Goal: Task Accomplishment & Management: Use online tool/utility

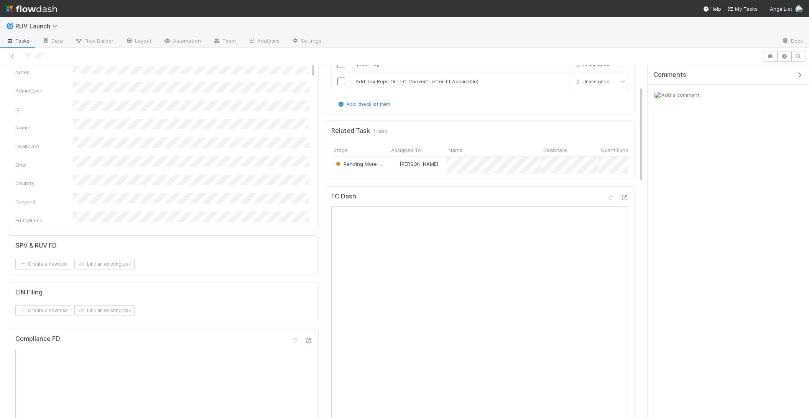
scroll to position [83, 0]
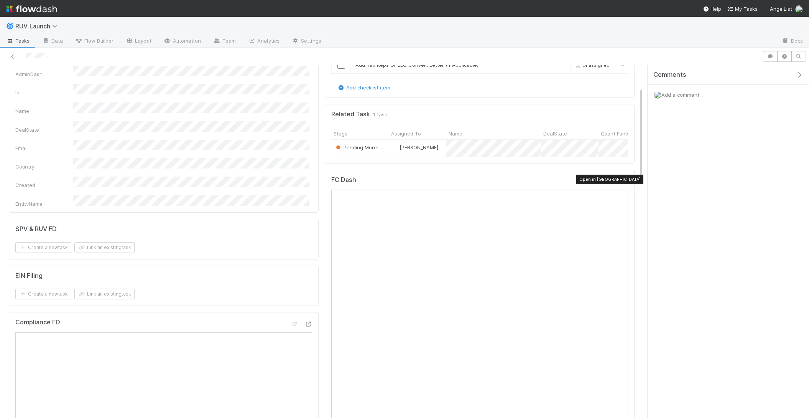
click at [623, 181] on div at bounding box center [625, 181] width 8 height 8
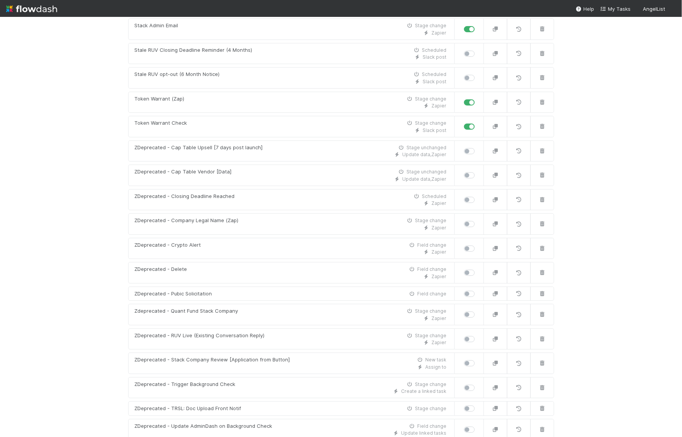
scroll to position [1409, 0]
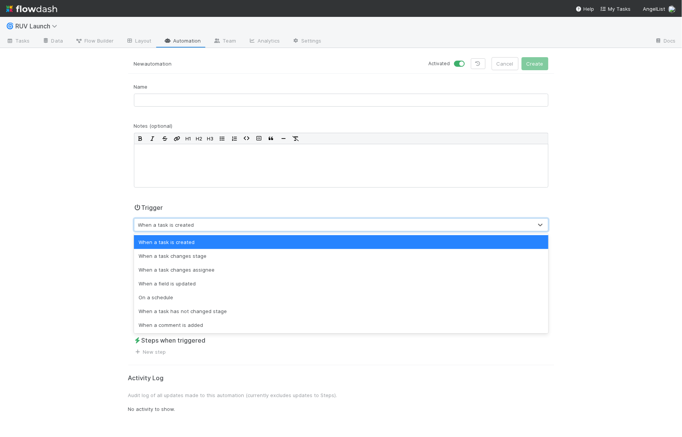
click at [219, 222] on div "When a task is created" at bounding box center [333, 225] width 398 height 12
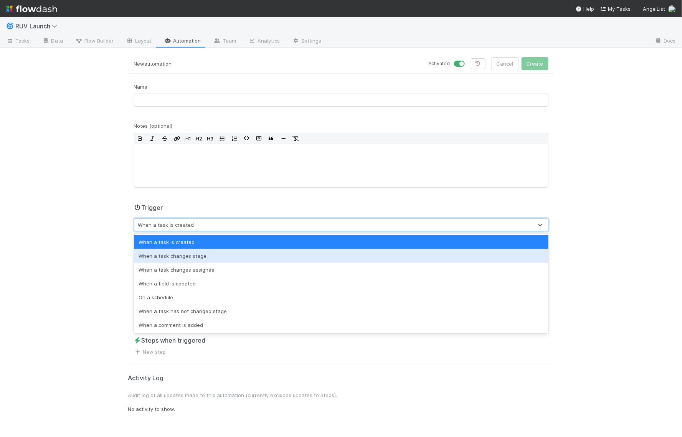
click at [215, 255] on div "When a task changes stage" at bounding box center [341, 256] width 414 height 14
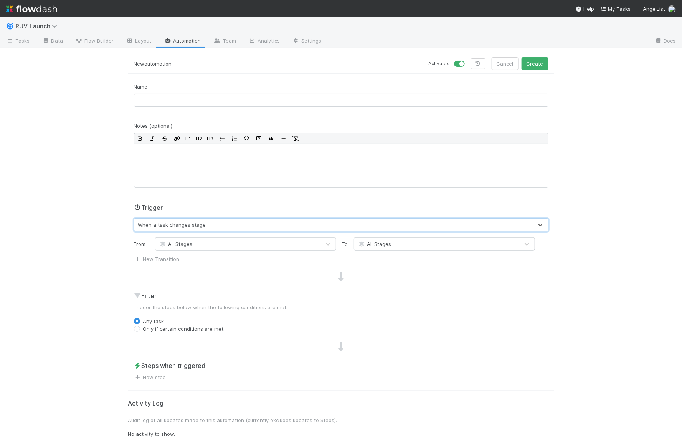
click at [377, 249] on div "All Stages" at bounding box center [444, 243] width 181 height 13
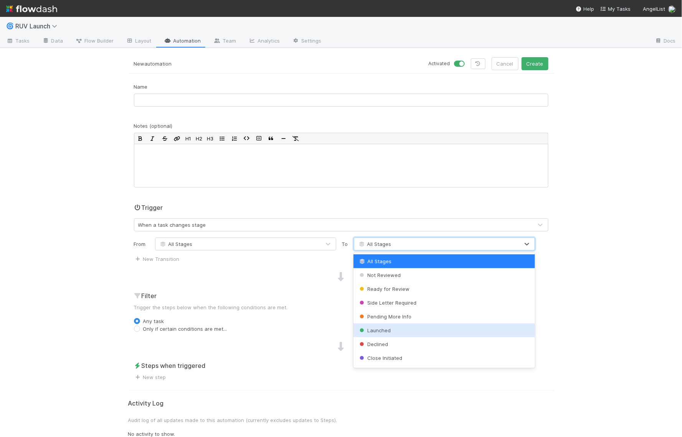
click at [382, 335] on div "Launched" at bounding box center [443, 330] width 181 height 14
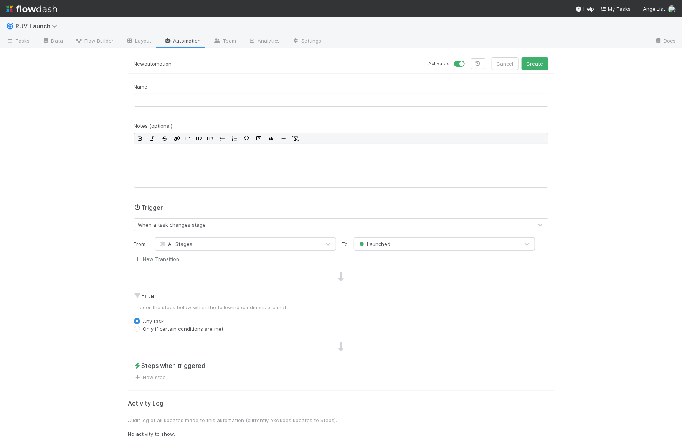
click at [154, 256] on link "New Transition" at bounding box center [157, 259] width 46 height 6
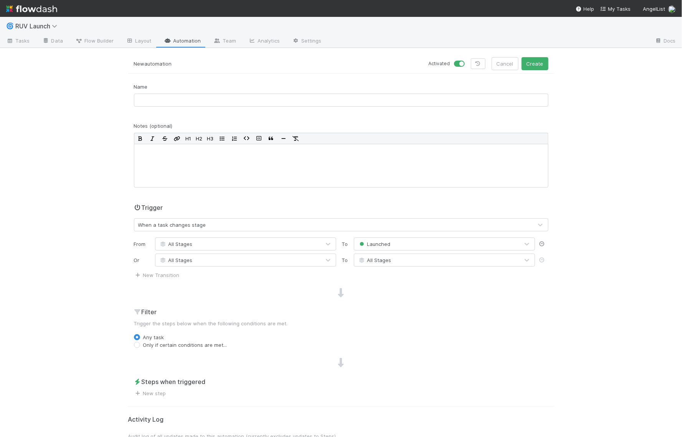
click at [538, 242] on icon at bounding box center [542, 243] width 8 height 5
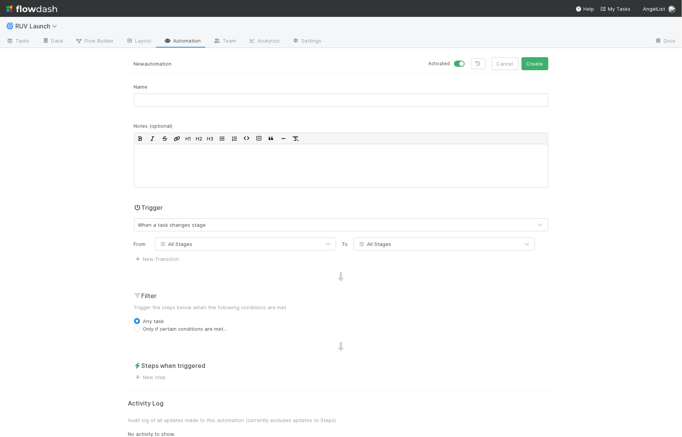
click at [538, 242] on div at bounding box center [544, 243] width 19 height 13
click at [436, 220] on div "When a task changes stage" at bounding box center [333, 225] width 398 height 12
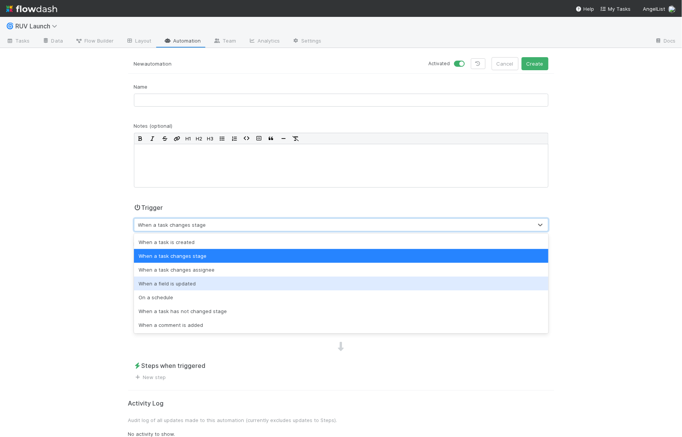
click at [283, 284] on div "When a field is updated" at bounding box center [341, 284] width 414 height 14
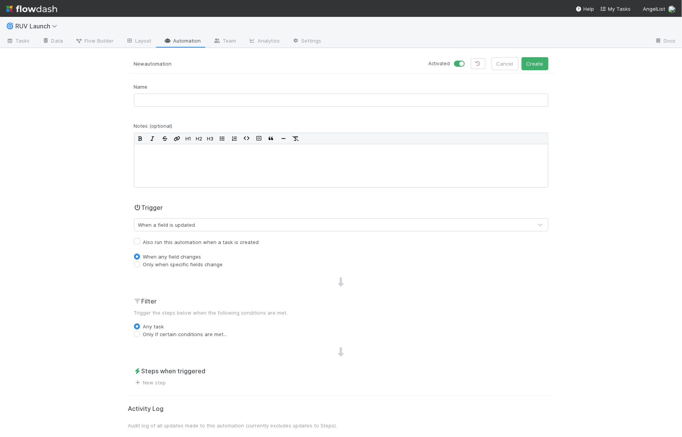
click at [193, 263] on label "Only when specific fields change" at bounding box center [183, 264] width 80 height 8
click at [140, 263] on input "Only when specific fields change" at bounding box center [137, 263] width 6 height 7
radio input "true"
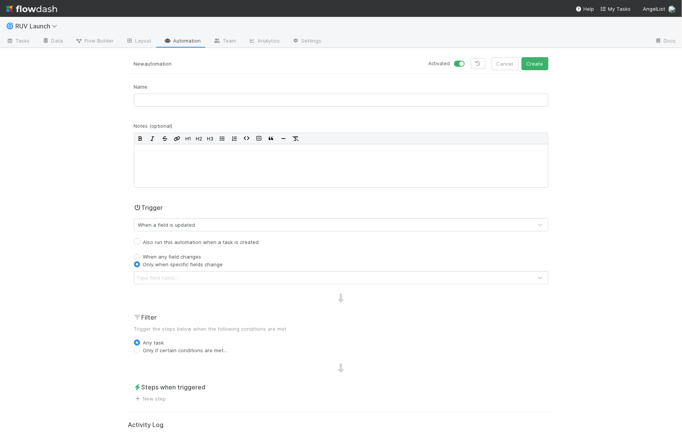
click at [193, 277] on div "Type field name..." at bounding box center [333, 278] width 398 height 12
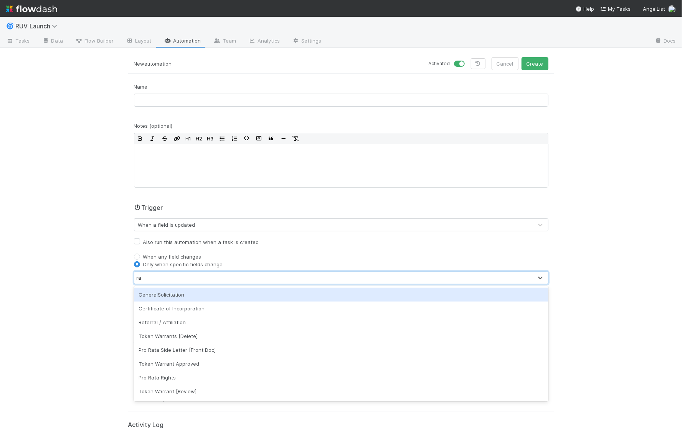
type input "r"
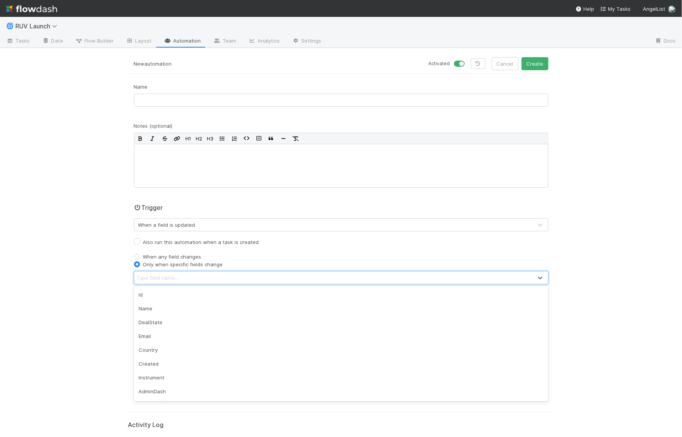
type input "c"
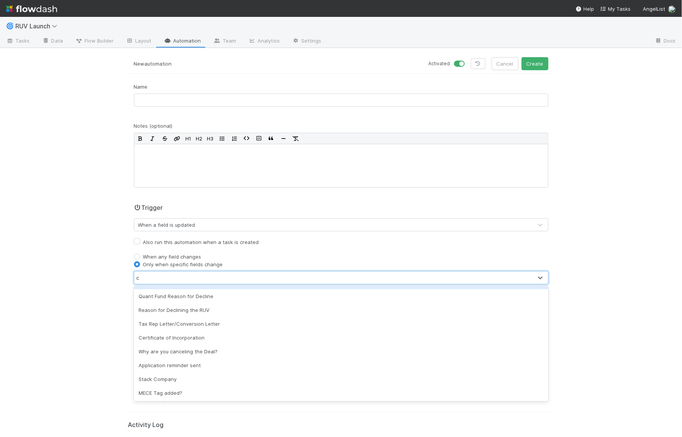
scroll to position [96, 0]
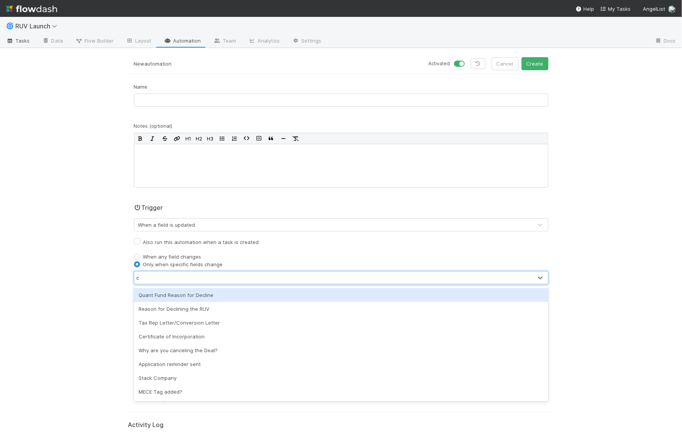
type input "c"
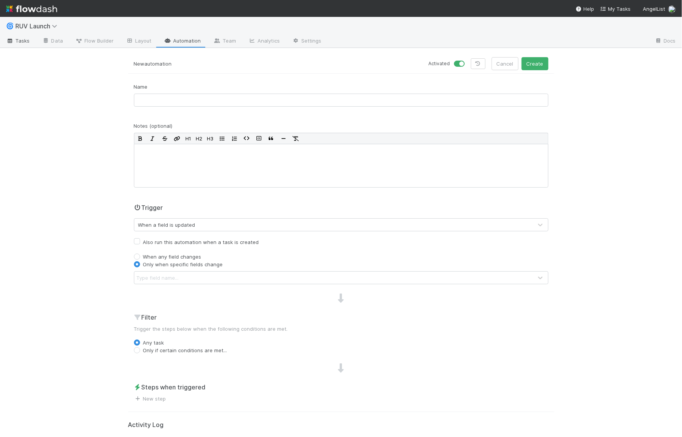
click at [28, 41] on span "Tasks" at bounding box center [18, 41] width 24 height 8
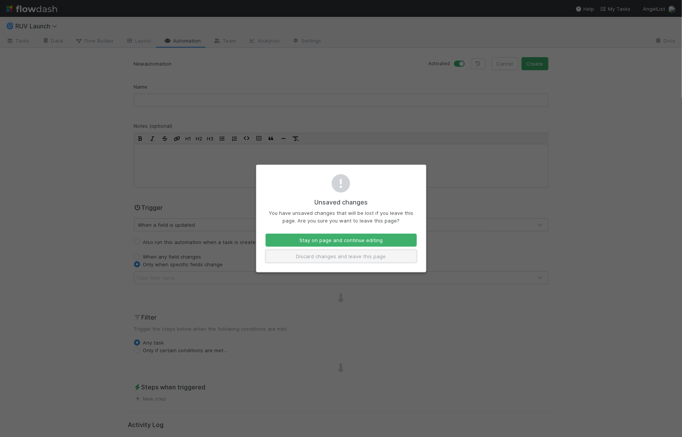
click at [389, 254] on button "Discard changes and leave this page" at bounding box center [340, 256] width 151 height 13
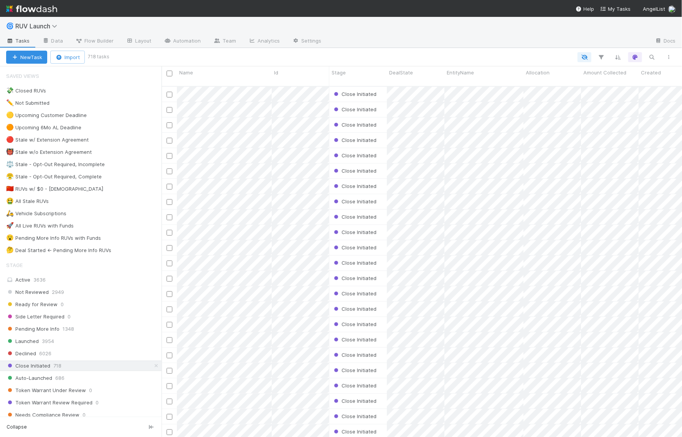
scroll to position [357, 520]
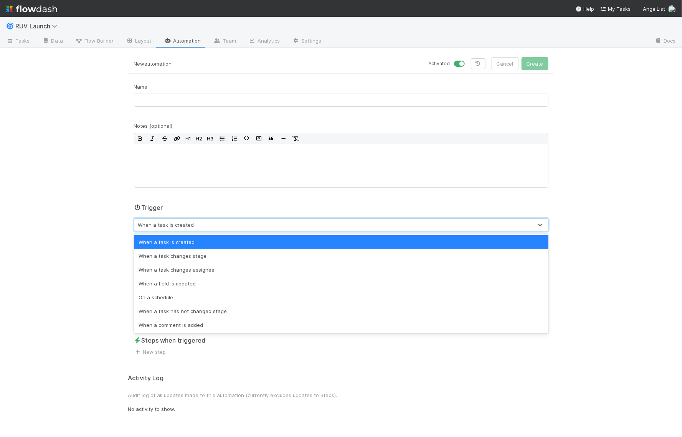
click at [200, 225] on div "When a task is created" at bounding box center [333, 225] width 398 height 12
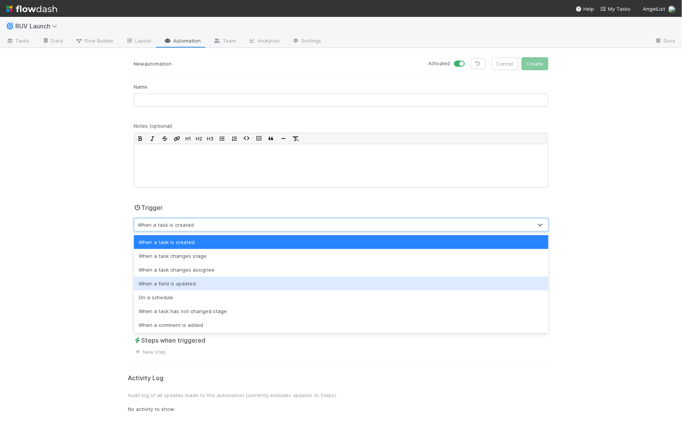
click at [185, 279] on div "When a field is updated" at bounding box center [341, 284] width 414 height 14
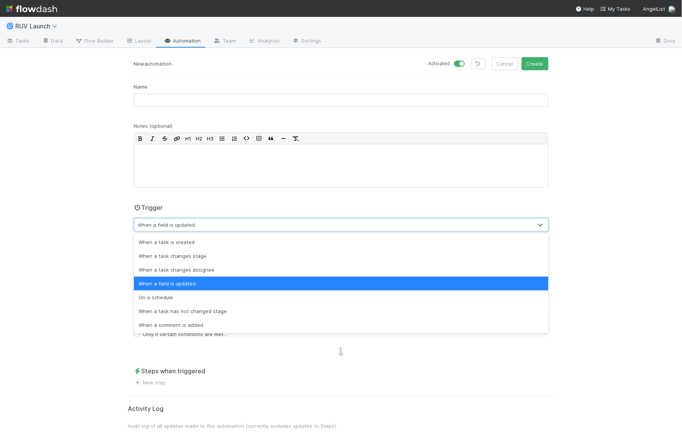
click at [212, 286] on div "When a field is updated" at bounding box center [341, 284] width 414 height 14
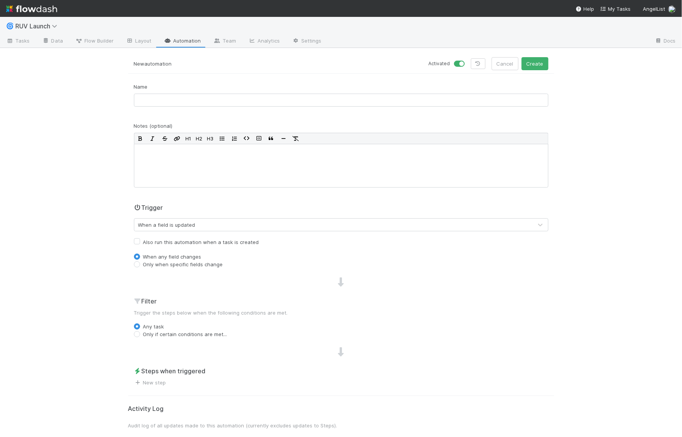
click at [164, 264] on label "Only when specific fields change" at bounding box center [183, 264] width 80 height 8
click at [140, 264] on input "Only when specific fields change" at bounding box center [137, 263] width 6 height 7
radio input "true"
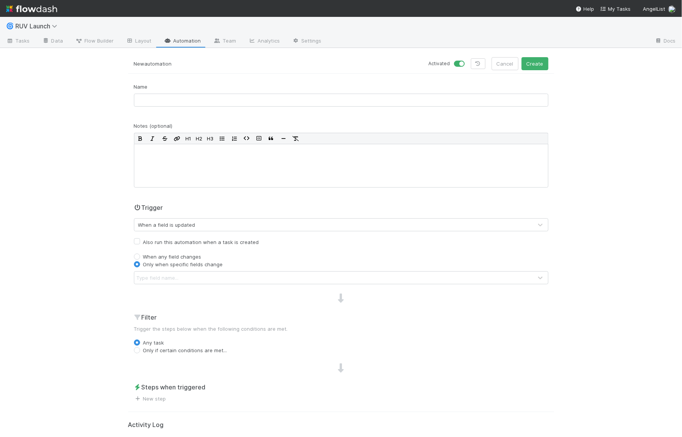
click at [162, 277] on div "Type field name..." at bounding box center [158, 278] width 42 height 8
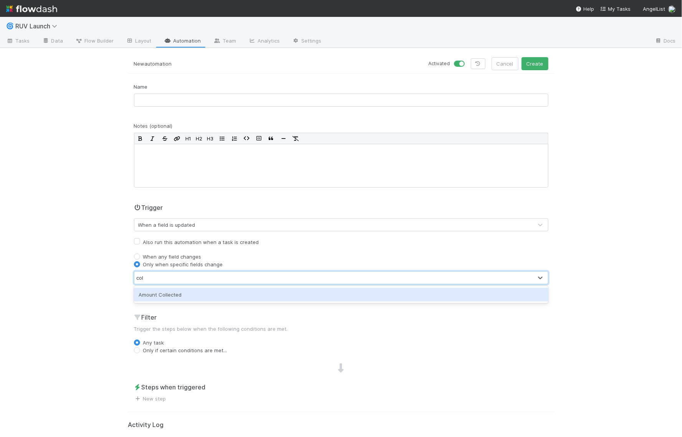
type input "coll"
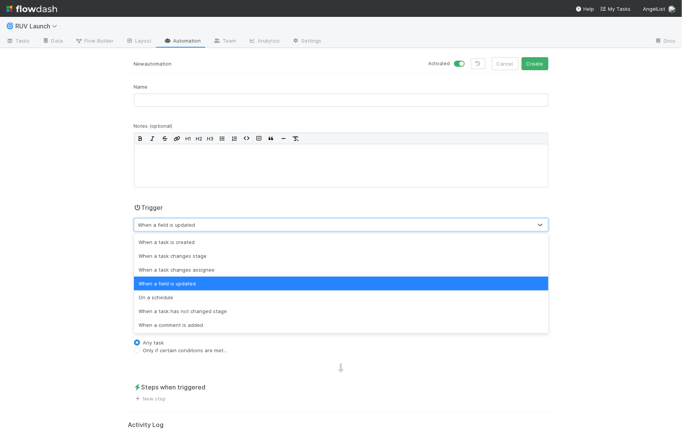
click at [199, 225] on div "When a field is updated" at bounding box center [333, 225] width 398 height 12
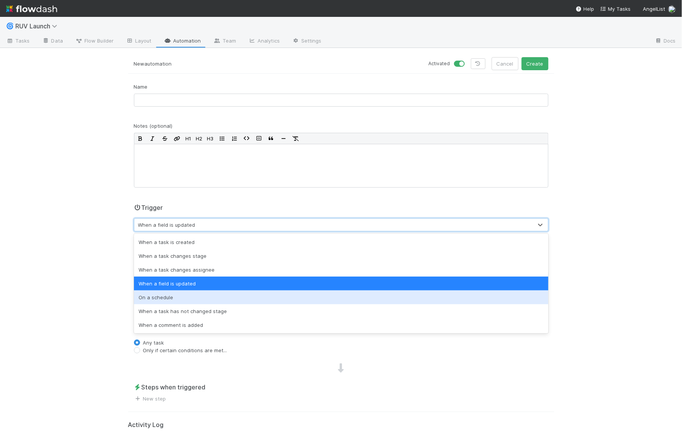
click at [60, 294] on div "🌀 RUV Launch Tasks Data Flow Builder Layout Automation Team Analytics Settings …" at bounding box center [341, 227] width 682 height 420
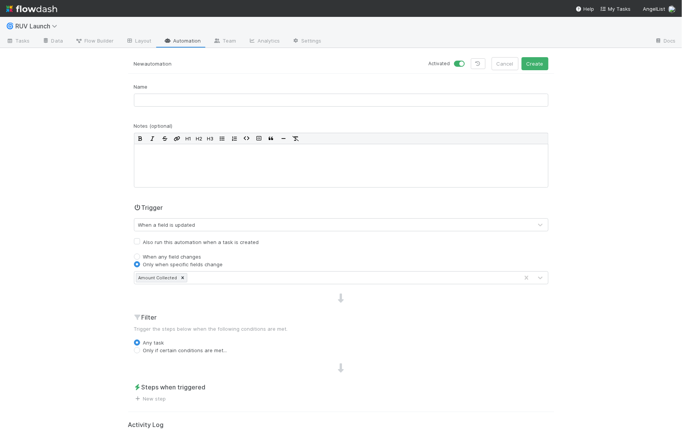
scroll to position [1, 0]
click at [187, 346] on label "Only if certain conditions are met..." at bounding box center [185, 349] width 84 height 8
click at [140, 346] on input "Only if certain conditions are met..." at bounding box center [137, 348] width 6 height 7
radio input "true"
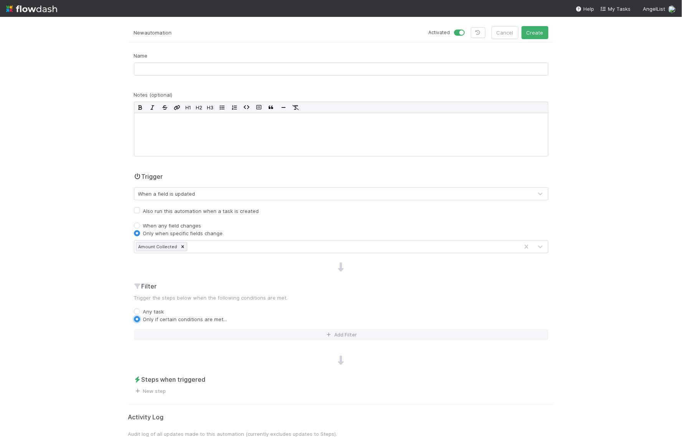
scroll to position [50, 0]
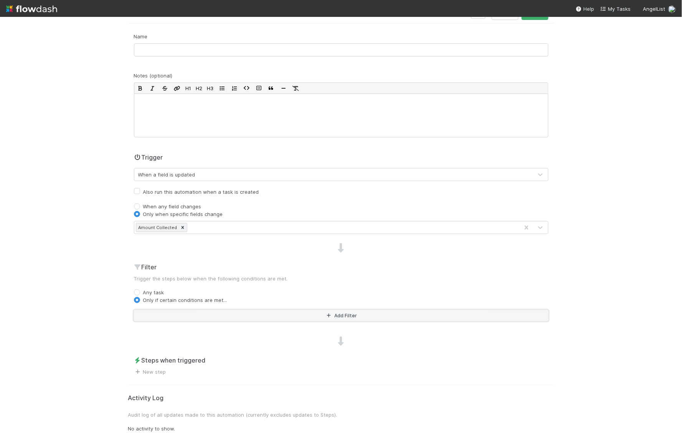
click at [220, 314] on button "Add Filter" at bounding box center [341, 315] width 414 height 11
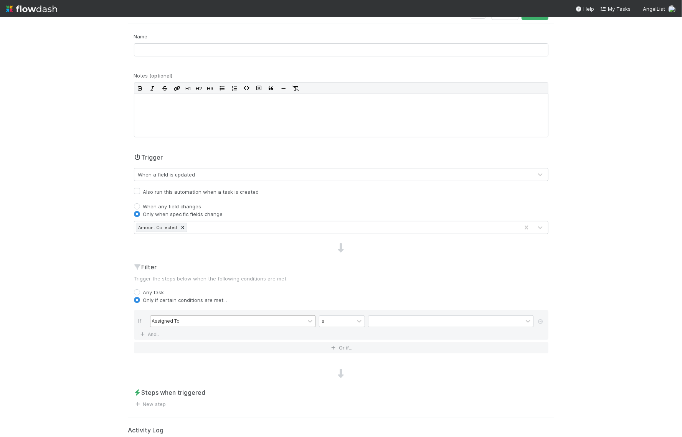
click at [206, 321] on div "Assigned To" at bounding box center [227, 321] width 154 height 11
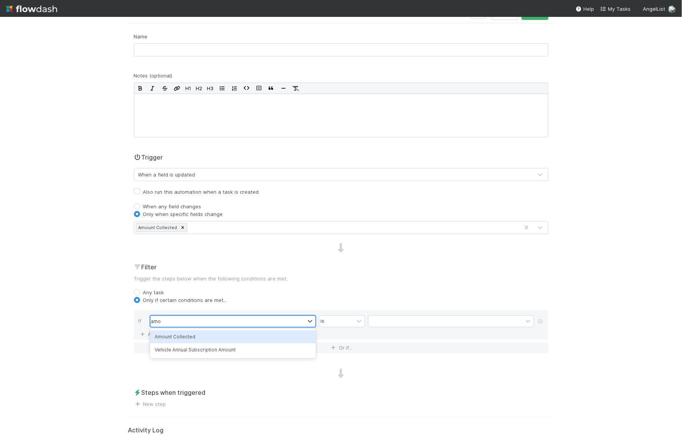
type input "amou"
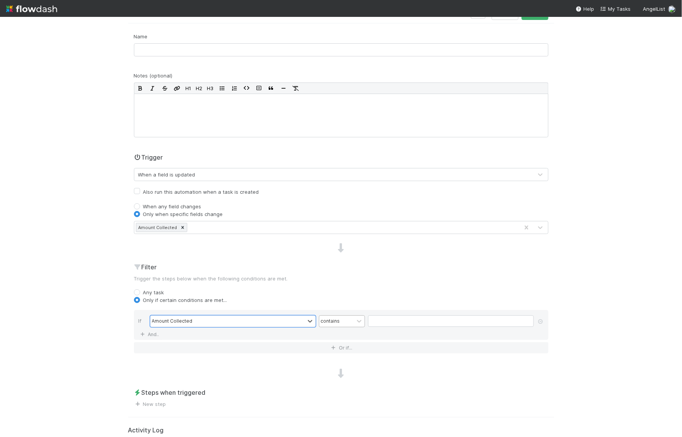
click at [346, 320] on div "contains" at bounding box center [336, 321] width 35 height 11
click at [341, 390] on div "is not" at bounding box center [342, 396] width 46 height 13
click at [380, 324] on input "text" at bounding box center [451, 321] width 166 height 12
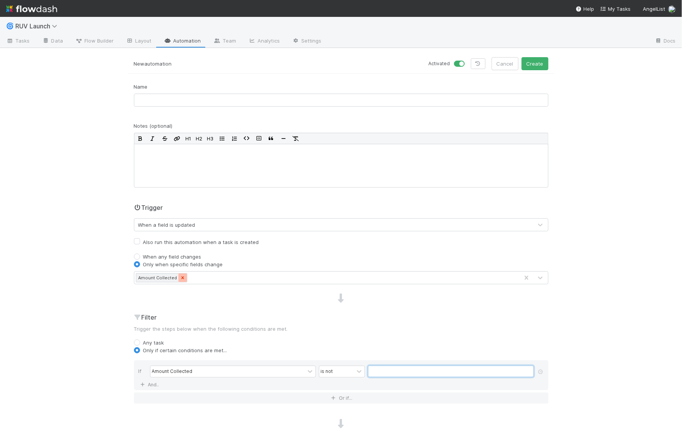
scroll to position [82, 0]
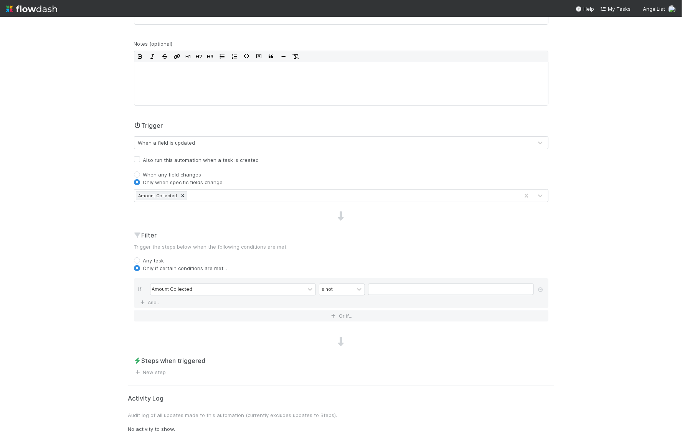
click at [222, 141] on div "When a field is updated" at bounding box center [333, 143] width 398 height 12
click at [81, 235] on div "🌀 RUV Launch Tasks Data Flow Builder Layout Automation Team Analytics Settings …" at bounding box center [341, 227] width 682 height 420
click at [352, 292] on div "is not" at bounding box center [336, 289] width 35 height 11
click at [406, 286] on input "text" at bounding box center [451, 289] width 166 height 12
type input "0"
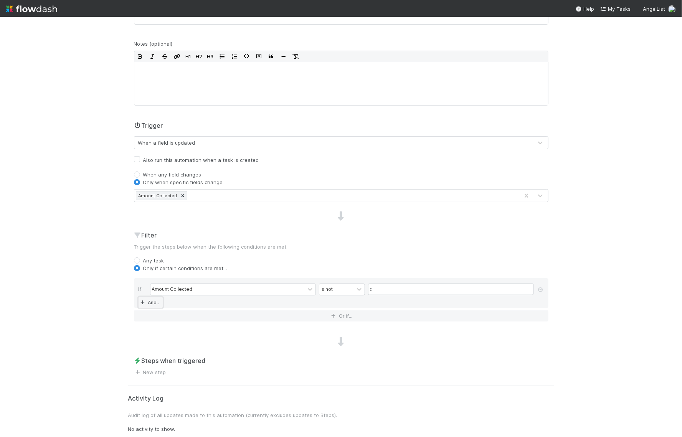
click at [148, 298] on link "And.." at bounding box center [150, 302] width 24 height 11
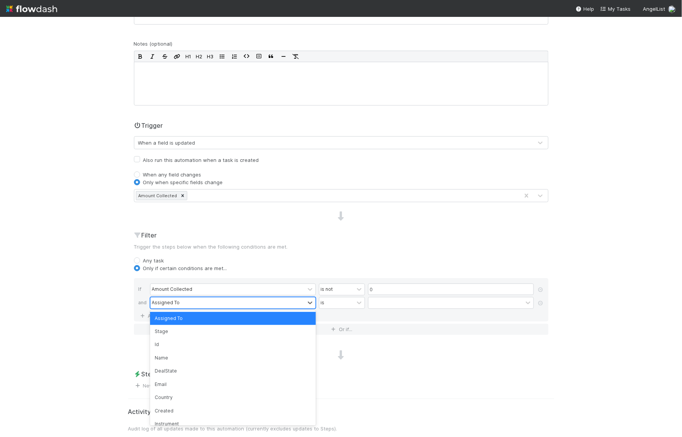
click at [178, 299] on div "Assigned To" at bounding box center [166, 302] width 28 height 7
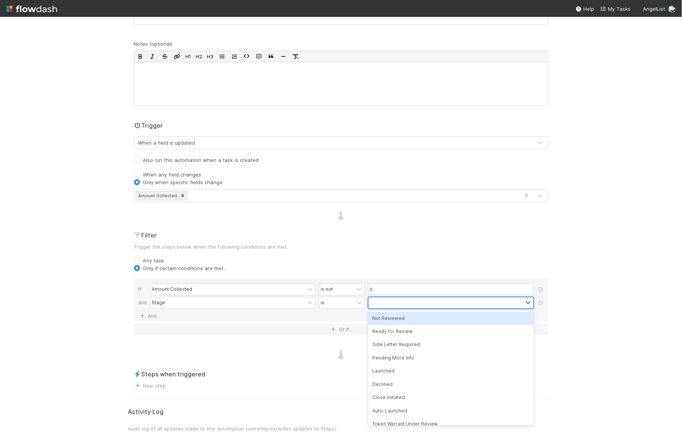
click at [404, 300] on div at bounding box center [445, 302] width 154 height 11
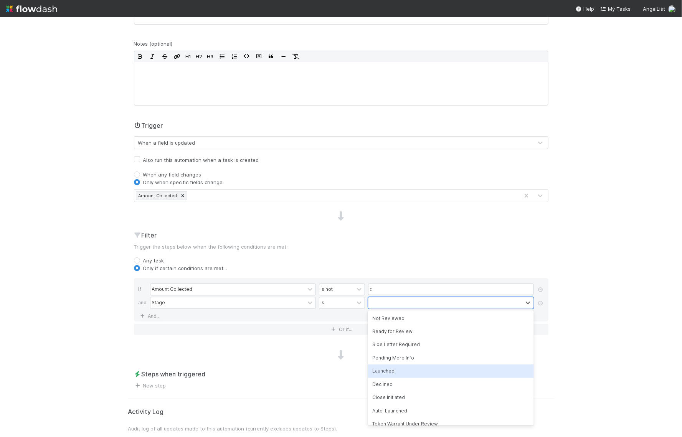
click at [385, 367] on div "Launched" at bounding box center [451, 370] width 166 height 13
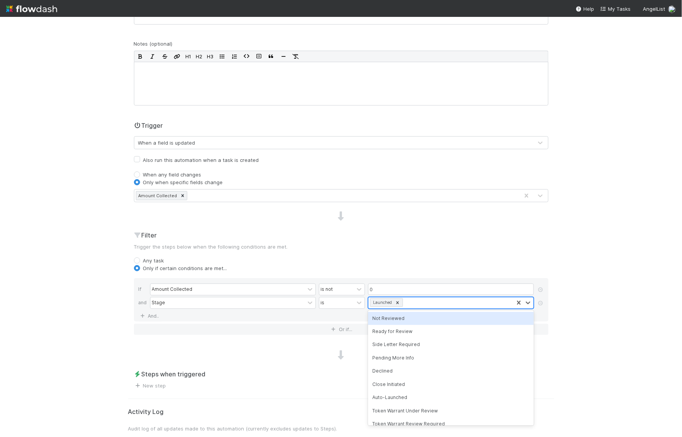
click at [421, 303] on div "Launched" at bounding box center [440, 302] width 145 height 11
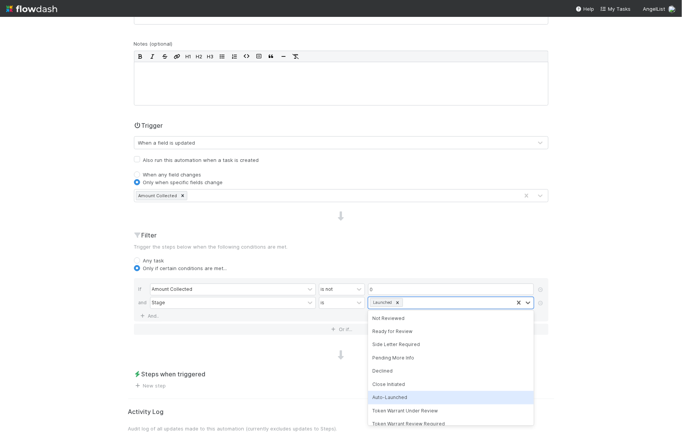
click at [398, 393] on div "Auto-Launched" at bounding box center [451, 397] width 166 height 13
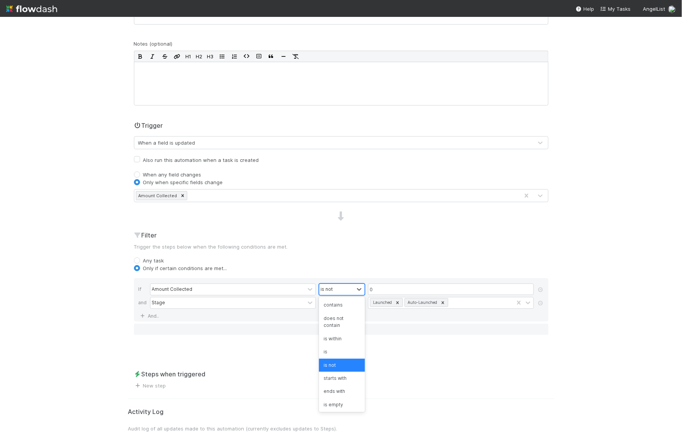
click at [342, 288] on div "is not" at bounding box center [336, 289] width 35 height 11
click at [448, 331] on button "Or if..." at bounding box center [341, 329] width 414 height 11
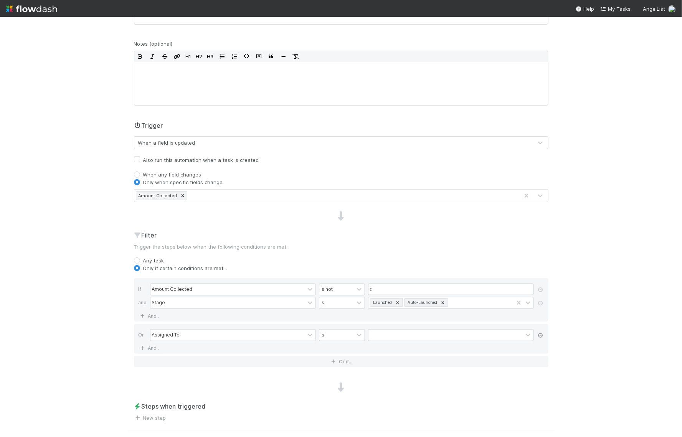
click at [538, 333] on icon at bounding box center [541, 335] width 8 height 5
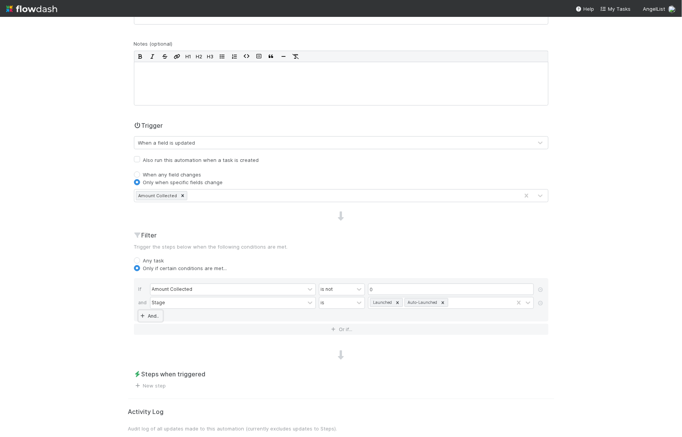
click at [155, 314] on link "And.." at bounding box center [150, 315] width 24 height 11
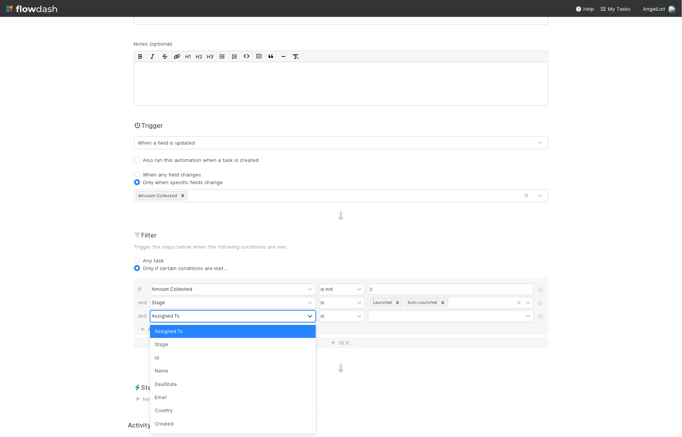
click at [176, 316] on div "Assigned To" at bounding box center [166, 316] width 28 height 7
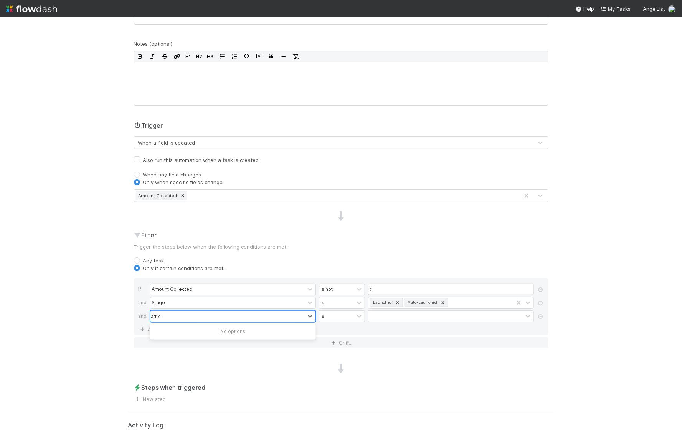
type input "attio"
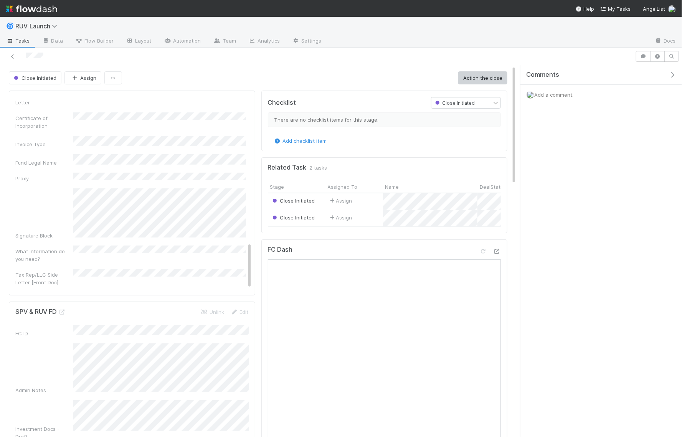
scroll to position [593, 0]
click at [143, 43] on link "Layout" at bounding box center [139, 41] width 38 height 12
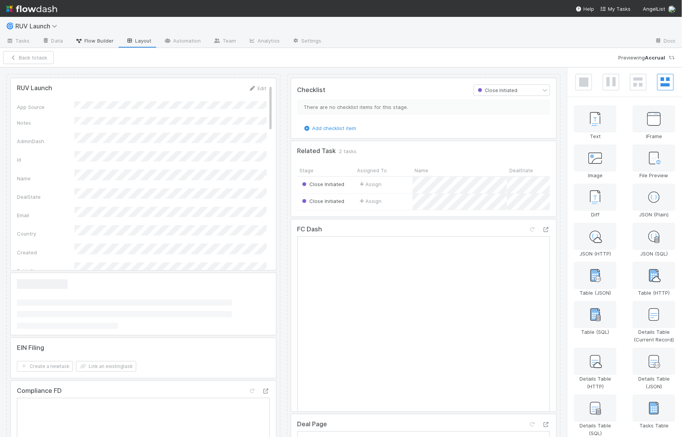
click at [99, 40] on span "Flow Builder" at bounding box center [94, 41] width 38 height 8
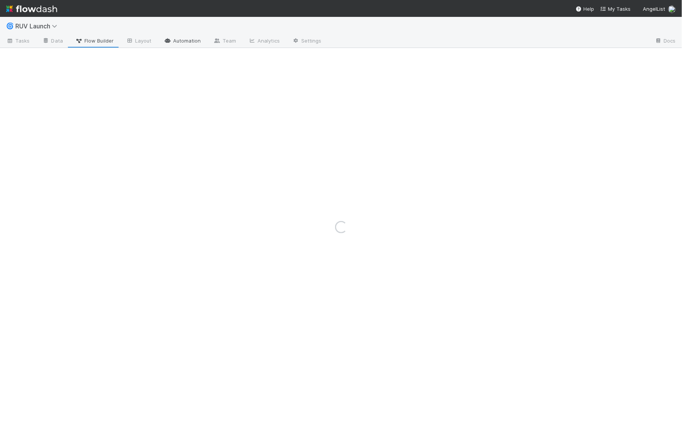
click at [184, 38] on link "Automation" at bounding box center [182, 41] width 49 height 12
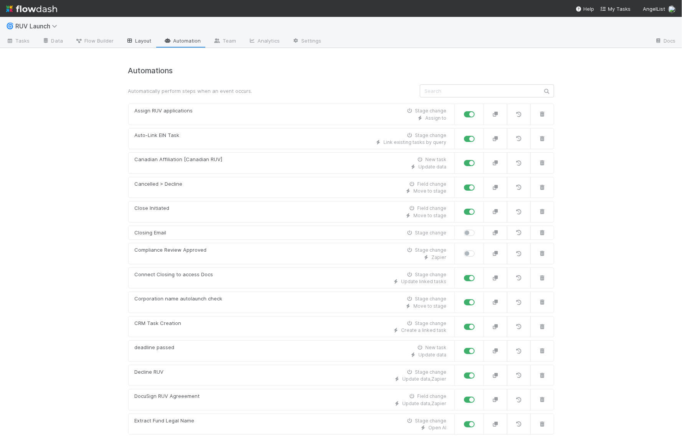
click at [144, 37] on link "Layout" at bounding box center [139, 41] width 38 height 12
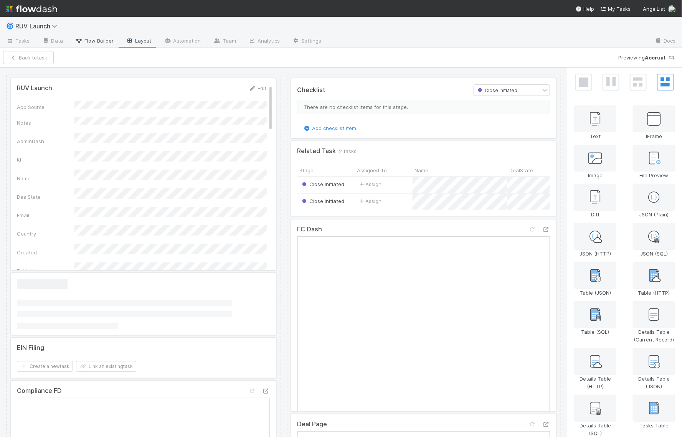
click at [109, 38] on span "Flow Builder" at bounding box center [94, 41] width 38 height 8
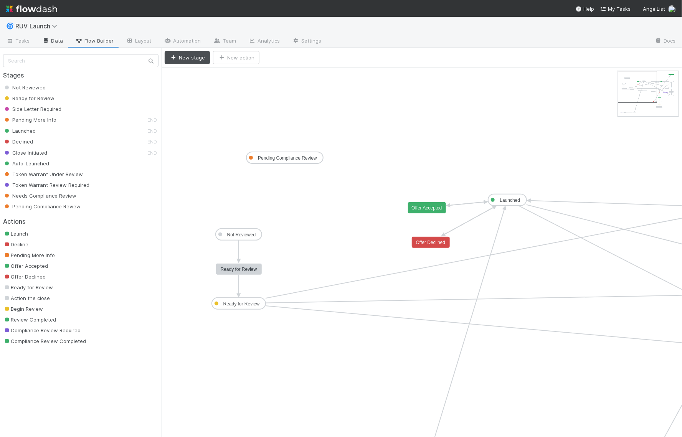
click at [57, 42] on link "Data" at bounding box center [52, 41] width 33 height 12
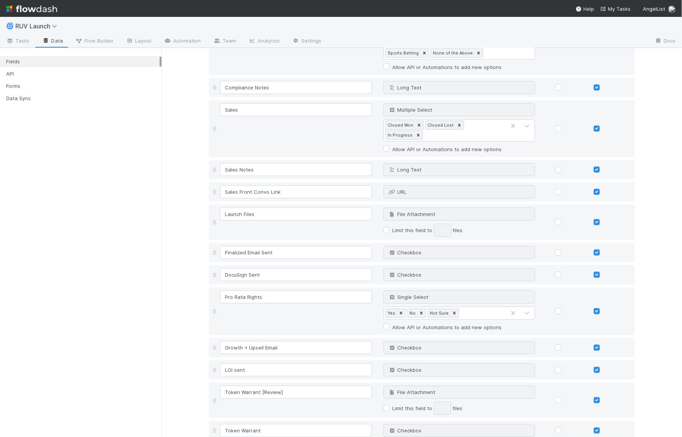
scroll to position [2966, 0]
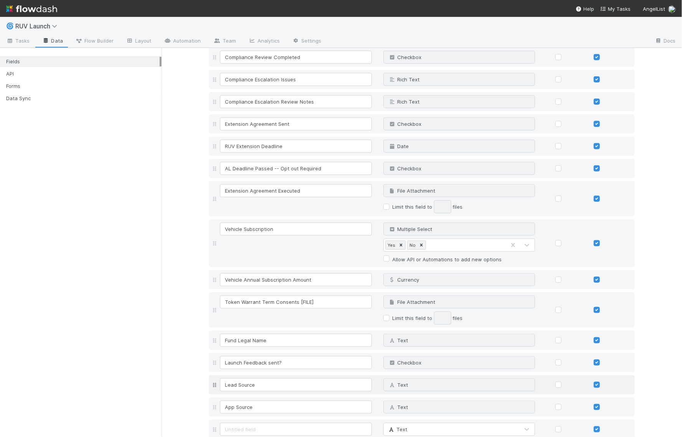
scroll to position [2988, 0]
click at [545, 349] on icon at bounding box center [627, 362] width 8 height 5
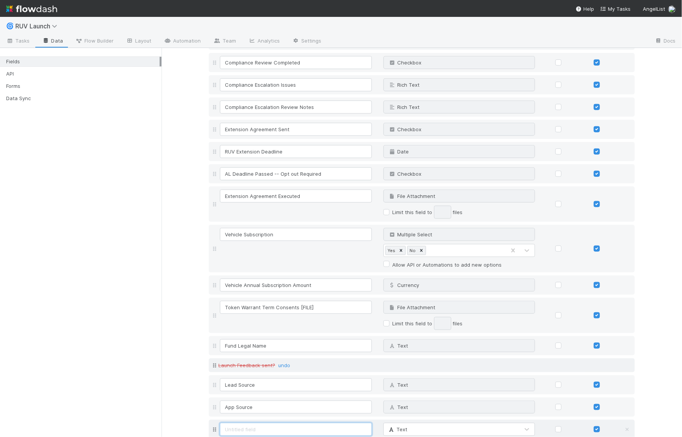
click at [298, 349] on input at bounding box center [296, 429] width 152 height 13
type input "Pushed to Attio"
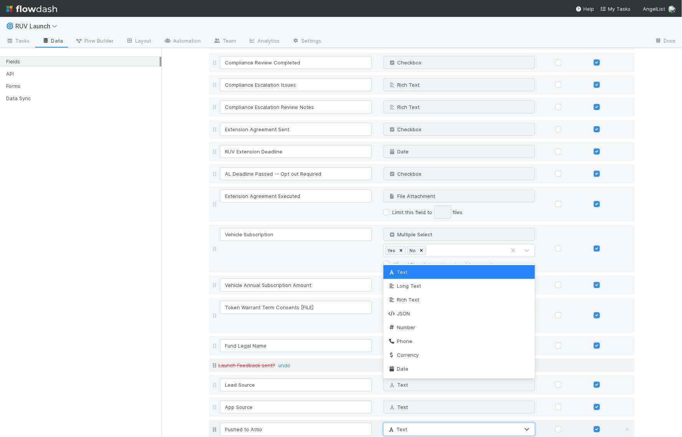
click at [441, 349] on div "Text" at bounding box center [452, 429] width 136 height 12
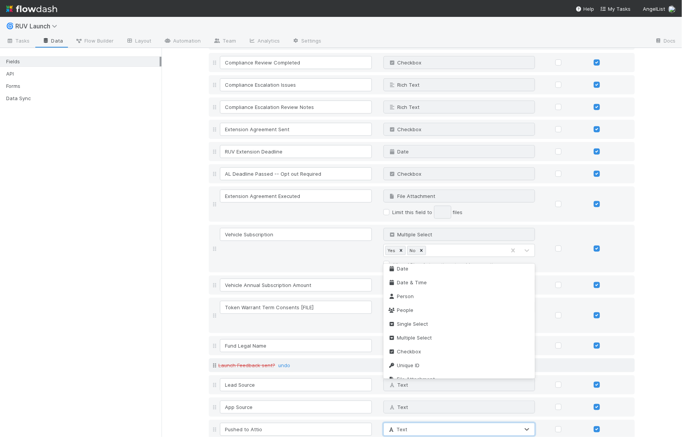
scroll to position [105, 0]
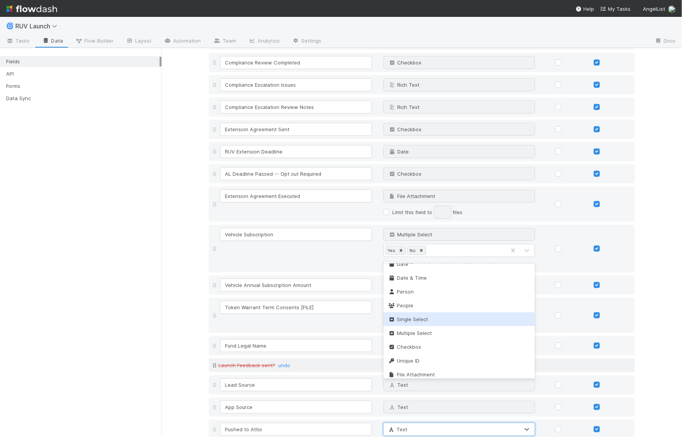
click at [424, 317] on span "Single Select" at bounding box center [408, 319] width 40 height 6
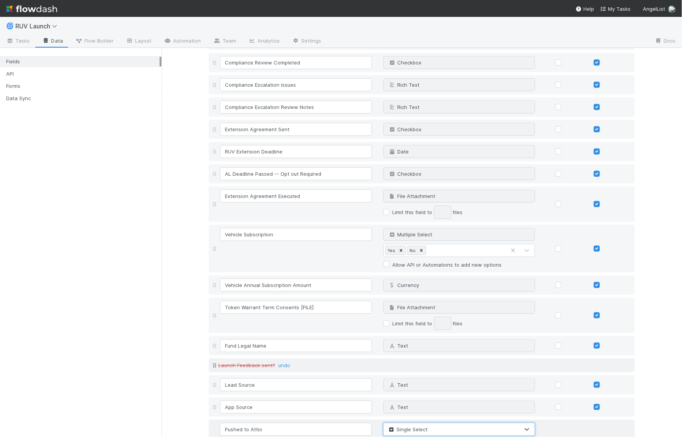
click at [418, 349] on div "Type options…" at bounding box center [404, 445] width 36 height 8
type input "Yes"
type input "N"
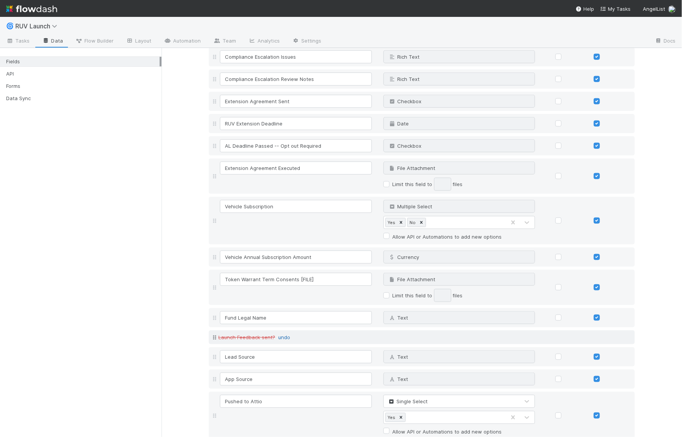
click at [285, 334] on link "undo" at bounding box center [284, 337] width 12 height 6
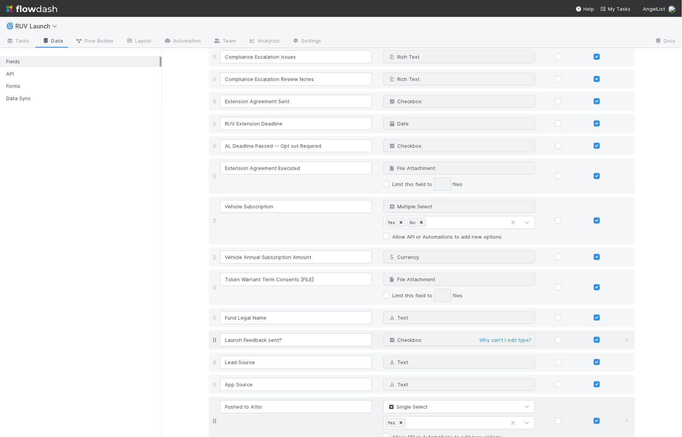
scroll to position [3058, 0]
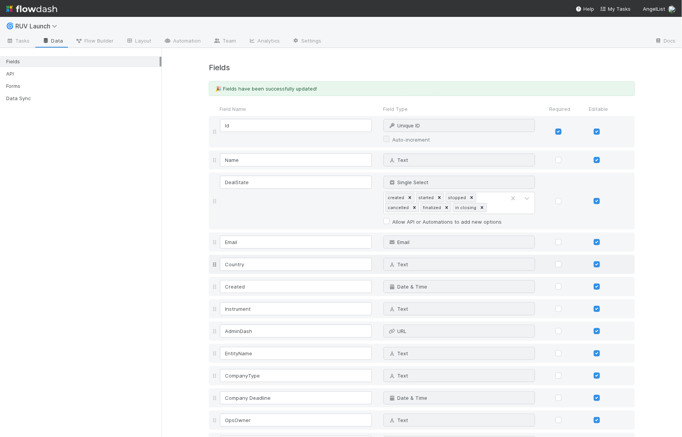
scroll to position [1955, 0]
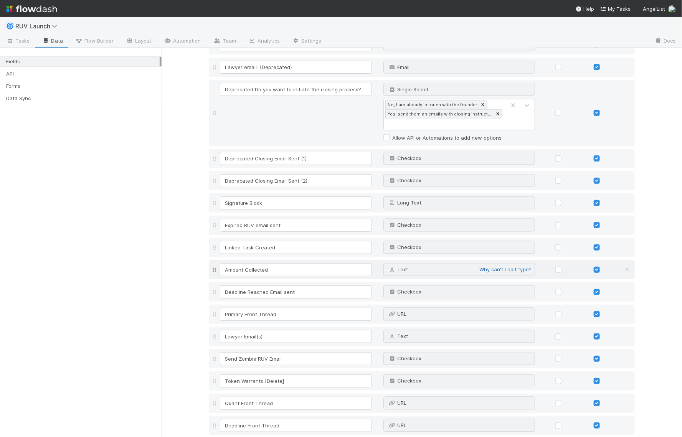
click at [500, 267] on link "Why can't I edit type?" at bounding box center [505, 270] width 52 height 6
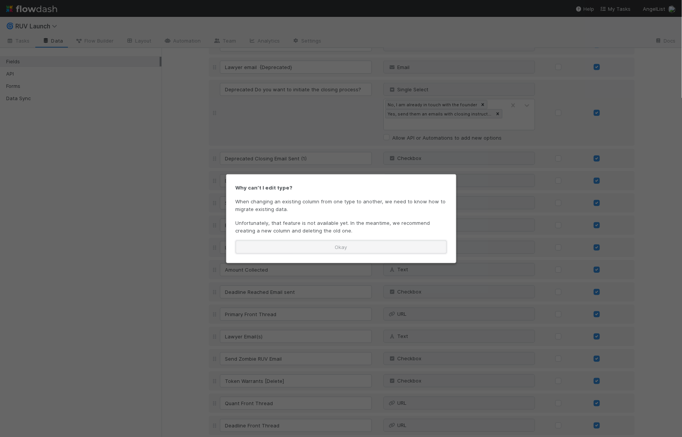
click at [345, 247] on button "Okay" at bounding box center [340, 246] width 211 height 13
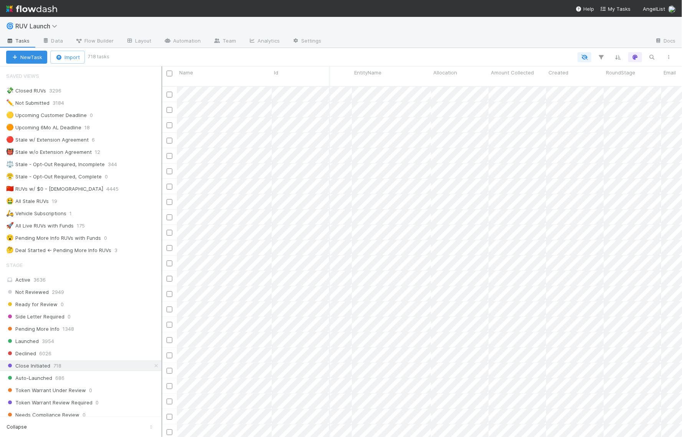
scroll to position [0, 91]
click at [86, 336] on div "Launched 3954" at bounding box center [83, 341] width 155 height 10
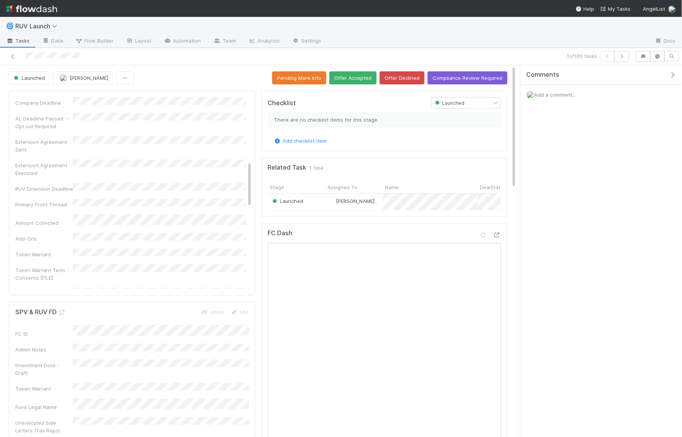
scroll to position [257, 0]
click at [172, 190] on div "App Source Notes AdminDash Id Name DealState Email Country Created EntityName R…" at bounding box center [130, 284] width 230 height 854
click at [236, 101] on button "Cancel" at bounding box center [232, 103] width 27 height 13
click at [13, 57] on icon at bounding box center [13, 56] width 8 height 5
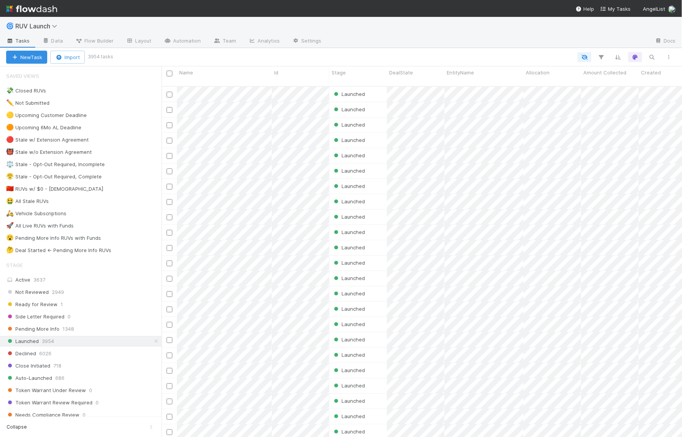
scroll to position [357, 520]
click at [599, 52] on button "button" at bounding box center [601, 57] width 14 height 10
click at [489, 85] on button "Add Filter" at bounding box center [484, 80] width 230 height 11
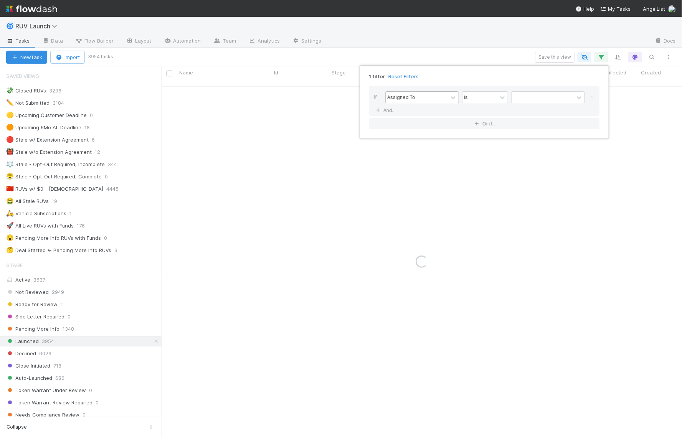
click at [425, 99] on div "Assigned To" at bounding box center [416, 97] width 62 height 11
type input "s"
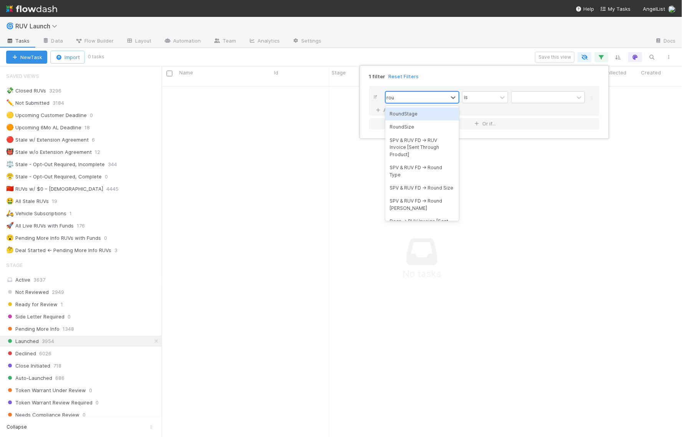
type input "round"
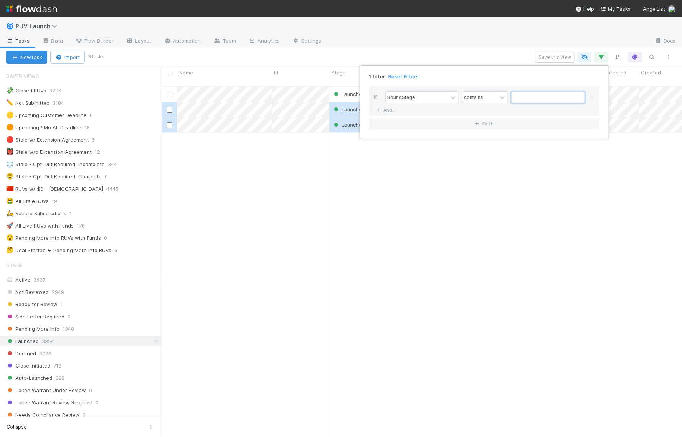
click at [535, 99] on input "text" at bounding box center [548, 98] width 74 height 12
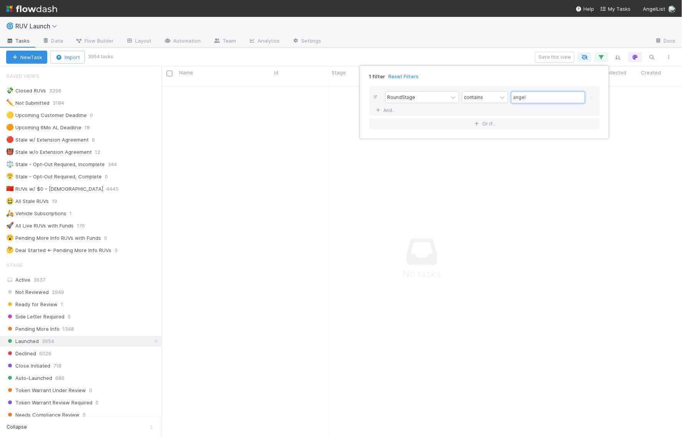
type input "angel"
click at [430, 138] on div "1 filter Reset Filters If RoundStage contains angel And.. Or if..." at bounding box center [341, 218] width 682 height 437
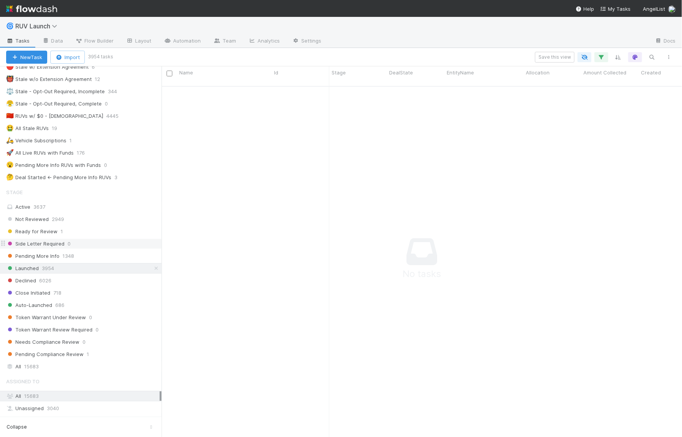
scroll to position [100, 0]
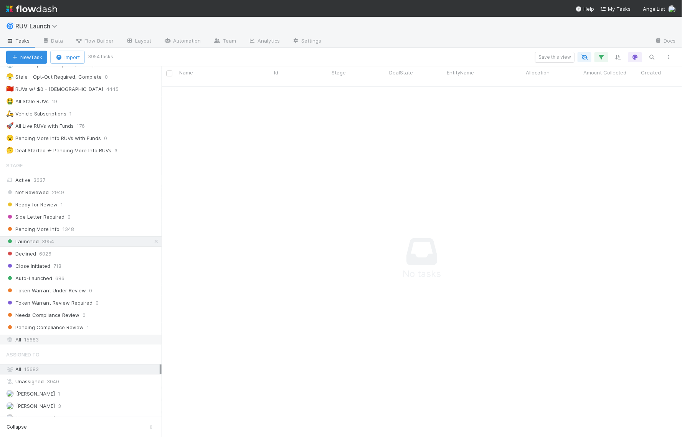
click at [54, 335] on div "All 15683" at bounding box center [82, 340] width 153 height 10
click at [603, 54] on icon "button" at bounding box center [601, 57] width 8 height 7
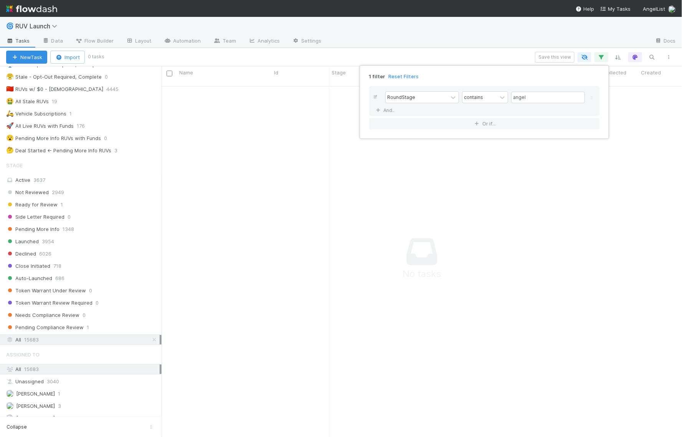
click at [602, 56] on div "1 filter Reset Filters If RoundStage contains angel And.. Or if..." at bounding box center [341, 218] width 682 height 437
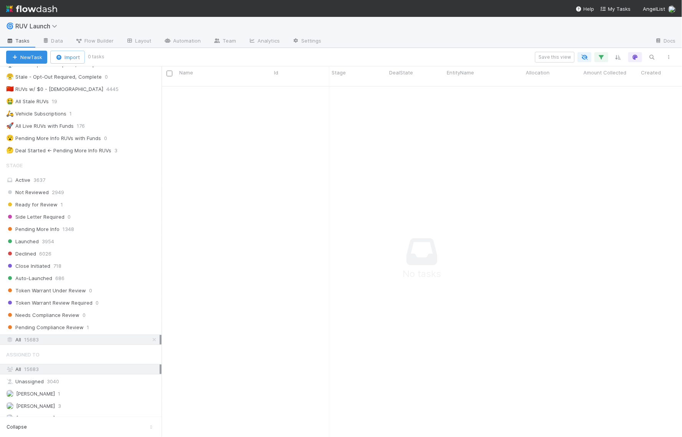
click at [598, 59] on icon "button" at bounding box center [601, 57] width 8 height 7
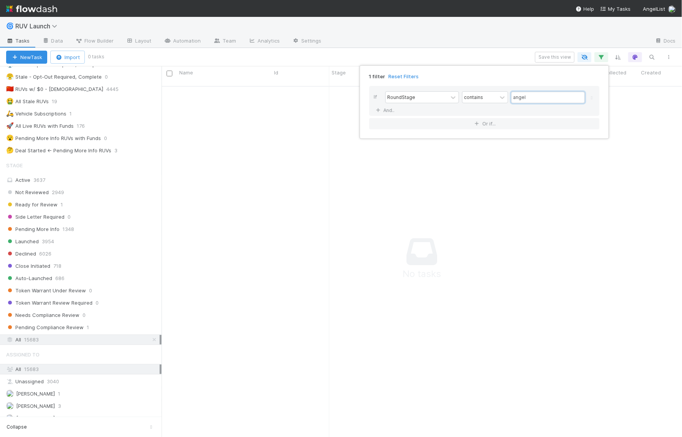
click at [540, 101] on input "angel" at bounding box center [548, 98] width 74 height 12
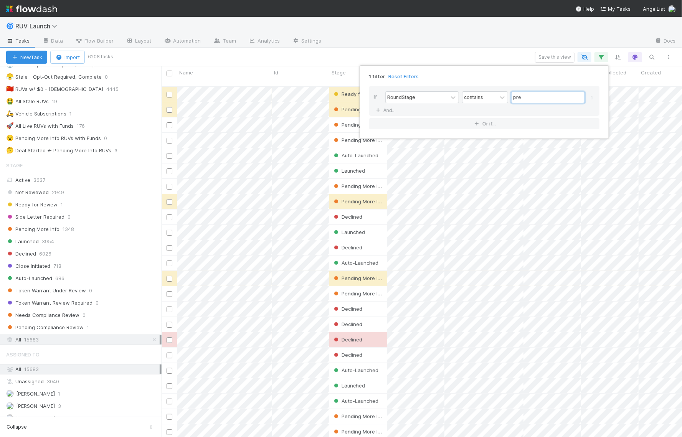
type input "pre"
click at [464, 41] on div "1 filter Reset Filters If RoundStage contains pre And.. Or if..." at bounding box center [341, 218] width 682 height 437
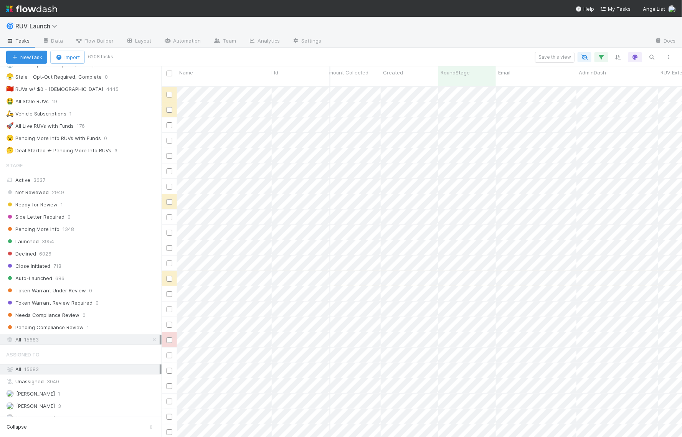
scroll to position [0, 259]
click at [602, 55] on icon "button" at bounding box center [601, 57] width 8 height 7
click at [527, 97] on input "pre" at bounding box center [548, 98] width 74 height 12
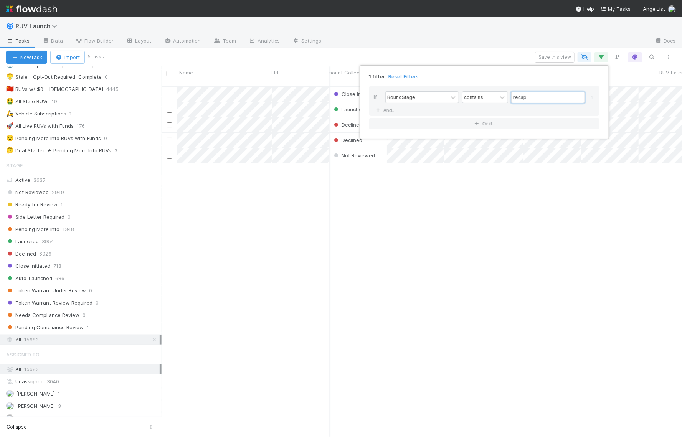
scroll to position [357, 520]
type input "recap"
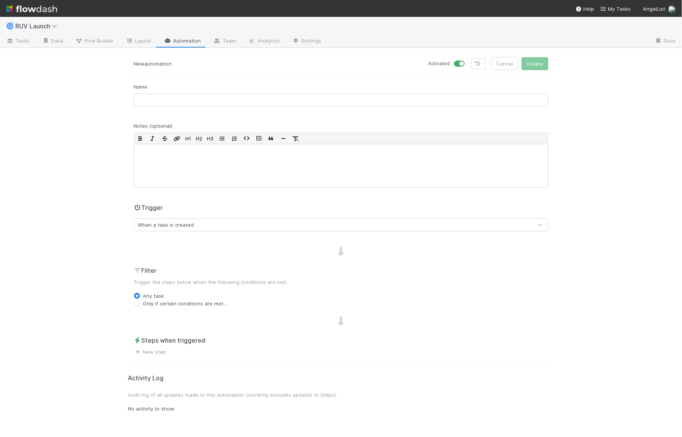
click at [192, 300] on label "Only if certain conditions are met..." at bounding box center [185, 304] width 84 height 8
click at [140, 300] on input "Only if certain conditions are met..." at bounding box center [137, 303] width 6 height 7
radio input "true"
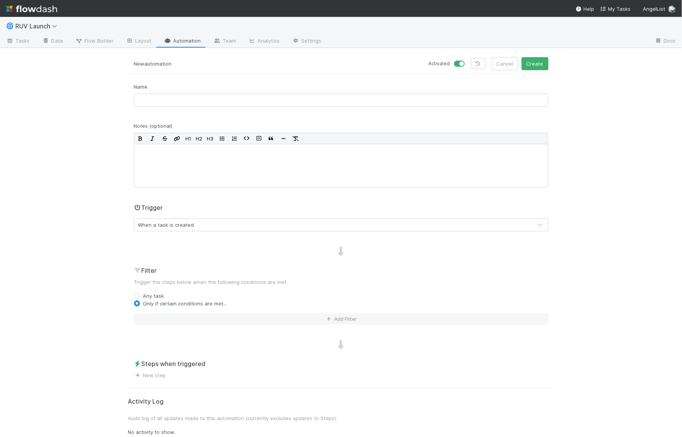
click at [207, 222] on div "When a task is created" at bounding box center [333, 225] width 398 height 12
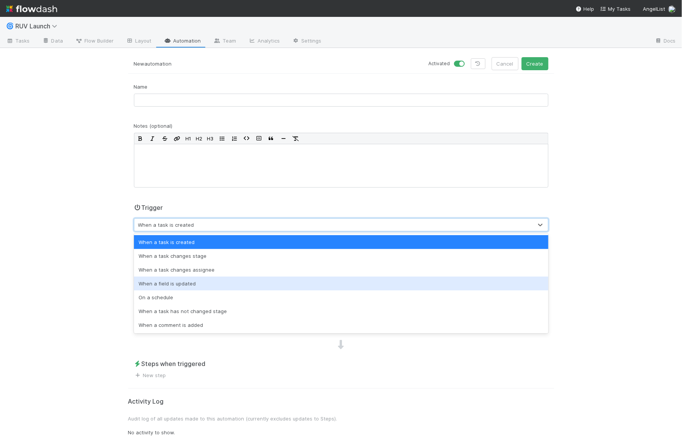
click at [168, 279] on div "When a field is updated" at bounding box center [341, 284] width 414 height 14
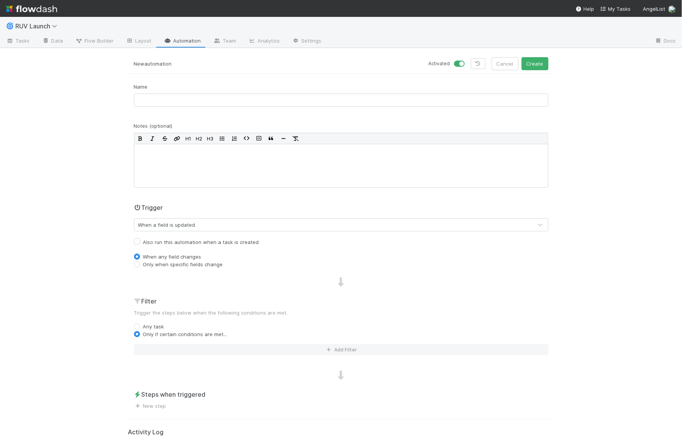
click at [164, 266] on label "Only when specific fields change" at bounding box center [183, 264] width 80 height 8
click at [140, 266] on input "Only when specific fields change" at bounding box center [137, 263] width 6 height 7
radio input "true"
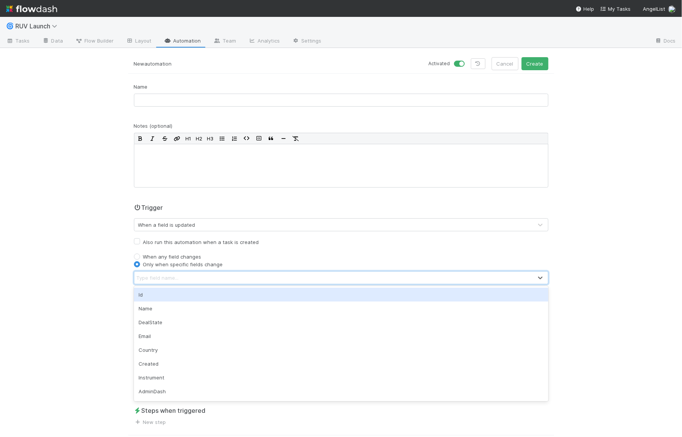
click at [167, 279] on div "Type field name..." at bounding box center [158, 278] width 42 height 8
type input "coll"
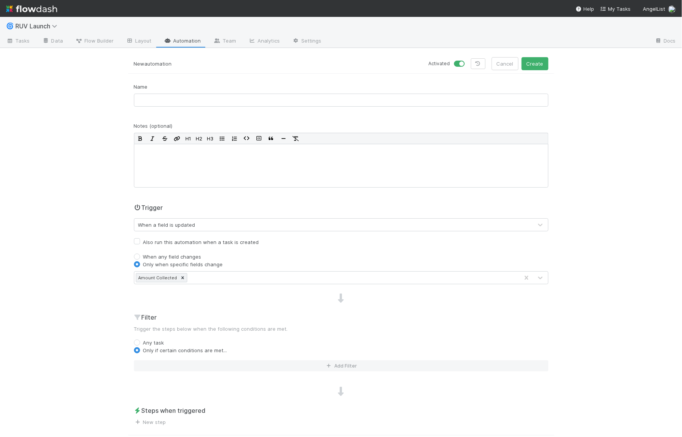
click at [92, 277] on div "🌀 RUV Launch Tasks Data Flow Builder Layout Automation Team Analytics Settings …" at bounding box center [341, 227] width 682 height 420
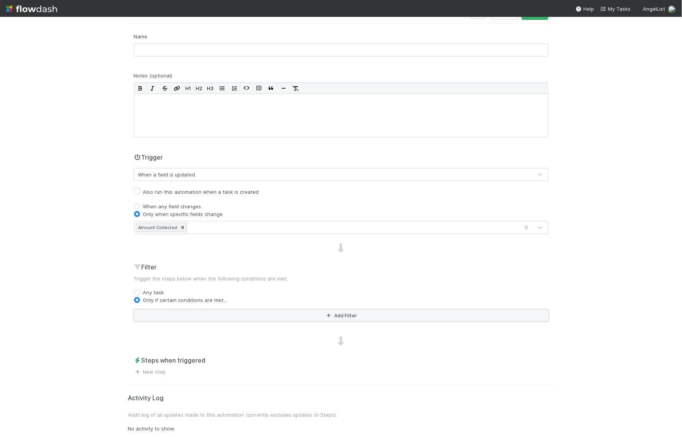
click at [186, 312] on button "Add Filter" at bounding box center [341, 315] width 414 height 11
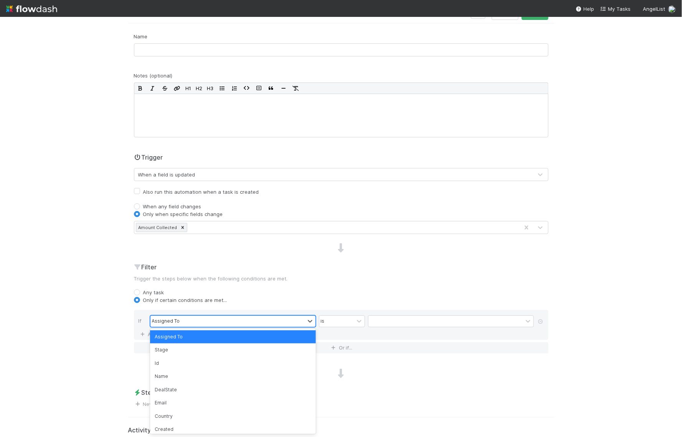
click at [186, 321] on div "Assigned To" at bounding box center [227, 321] width 154 height 11
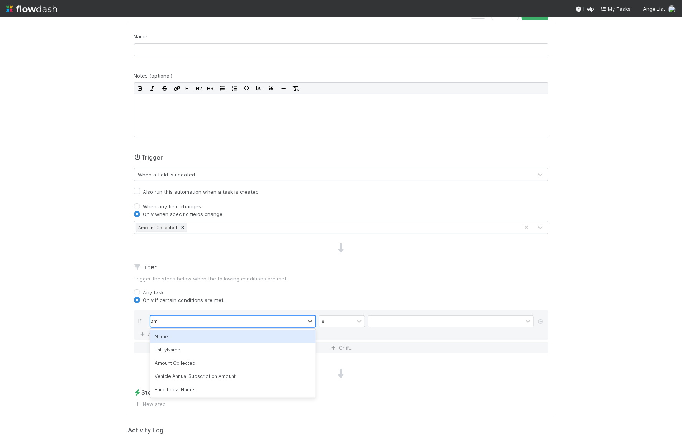
type input "amo"
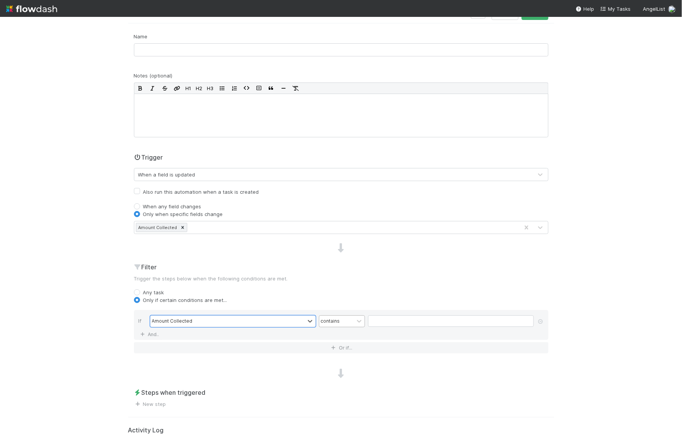
click at [349, 317] on div "contains" at bounding box center [336, 321] width 35 height 11
click at [334, 390] on div "is not" at bounding box center [342, 396] width 46 height 13
click at [382, 324] on input "text" at bounding box center [451, 321] width 166 height 12
click at [154, 334] on link "And.." at bounding box center [150, 334] width 24 height 11
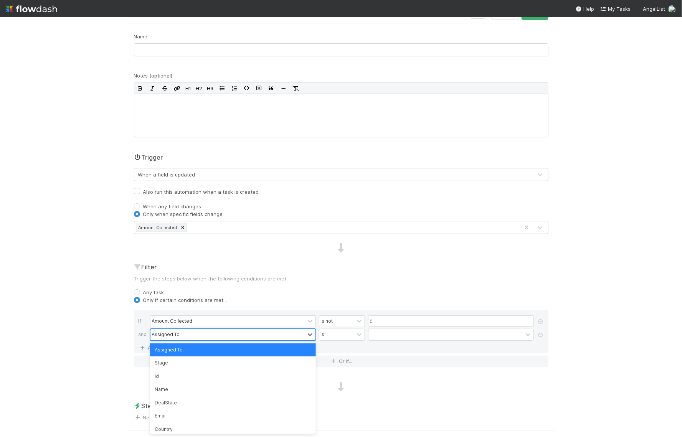
click at [187, 330] on div "Assigned To" at bounding box center [227, 334] width 154 height 11
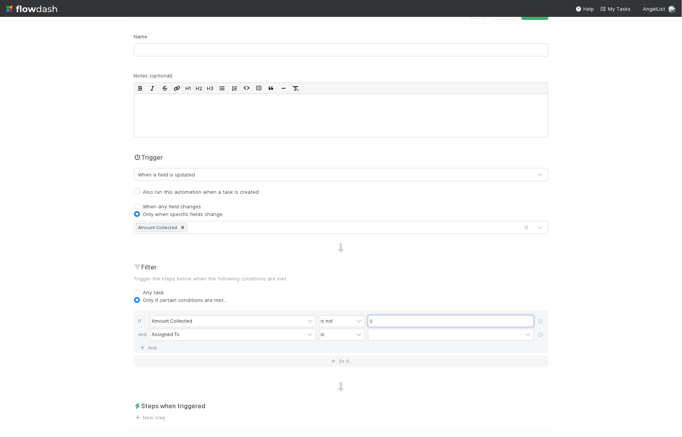
click at [390, 318] on input "0" at bounding box center [451, 321] width 166 height 12
type input "$0"
click at [346, 318] on div "is not" at bounding box center [336, 321] width 35 height 11
click at [253, 335] on div "Assigned To" at bounding box center [227, 334] width 154 height 11
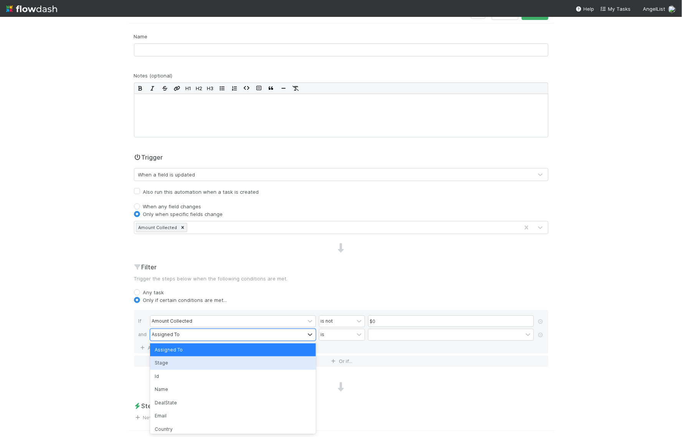
click at [241, 359] on div "Stage" at bounding box center [233, 362] width 166 height 13
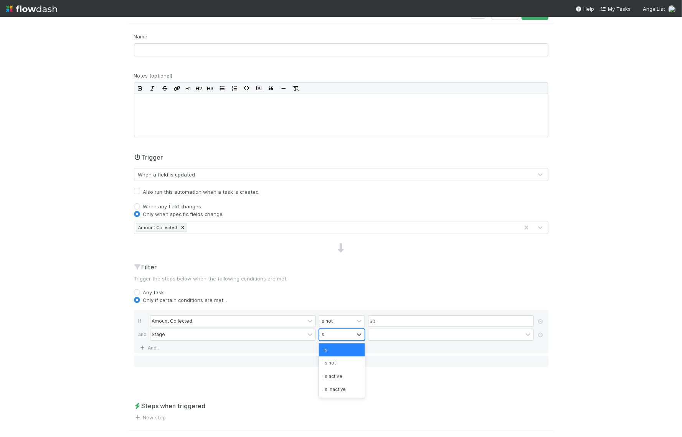
click at [337, 334] on div "is" at bounding box center [336, 334] width 35 height 11
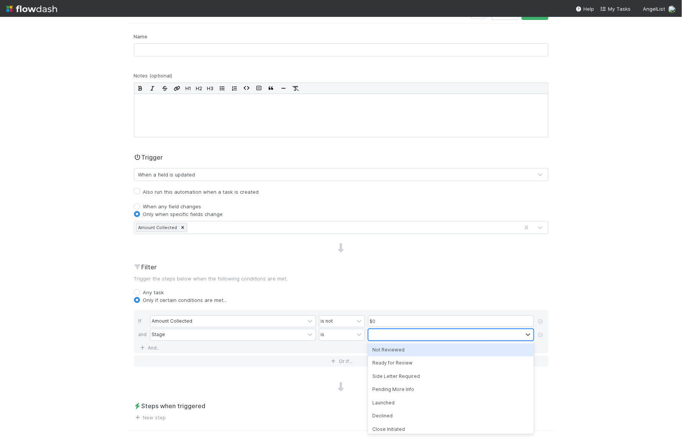
click at [391, 334] on div at bounding box center [445, 334] width 154 height 11
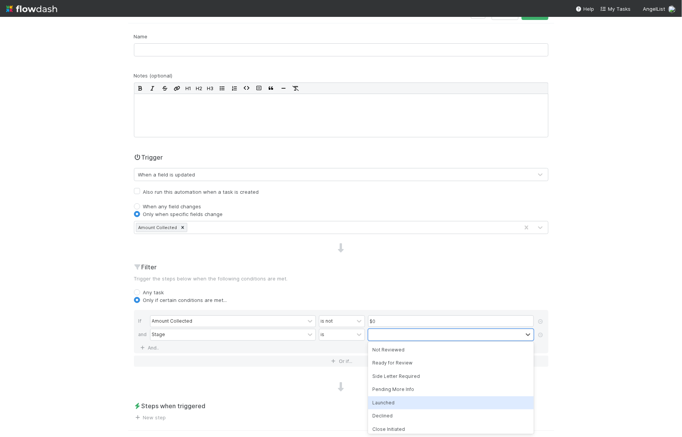
click at [387, 400] on div "Launched" at bounding box center [451, 402] width 166 height 13
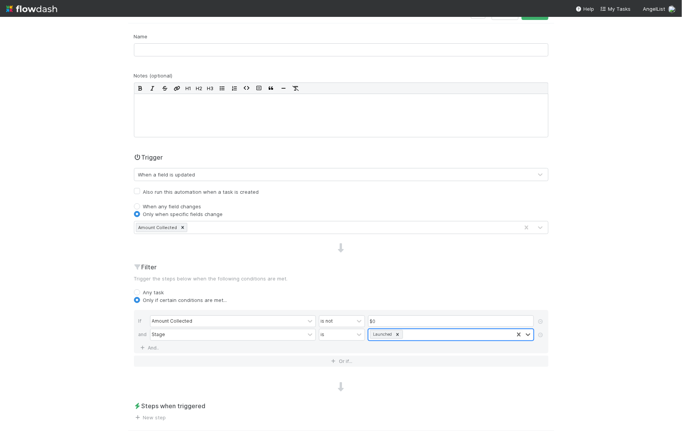
click at [408, 334] on div "Launched" at bounding box center [440, 334] width 145 height 11
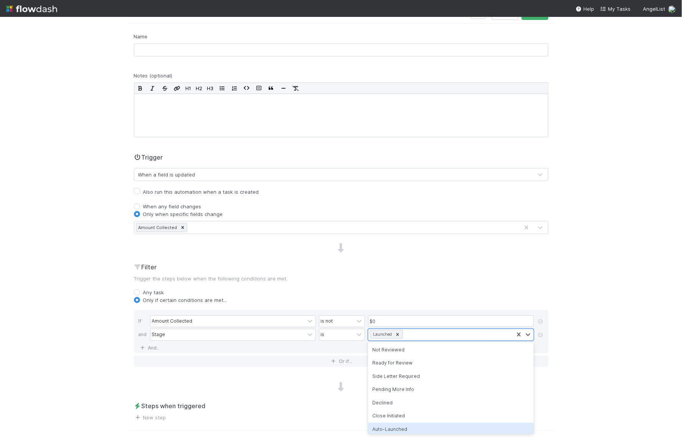
click at [389, 432] on div "Auto-Launched" at bounding box center [451, 429] width 166 height 13
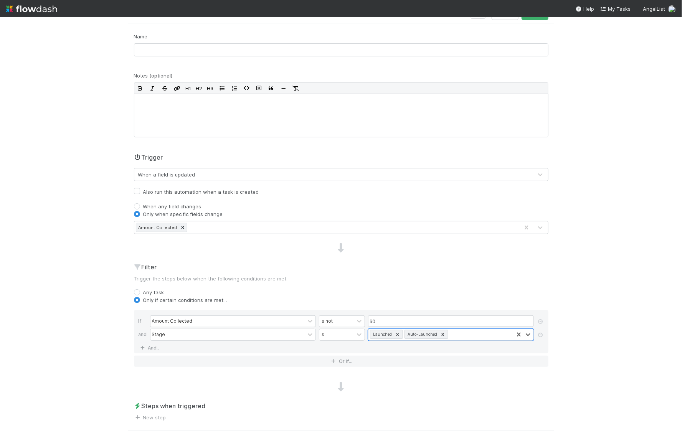
scroll to position [95, 0]
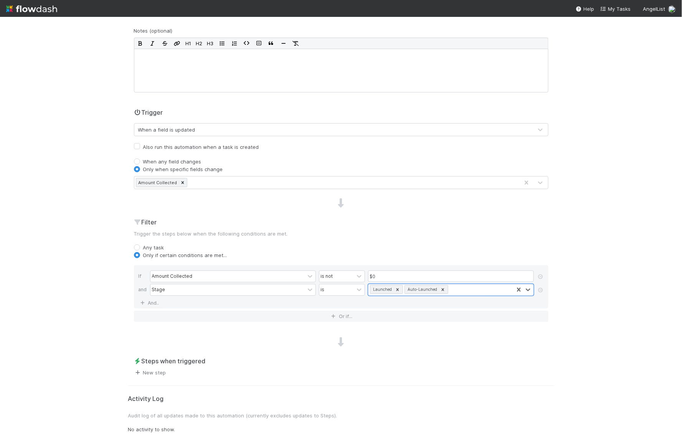
click at [157, 371] on link "New step" at bounding box center [150, 372] width 32 height 6
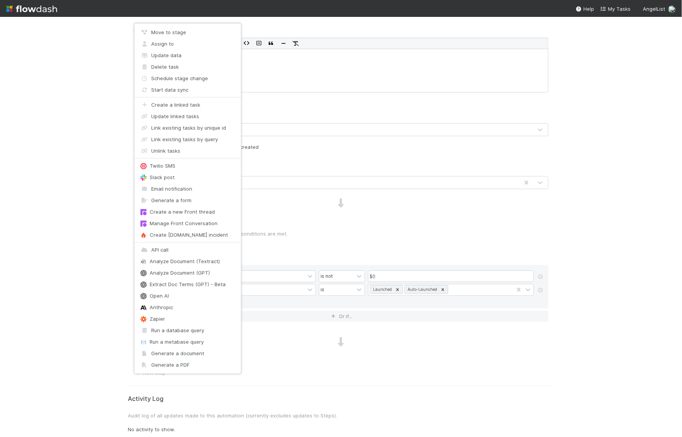
click at [289, 329] on div "Move to stage Assign to Update data Delete task Schedule stage change Start dat…" at bounding box center [341, 218] width 682 height 437
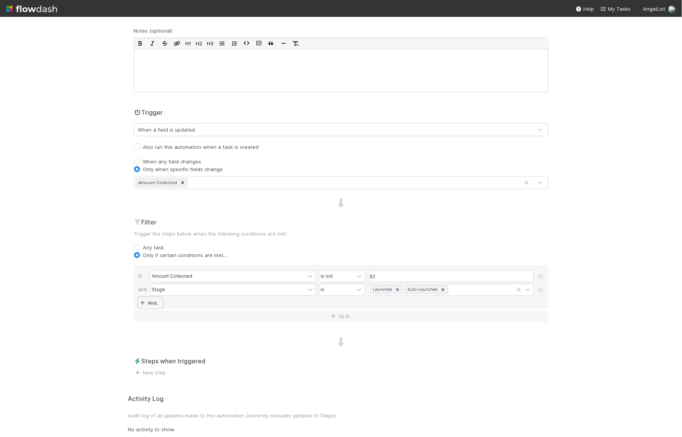
click at [149, 301] on link "And.." at bounding box center [150, 302] width 24 height 11
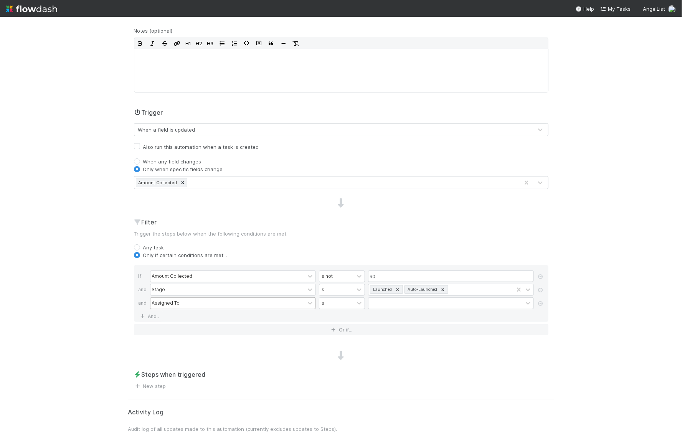
click at [199, 304] on div "Assigned To" at bounding box center [227, 303] width 154 height 11
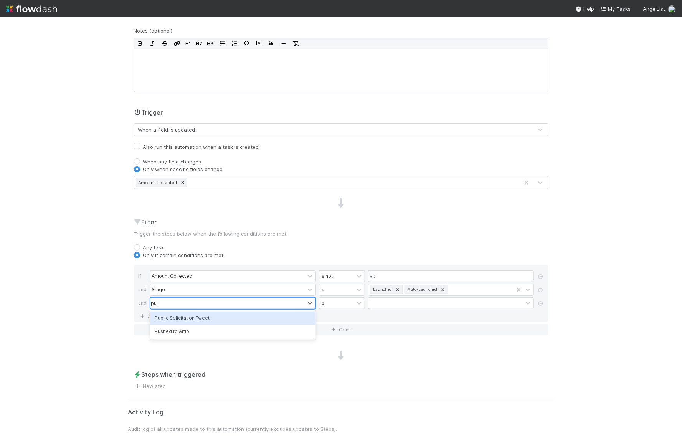
type input "push"
click at [341, 301] on div "is" at bounding box center [336, 303] width 35 height 11
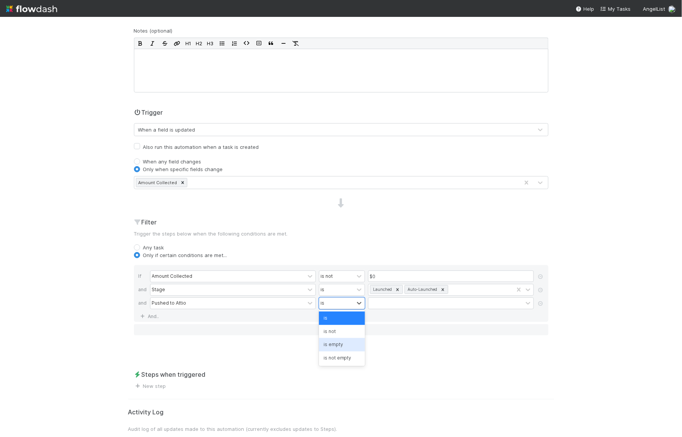
click at [338, 348] on div "is empty" at bounding box center [342, 344] width 46 height 13
click at [152, 384] on link "New step" at bounding box center [150, 386] width 32 height 6
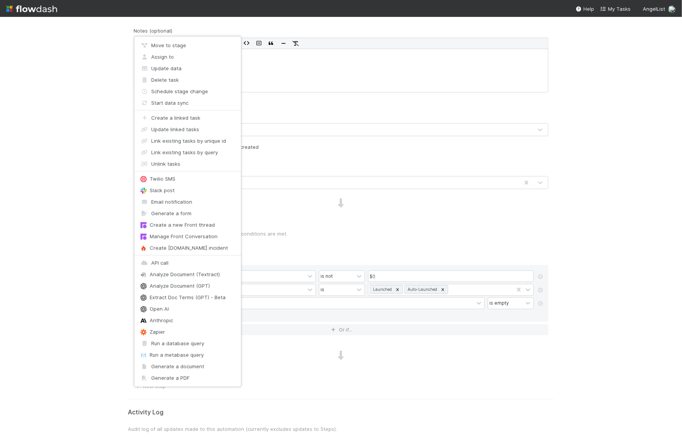
click at [567, 222] on div "Move to stage Assign to Update data Delete task Schedule stage change Start dat…" at bounding box center [341, 218] width 682 height 437
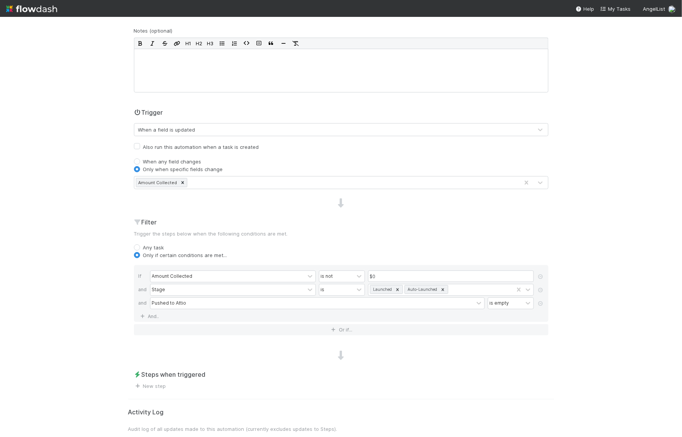
scroll to position [0, 0]
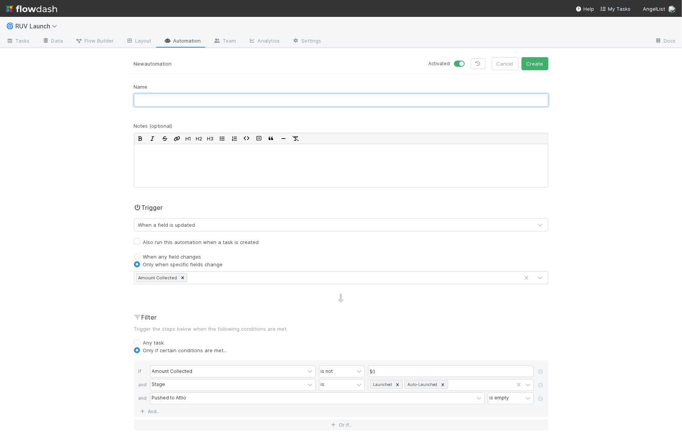
click at [155, 97] on input "text" at bounding box center [341, 100] width 414 height 13
type input "Deal Won to Attio"
click at [533, 61] on button "Create" at bounding box center [534, 63] width 27 height 13
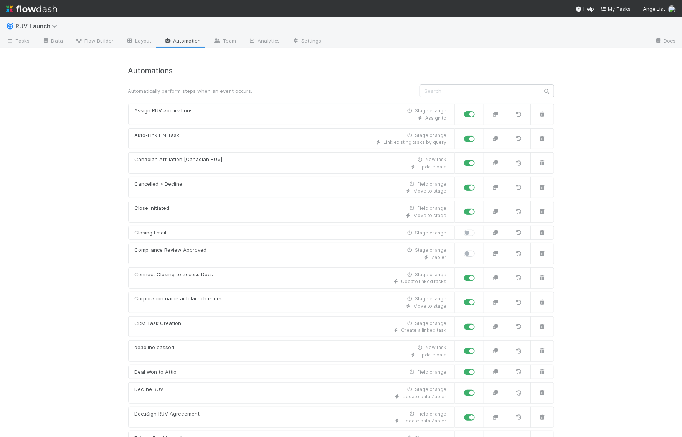
click at [456, 95] on input "text" at bounding box center [487, 90] width 134 height 13
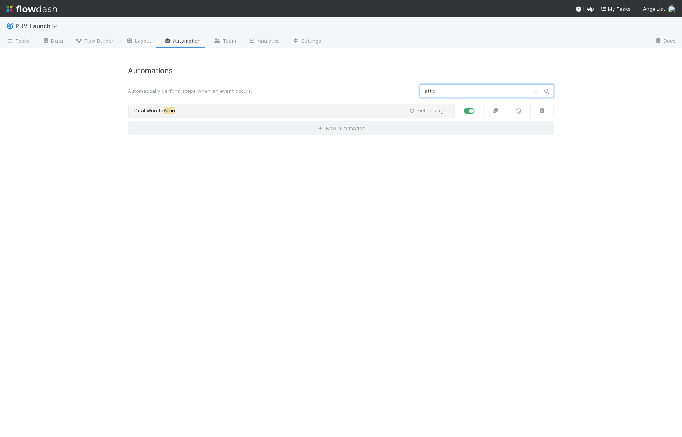
type input "attio"
click at [361, 105] on link "Deal Won to [GEOGRAPHIC_DATA] change" at bounding box center [291, 111] width 326 height 15
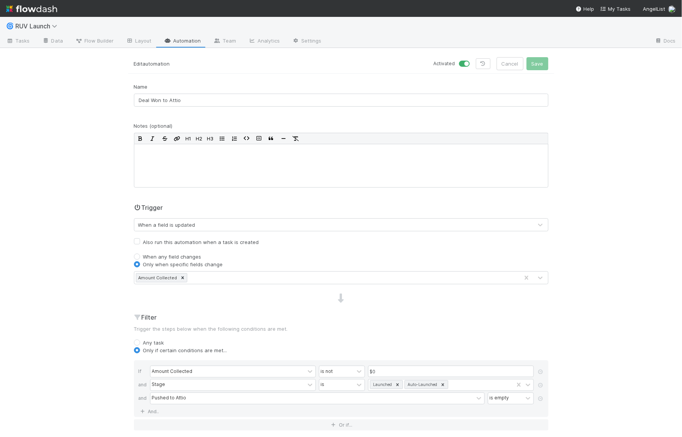
scroll to position [112, 0]
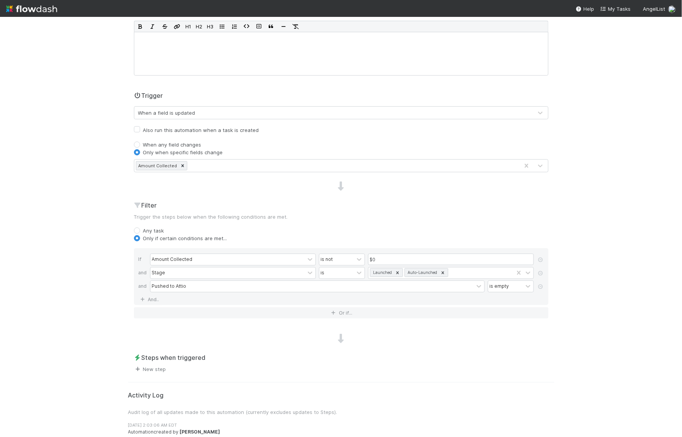
click at [162, 368] on link "New step" at bounding box center [150, 369] width 32 height 6
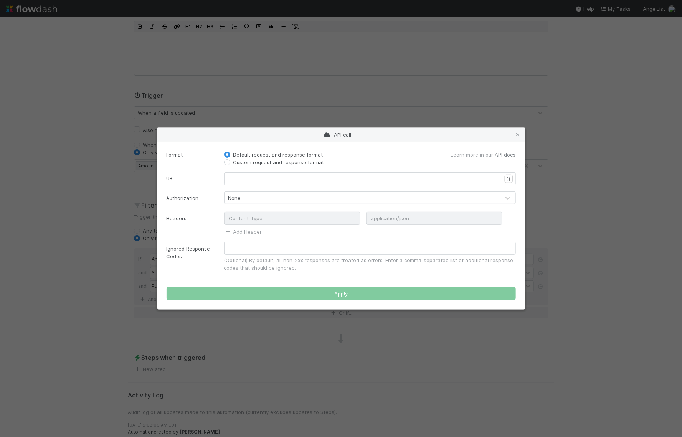
click at [507, 152] on link "API docs" at bounding box center [505, 154] width 21 height 6
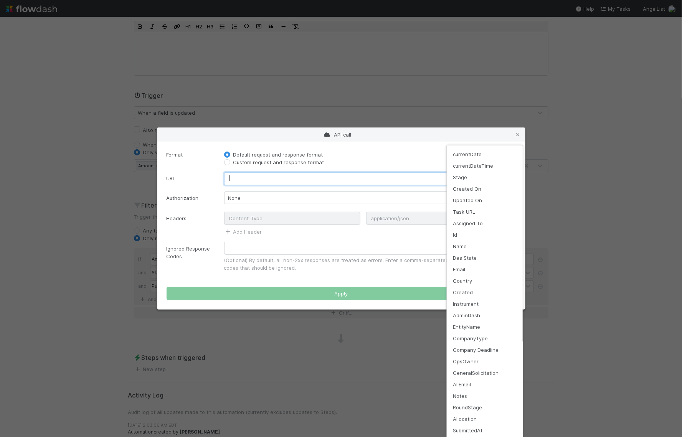
scroll to position [2, 0]
click at [510, 436] on div "API call Format Default request and response format Custom request and response…" at bounding box center [341, 437] width 682 height 0
click at [353, 177] on div "currentDate currentDateTime Stage Created On Updated On Task URL Assigned To Id…" at bounding box center [341, 218] width 682 height 437
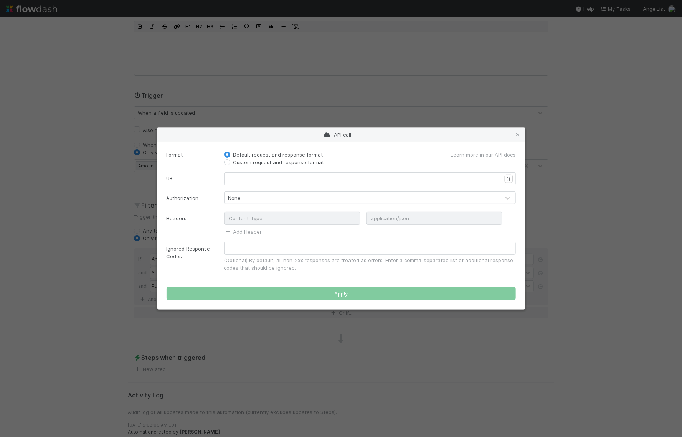
click at [353, 177] on pre "​" at bounding box center [365, 179] width 272 height 8
click at [342, 197] on div "None" at bounding box center [361, 198] width 275 height 12
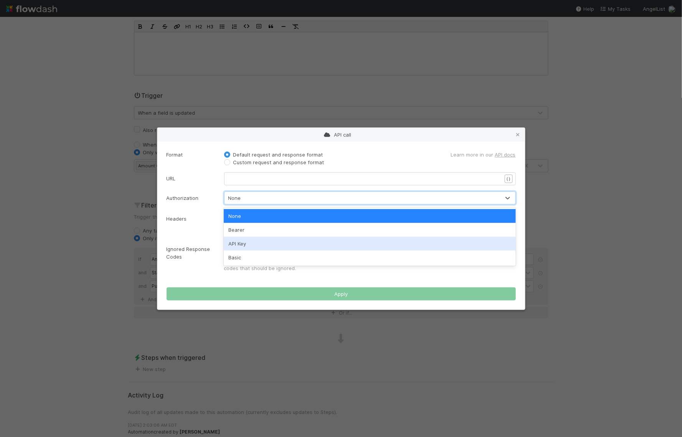
click at [184, 265] on div "Ignored Response Codes" at bounding box center [190, 260] width 58 height 36
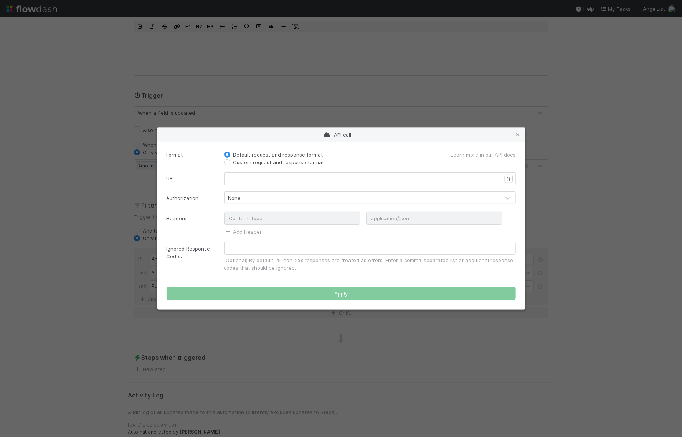
click at [267, 178] on pre "​" at bounding box center [365, 179] width 272 height 8
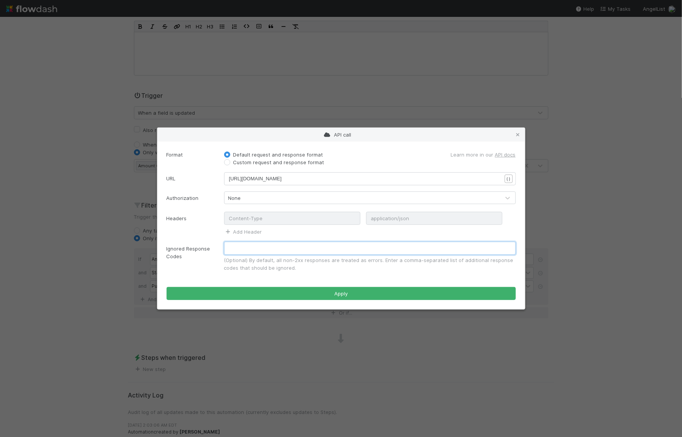
click at [265, 248] on input "text" at bounding box center [369, 248] width 291 height 13
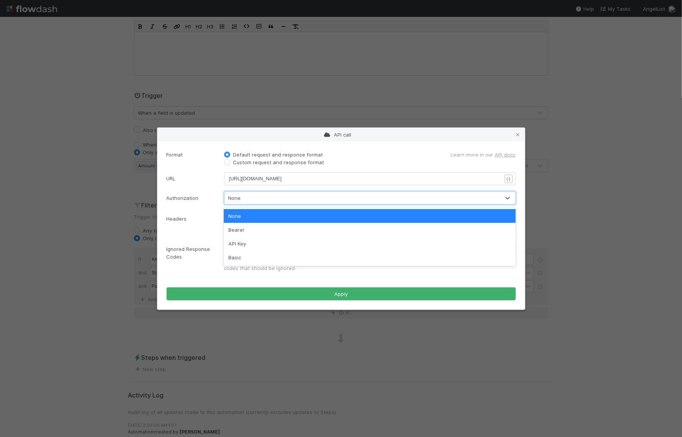
click at [360, 198] on div "None" at bounding box center [361, 198] width 275 height 12
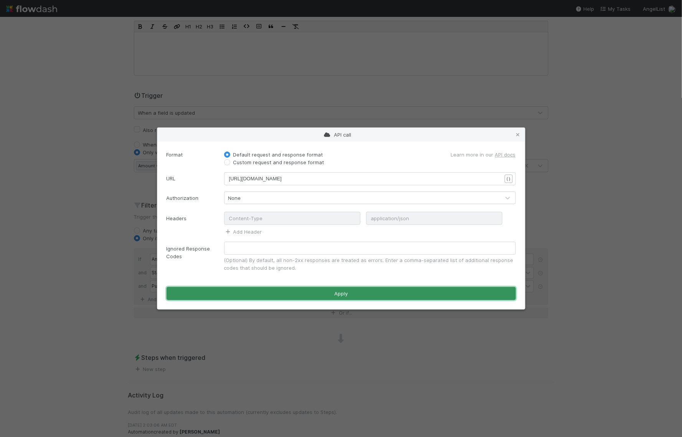
click at [358, 294] on button "Apply" at bounding box center [340, 293] width 349 height 13
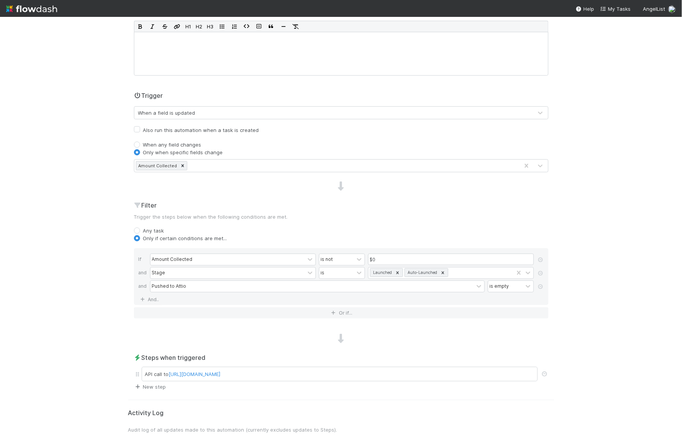
scroll to position [129, 0]
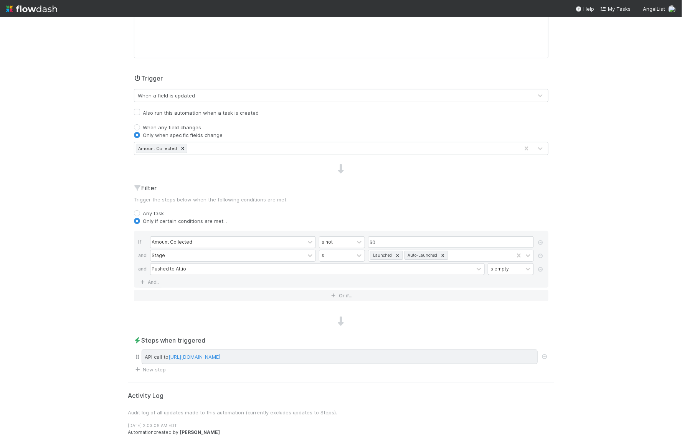
click at [153, 358] on div "API call to https://hooks.attio.com/w/7d427d75-8cd8-4f52-9ffd-3ede4643f21d/b1b6…" at bounding box center [340, 356] width 396 height 15
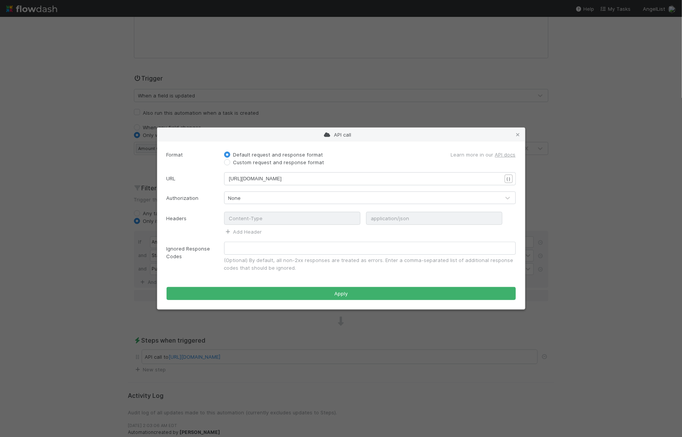
click at [256, 161] on label "Custom request and response format" at bounding box center [278, 162] width 91 height 8
click at [230, 161] on input "Custom request and response format" at bounding box center [227, 161] width 6 height 7
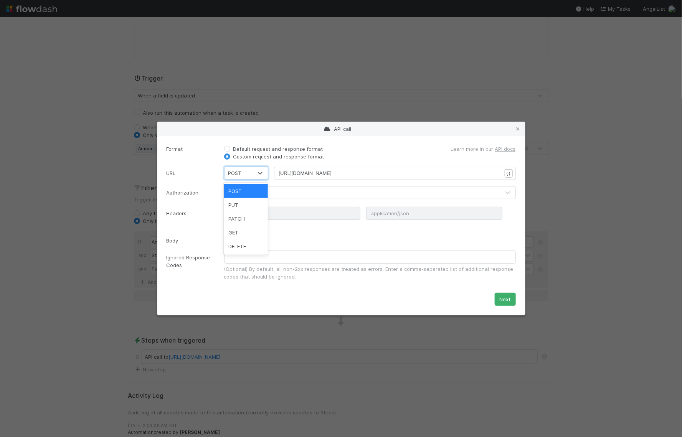
click at [250, 175] on div "POST" at bounding box center [238, 173] width 28 height 12
click at [179, 184] on form "Format Default request and response format Custom request and response format L…" at bounding box center [340, 225] width 349 height 161
click at [271, 171] on div "xxxxxxxxxx https://hooks.attio.com/w/7d427d75-8cd8-4f52-9ffd-3ede4643f21d/b1b69…" at bounding box center [394, 173] width 253 height 13
click at [257, 171] on icon at bounding box center [260, 173] width 8 height 8
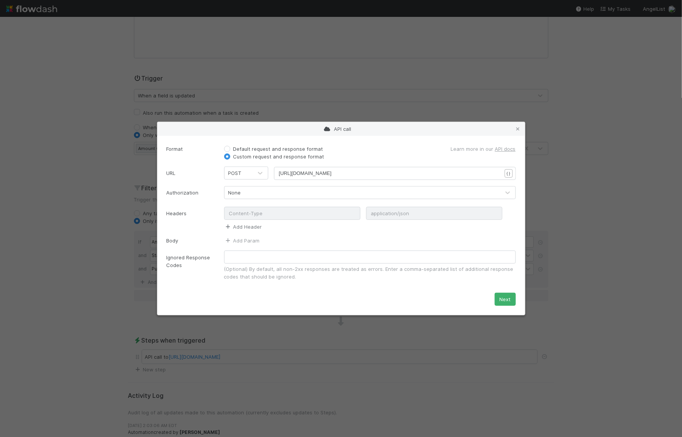
click at [242, 224] on link "Add Header" at bounding box center [243, 227] width 38 height 6
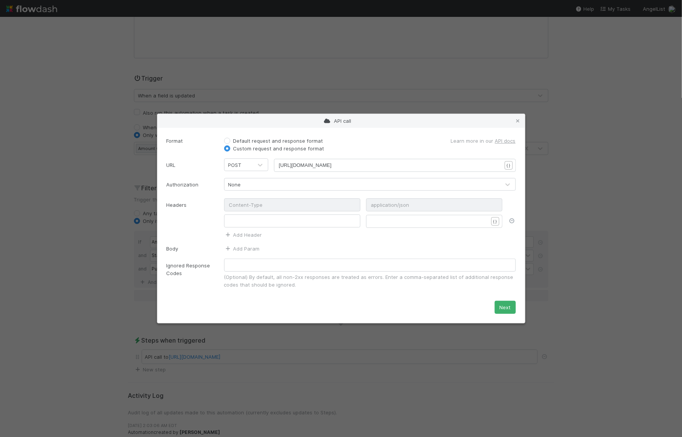
click at [513, 219] on icon at bounding box center [512, 220] width 8 height 5
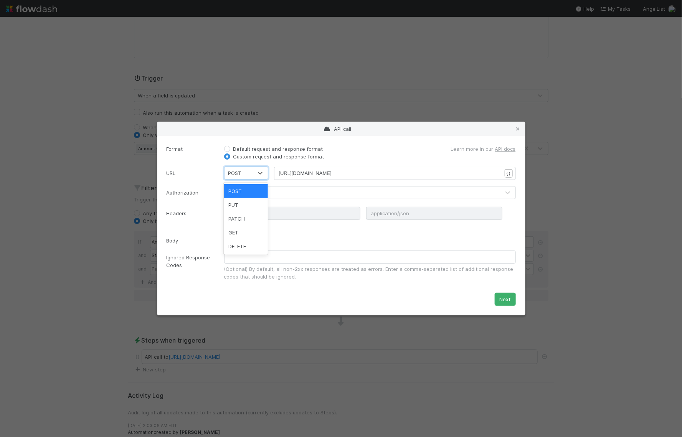
click at [247, 171] on div "POST" at bounding box center [238, 173] width 28 height 12
click at [244, 193] on div "POST" at bounding box center [246, 191] width 44 height 14
click at [242, 194] on div "None" at bounding box center [361, 192] width 275 height 12
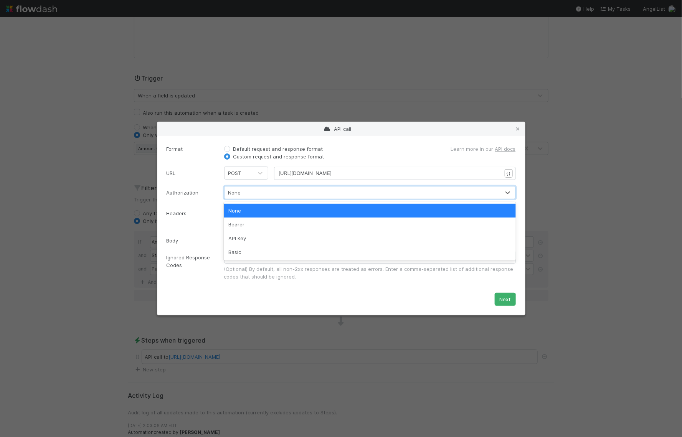
click at [242, 194] on div "None" at bounding box center [361, 192] width 275 height 12
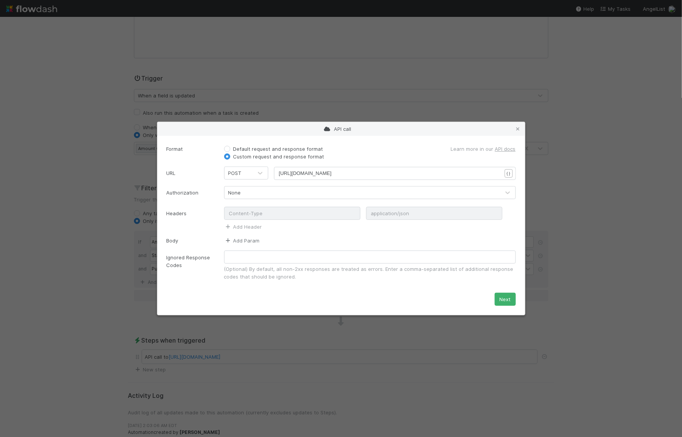
click at [241, 241] on link "Add Param" at bounding box center [242, 240] width 36 height 6
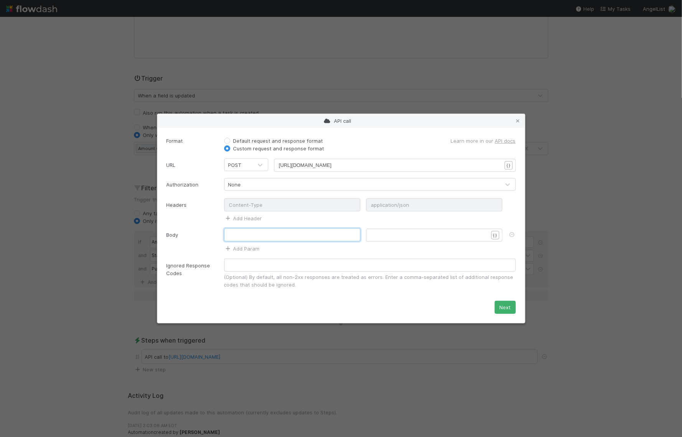
click at [239, 234] on input "text" at bounding box center [292, 234] width 136 height 13
click at [510, 235] on icon at bounding box center [512, 234] width 8 height 5
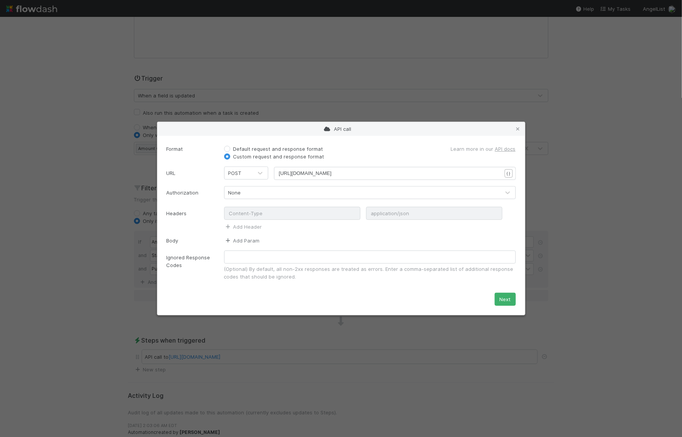
click at [250, 239] on link "Add Param" at bounding box center [242, 240] width 36 height 6
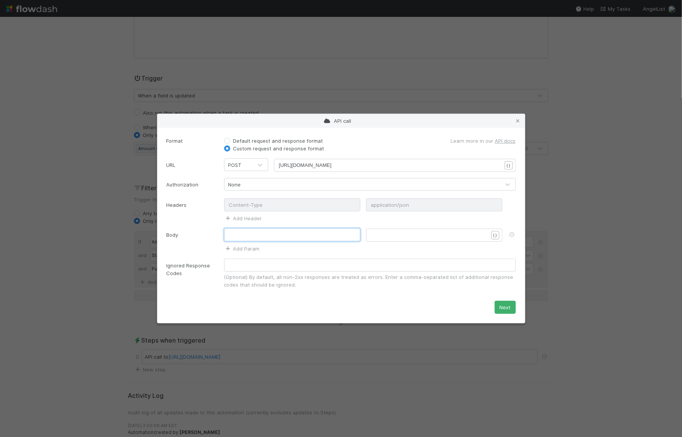
click at [250, 237] on input "text" at bounding box center [292, 234] width 136 height 13
click at [240, 252] on div "​ { } Add Param" at bounding box center [369, 240] width 303 height 24
click at [237, 245] on div "​ { } Add Param" at bounding box center [369, 240] width 303 height 24
click at [238, 247] on link "Add Param" at bounding box center [242, 248] width 36 height 6
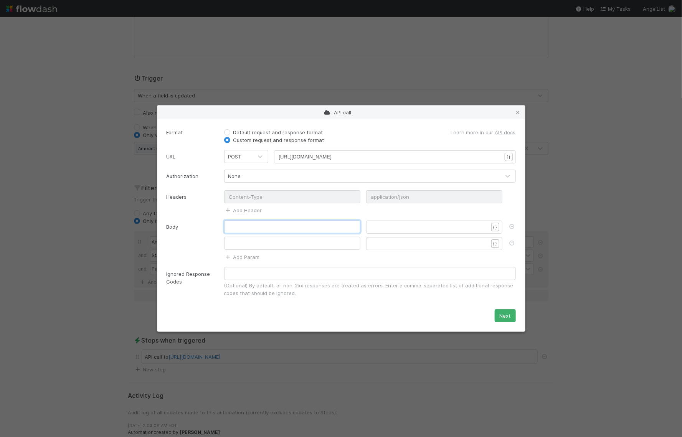
click at [273, 228] on input "text" at bounding box center [292, 226] width 136 height 13
click at [232, 134] on div "Default request and response format" at bounding box center [280, 132] width 113 height 8
click at [233, 131] on label "Default request and response format" at bounding box center [278, 132] width 90 height 8
click at [225, 131] on input "Default request and response format" at bounding box center [227, 131] width 6 height 7
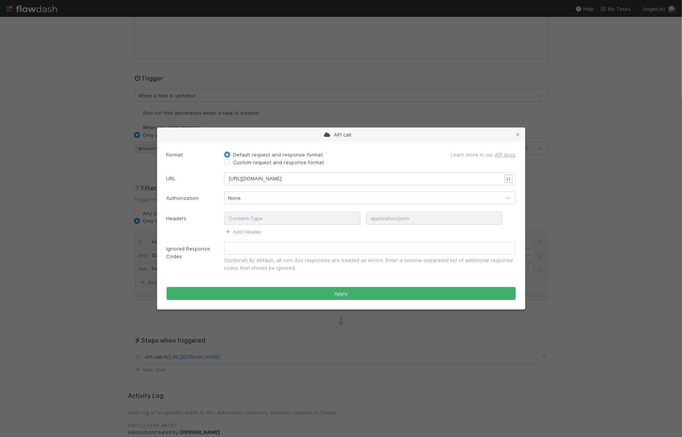
click at [233, 161] on label "Custom request and response format" at bounding box center [278, 162] width 91 height 8
click at [226, 161] on input "Custom request and response format" at bounding box center [227, 161] width 6 height 7
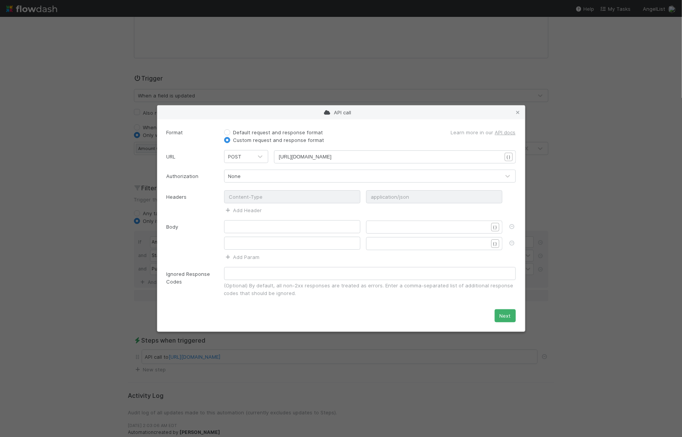
click at [233, 131] on label "Default request and response format" at bounding box center [278, 132] width 90 height 8
click at [227, 131] on input "Default request and response format" at bounding box center [227, 131] width 6 height 7
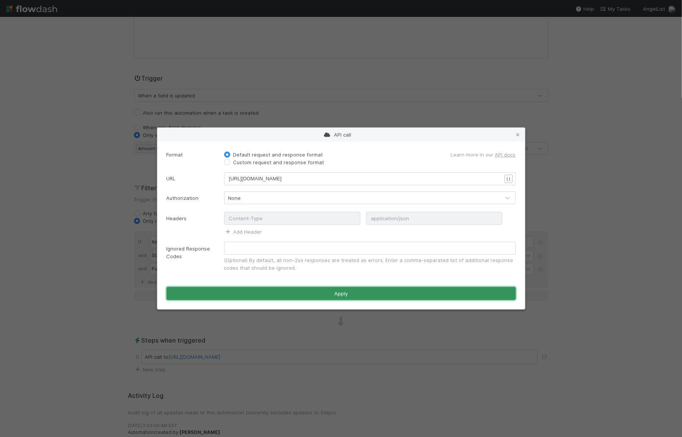
click at [280, 294] on button "Apply" at bounding box center [340, 293] width 349 height 13
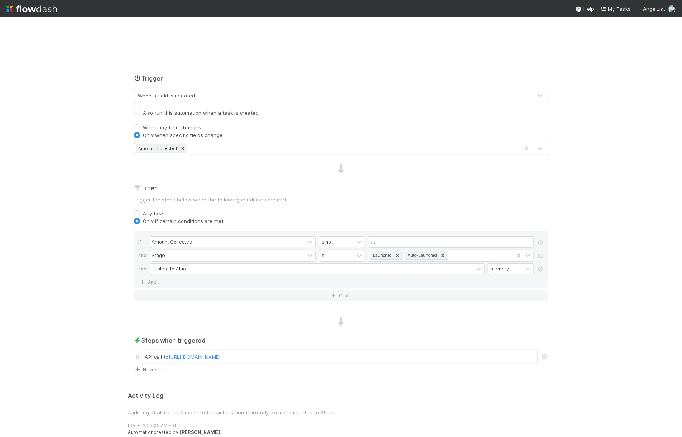
click at [155, 366] on link "New step" at bounding box center [150, 369] width 32 height 6
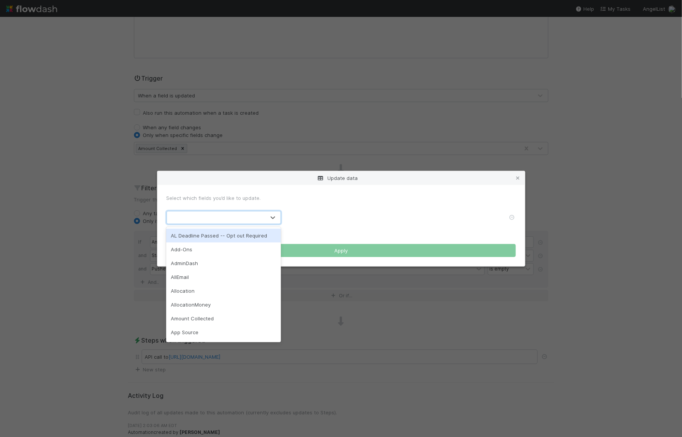
click at [207, 219] on div at bounding box center [216, 217] width 98 height 12
type input "att"
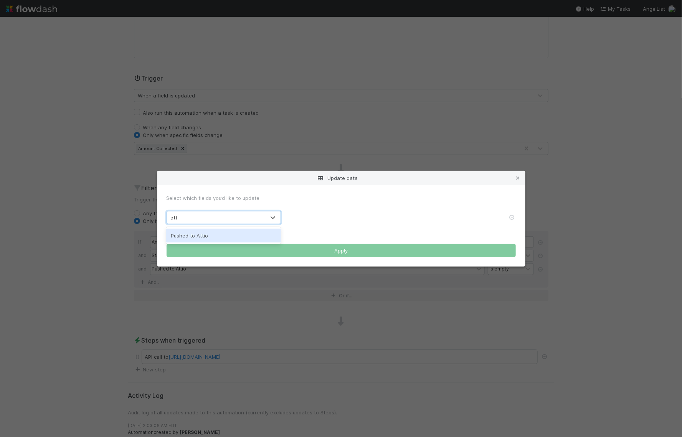
click at [215, 234] on div "Pushed to Attio" at bounding box center [223, 236] width 115 height 14
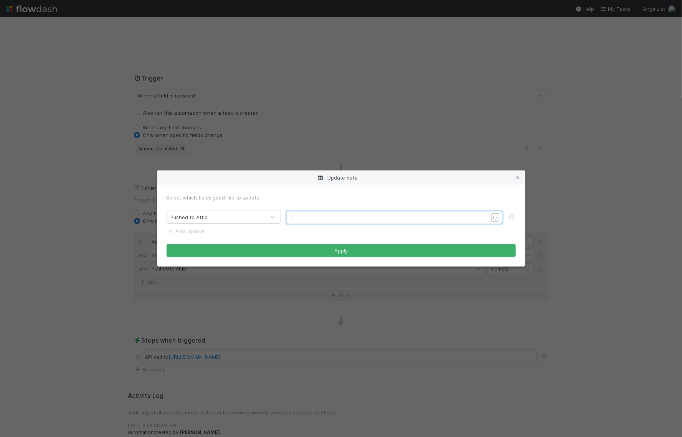
scroll to position [2, 0]
click at [337, 215] on pre "​" at bounding box center [389, 218] width 196 height 8
type textarea "Yes"
click at [356, 236] on form "Select which fields you’d like to update. Pushed to Attio xxxxxxxxxx Yes { } Ad…" at bounding box center [340, 225] width 349 height 63
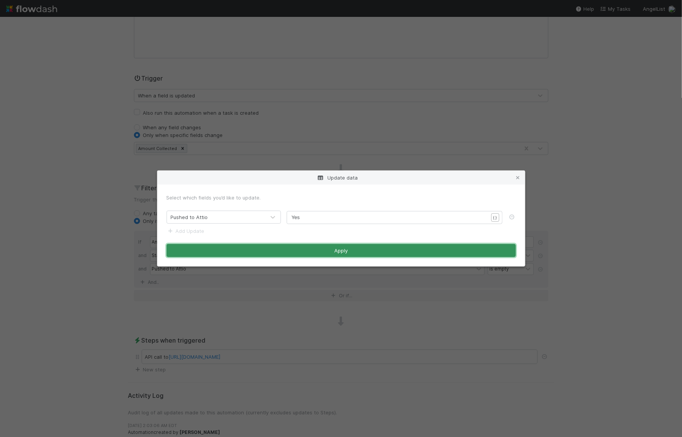
click at [338, 252] on button "Apply" at bounding box center [340, 250] width 349 height 13
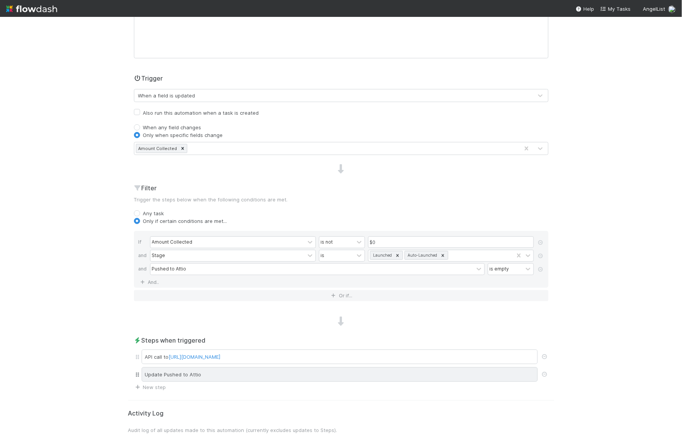
click at [235, 370] on div "Update Pushed to Attio" at bounding box center [340, 374] width 396 height 15
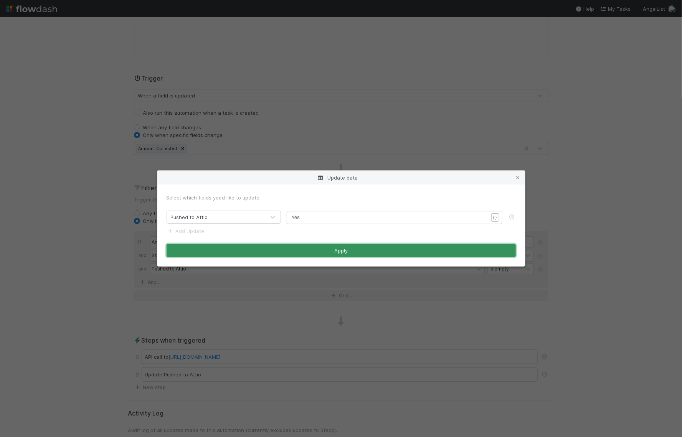
click at [323, 248] on button "Apply" at bounding box center [340, 250] width 349 height 13
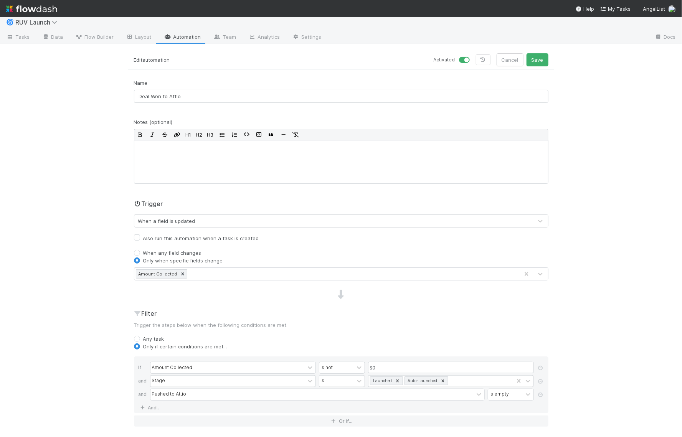
scroll to position [0, 0]
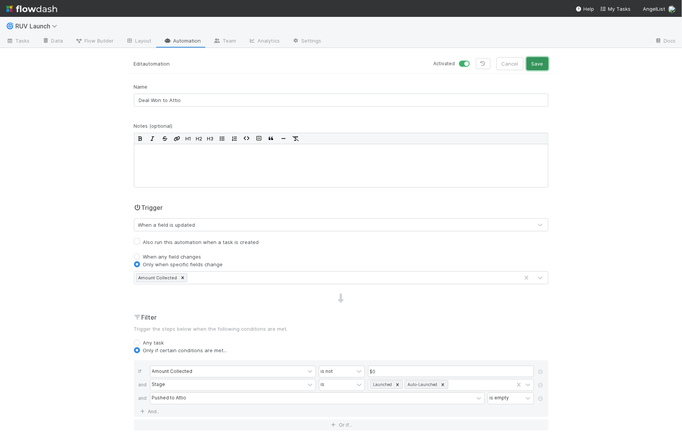
click at [535, 66] on button "Save" at bounding box center [537, 63] width 22 height 13
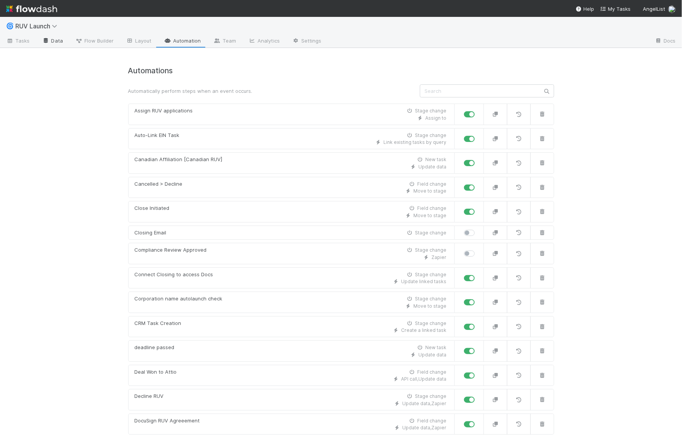
click at [49, 36] on link "Data" at bounding box center [52, 41] width 33 height 12
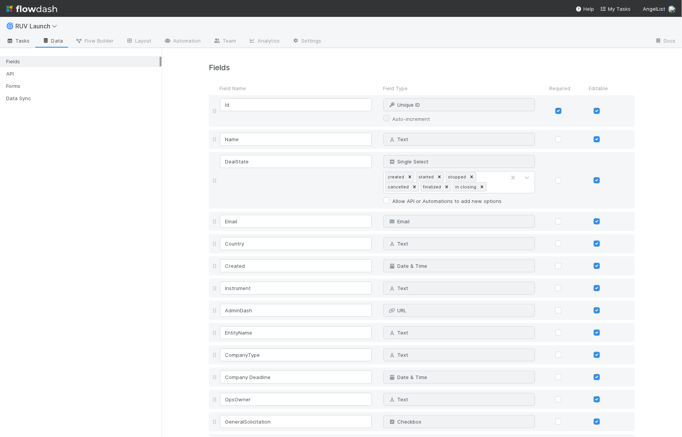
click at [23, 41] on span "Tasks" at bounding box center [18, 41] width 24 height 8
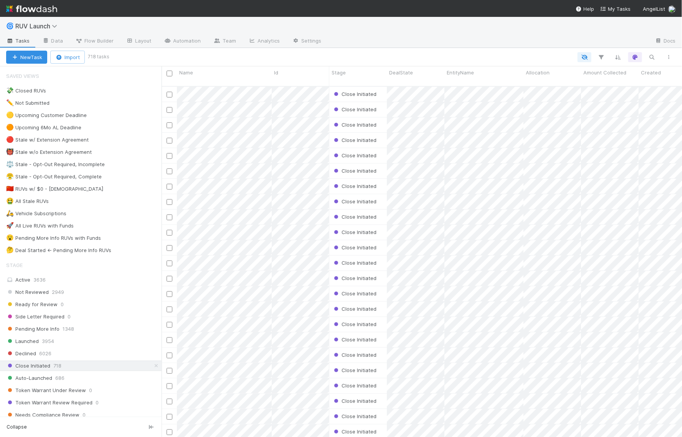
scroll to position [357, 520]
click at [60, 336] on div "Launched 3954" at bounding box center [83, 341] width 155 height 10
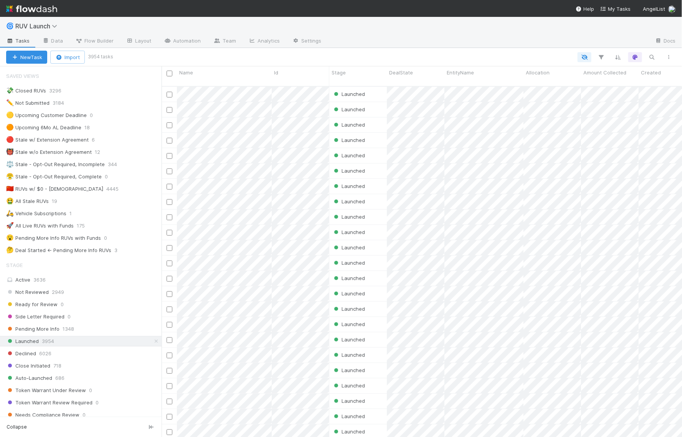
scroll to position [357, 520]
click at [603, 56] on icon "button" at bounding box center [601, 57] width 8 height 7
click at [654, 59] on div "Add Filter" at bounding box center [341, 218] width 682 height 437
click at [652, 59] on icon "button" at bounding box center [652, 57] width 8 height 7
type input "test"
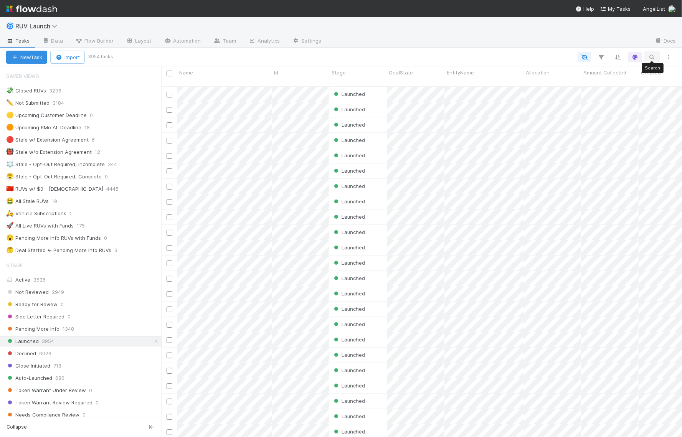
click at [653, 57] on icon "button" at bounding box center [652, 57] width 8 height 7
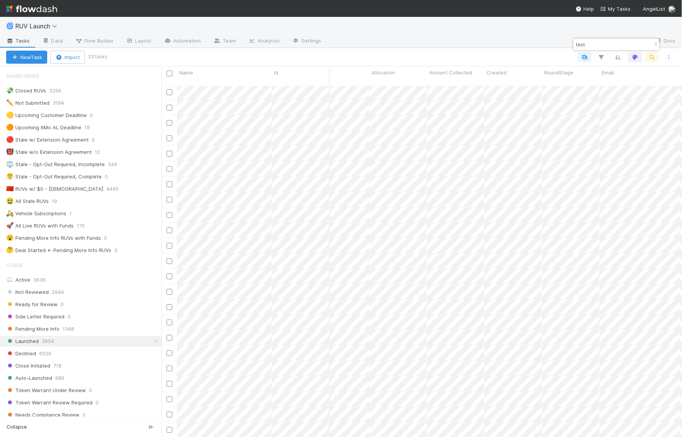
scroll to position [0, 154]
type input "test"
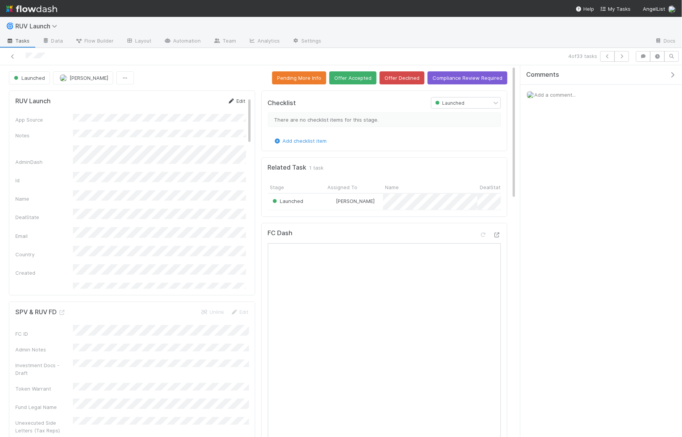
click at [235, 100] on link "Edit" at bounding box center [236, 101] width 18 height 6
click at [209, 97] on button "Save" at bounding box center [205, 103] width 22 height 13
click at [142, 46] on link "Layout" at bounding box center [139, 41] width 38 height 12
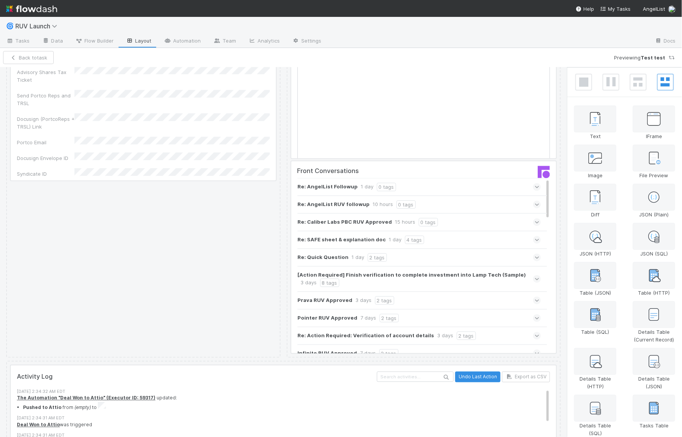
scroll to position [757, 0]
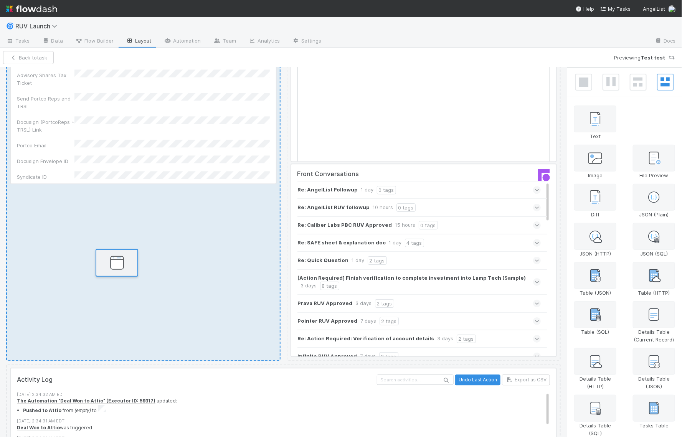
drag, startPoint x: 659, startPoint y: 124, endPoint x: 120, endPoint y: 268, distance: 557.7
click at [120, 268] on div "RUV Launch Edit App Source Notes AdminDash Id Name DealState Email Country Crea…" at bounding box center [341, 253] width 682 height 370
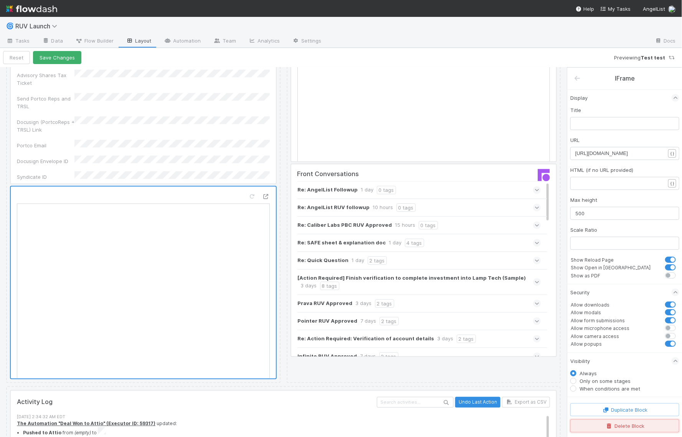
click at [613, 425] on button "Delete Block" at bounding box center [624, 425] width 109 height 13
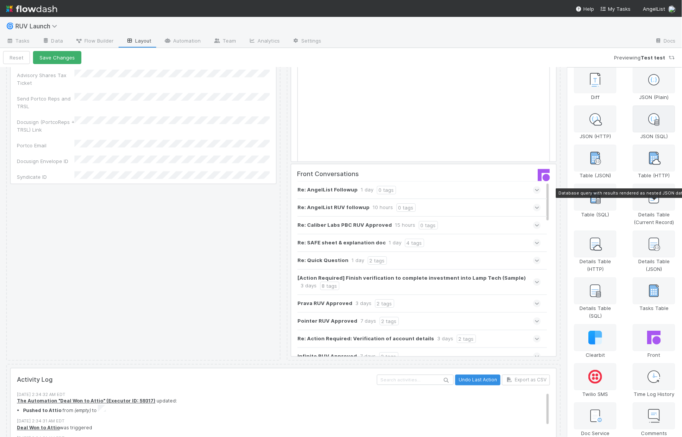
scroll to position [122, 0]
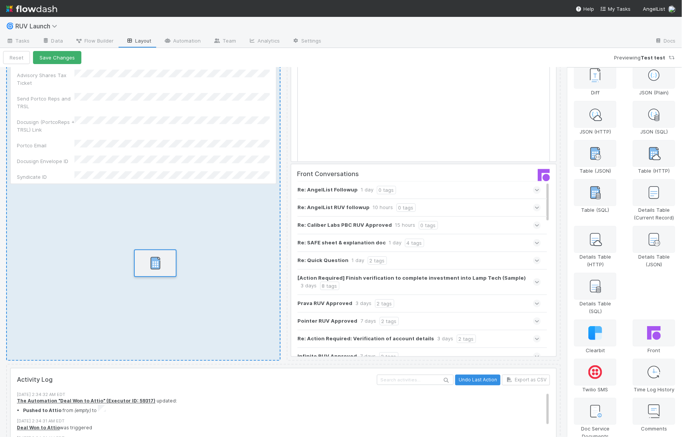
drag, startPoint x: 653, startPoint y: 288, endPoint x: 136, endPoint y: 251, distance: 518.3
click at [136, 251] on div "RUV Launch Edit App Source Notes AdminDash Id Name DealState Email Country Crea…" at bounding box center [341, 253] width 682 height 370
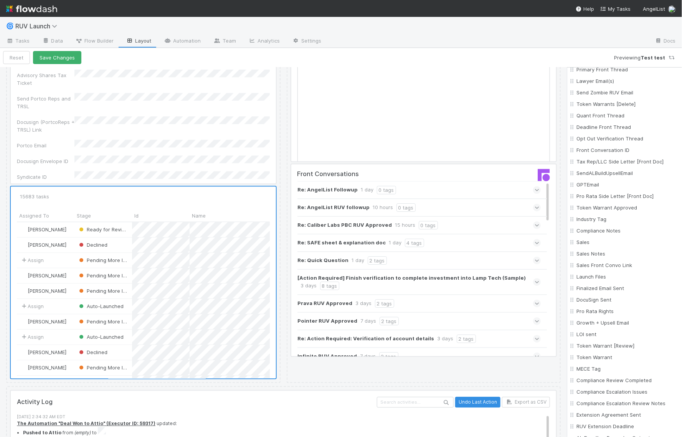
scroll to position [1242, 0]
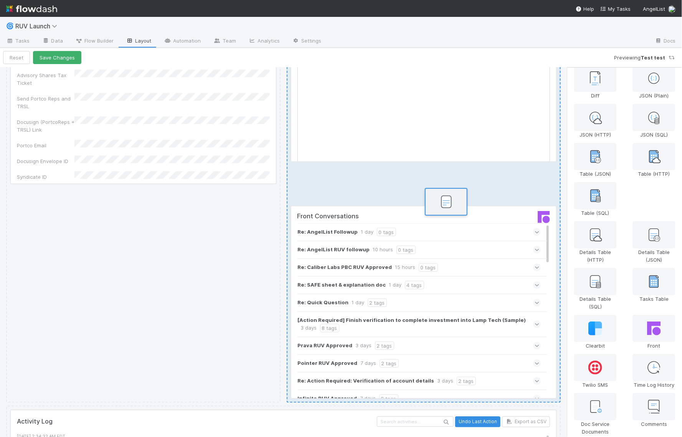
scroll to position [114, 0]
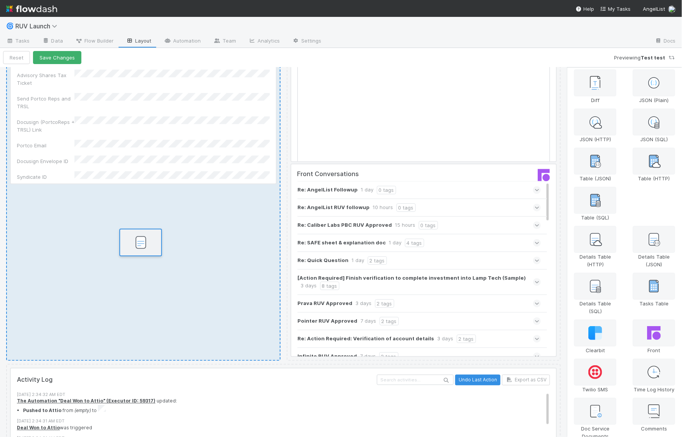
drag, startPoint x: 654, startPoint y: 198, endPoint x: 119, endPoint y: 232, distance: 536.1
click at [119, 232] on div "RUV Launch Edit App Source Notes AdminDash Id Name DealState Email Country Crea…" at bounding box center [341, 253] width 682 height 370
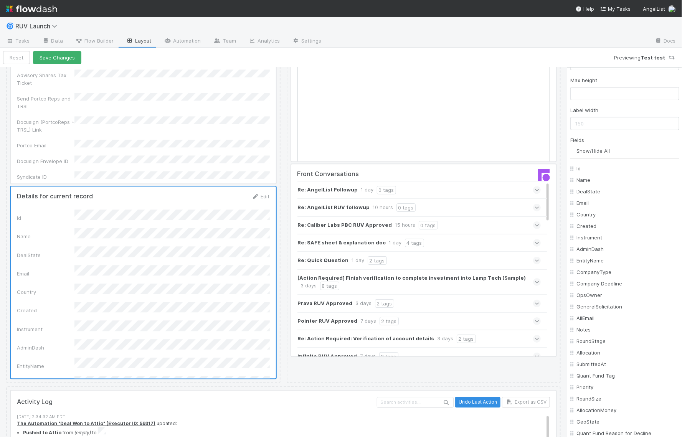
scroll to position [75, 0]
click at [629, 175] on input "Show/Hide All" at bounding box center [627, 175] width 103 height 8
checkbox input "false"
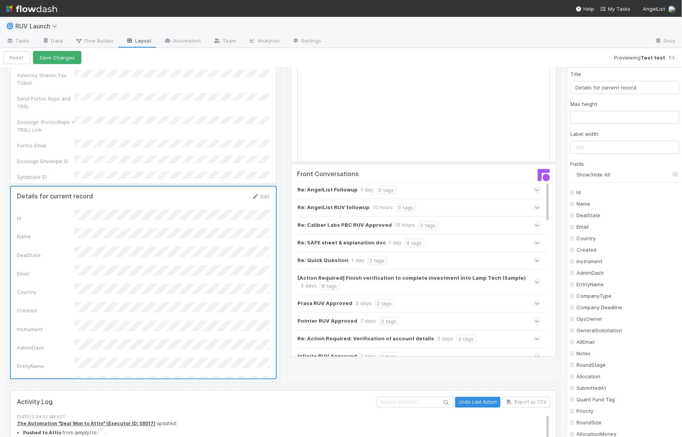
checkbox input "false"
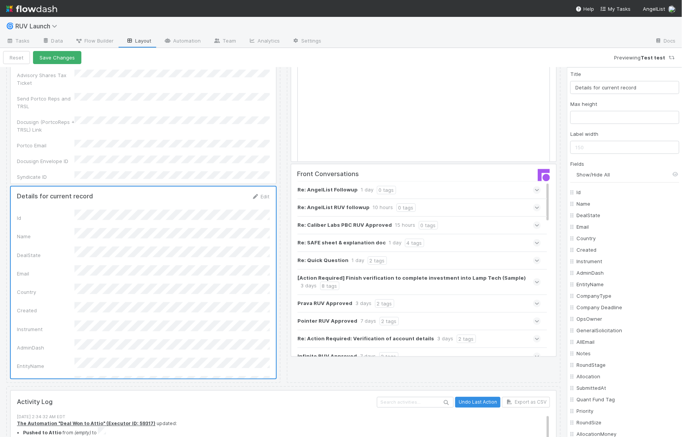
checkbox input "false"
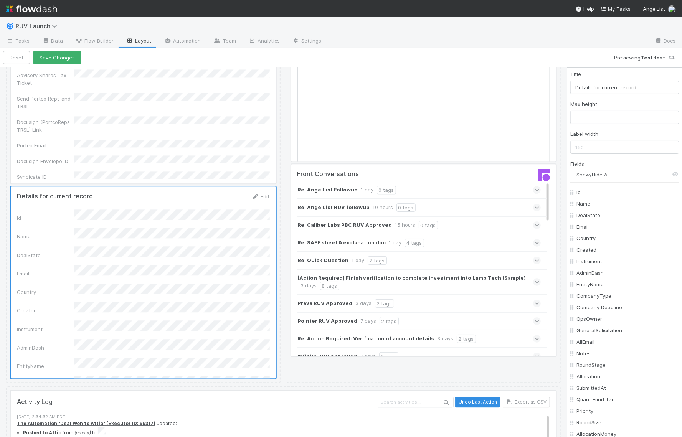
checkbox input "false"
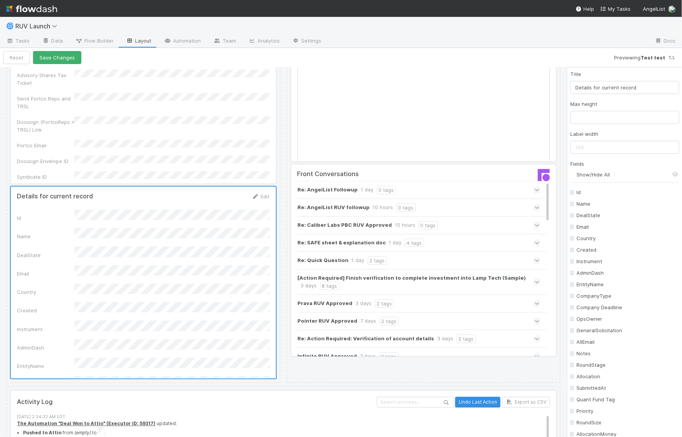
checkbox input "false"
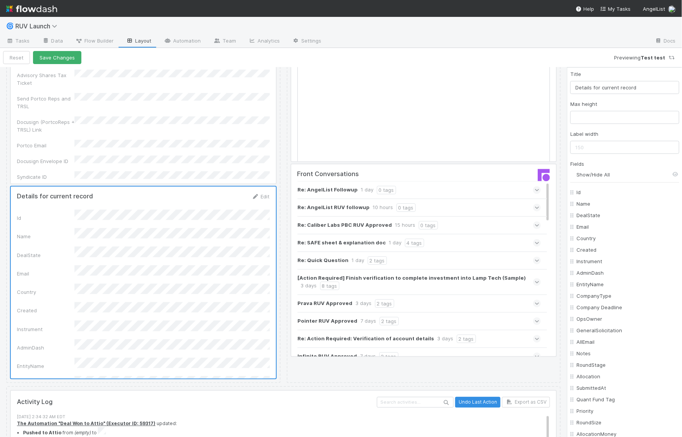
checkbox input "false"
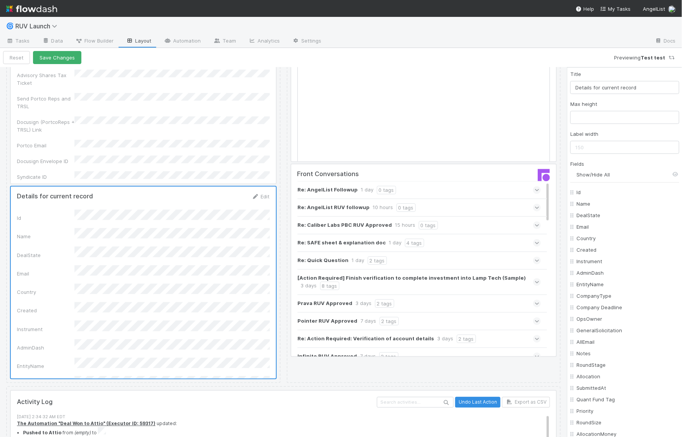
checkbox input "false"
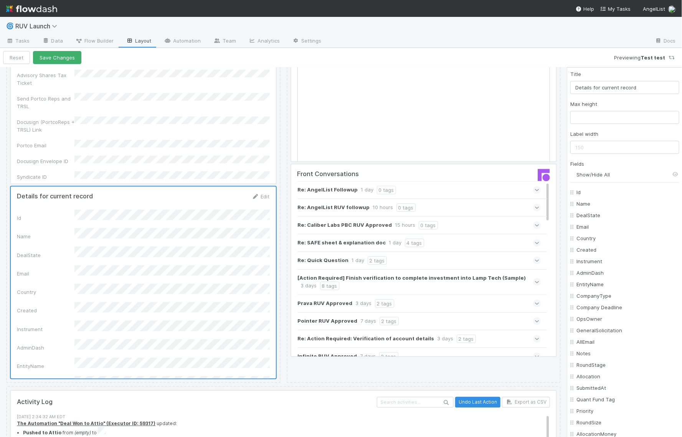
checkbox input "false"
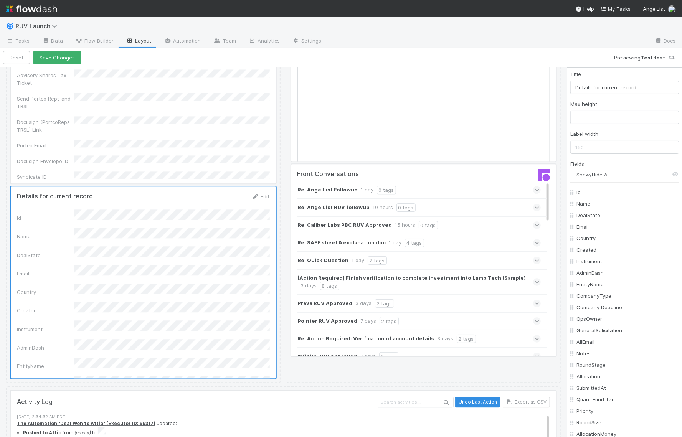
checkbox input "false"
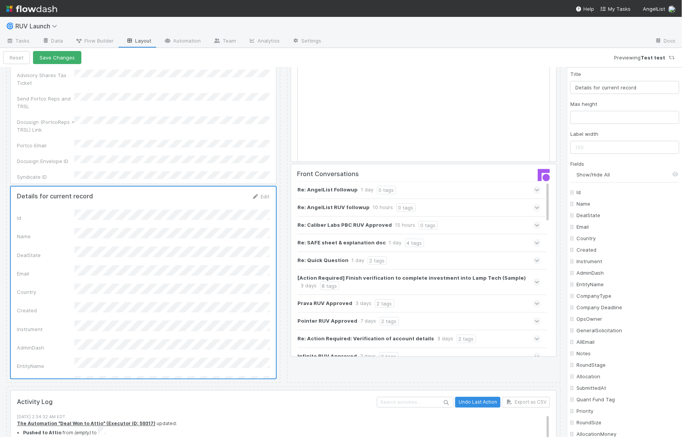
checkbox input "false"
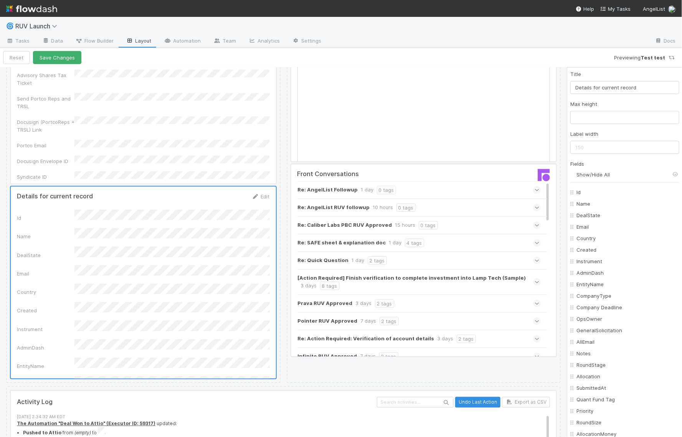
checkbox input "false"
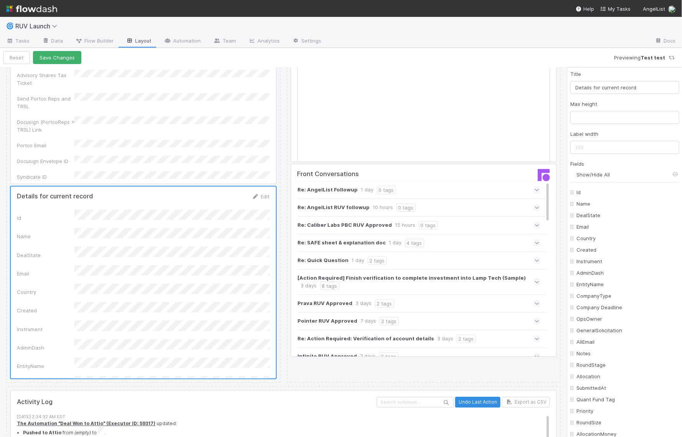
checkbox input "false"
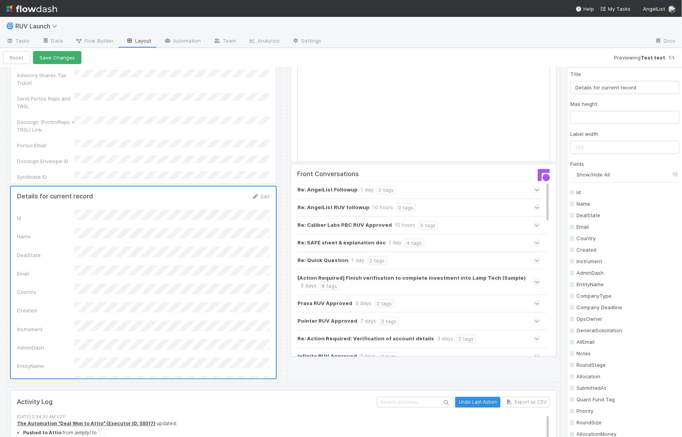
checkbox input "false"
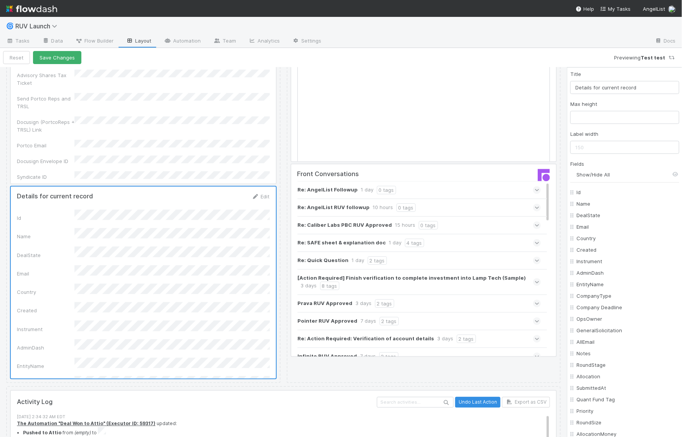
checkbox input "false"
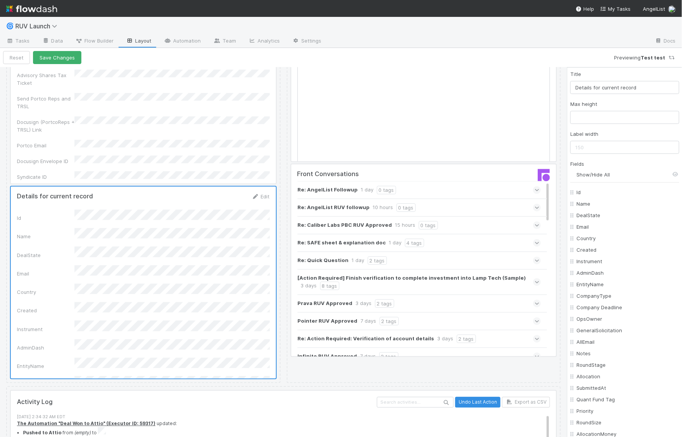
checkbox input "false"
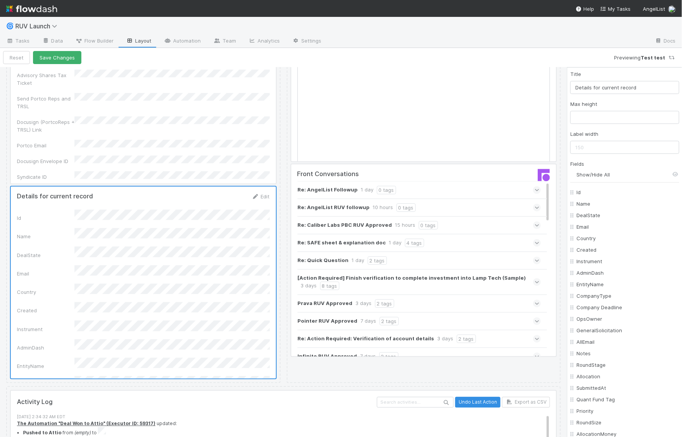
checkbox input "false"
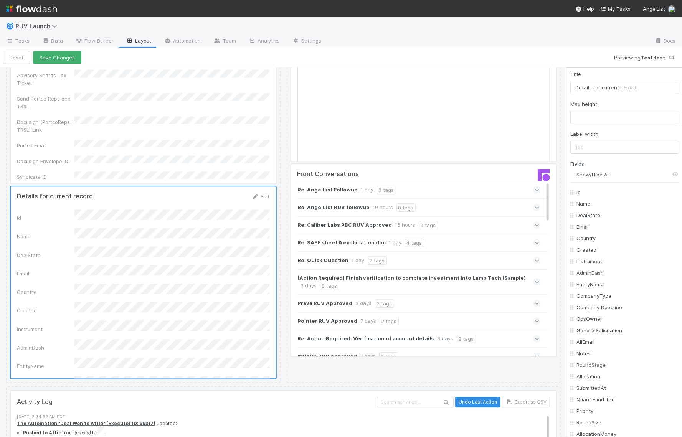
checkbox input "false"
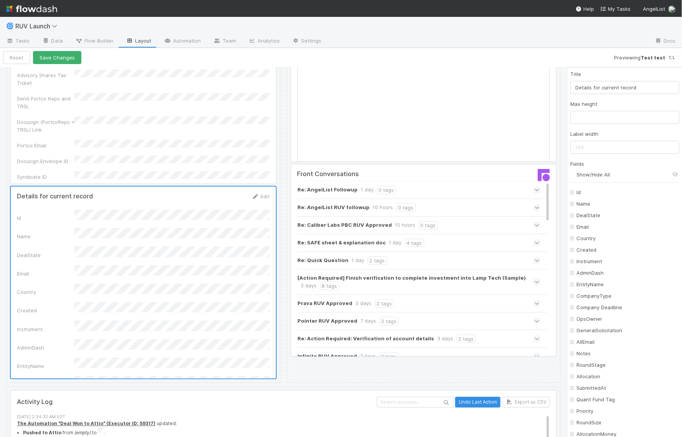
checkbox input "false"
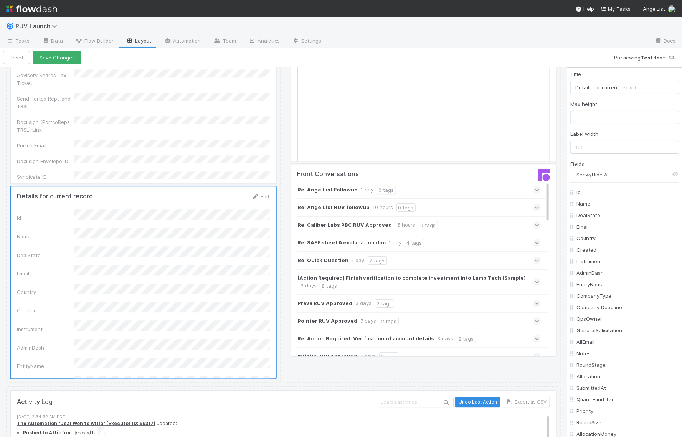
checkbox input "false"
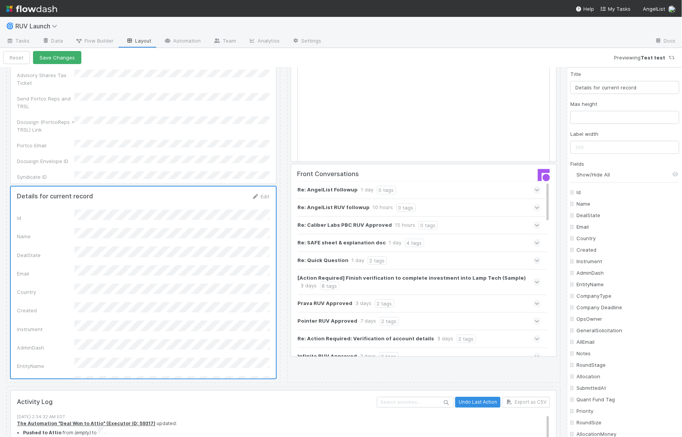
checkbox input "false"
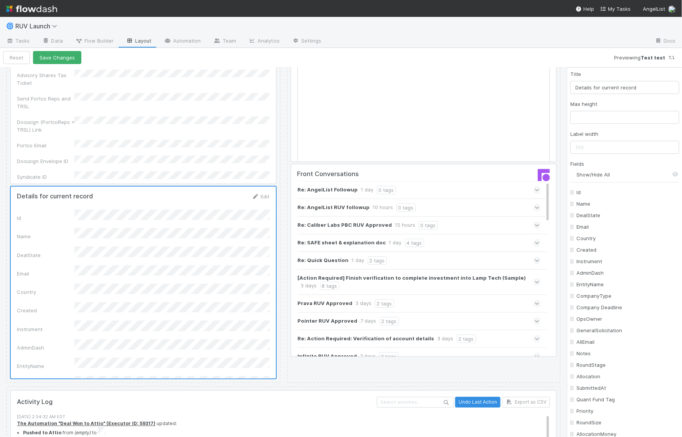
checkbox input "false"
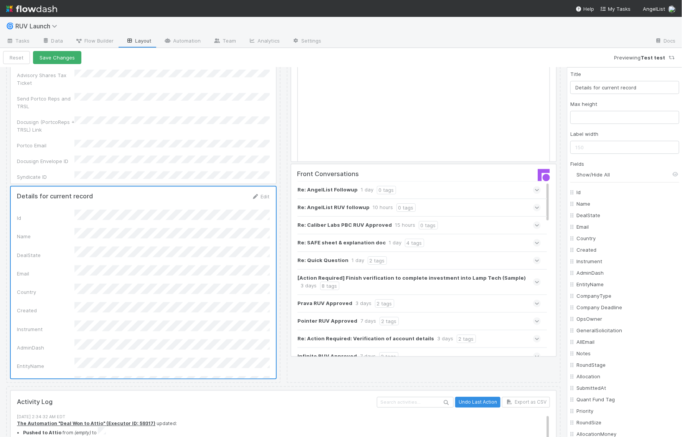
checkbox input "false"
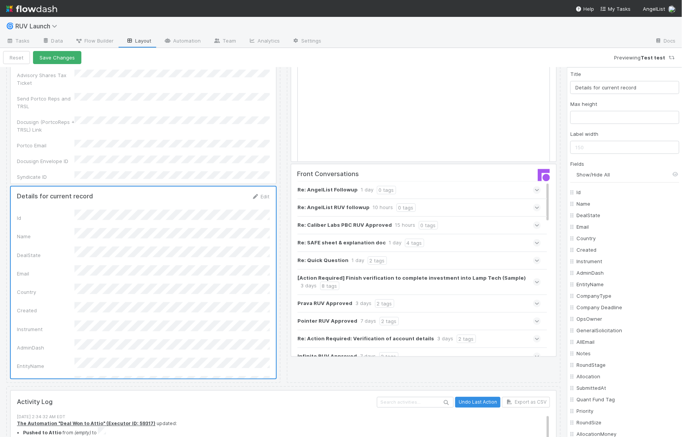
checkbox input "false"
checkbox On "false"
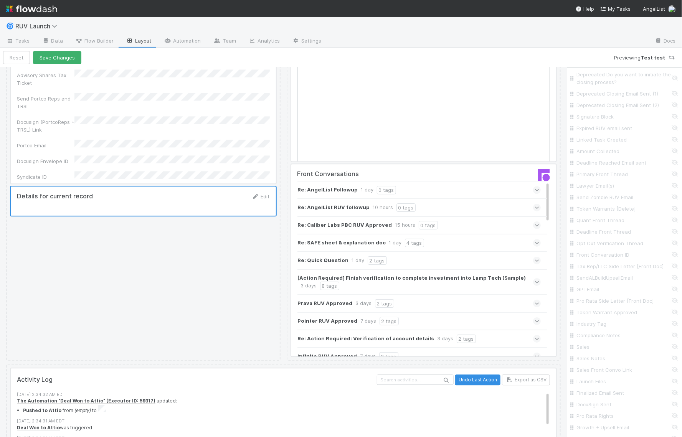
scroll to position [1230, 0]
click at [594, 341] on input "Pushed to Attio" at bounding box center [626, 345] width 101 height 8
checkbox input "true"
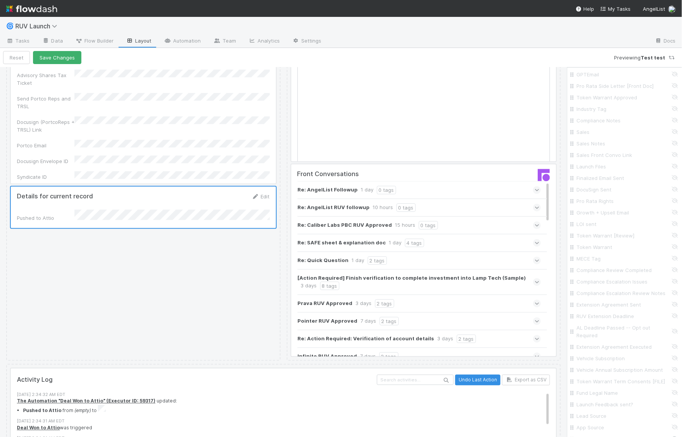
scroll to position [1130, 0]
click at [55, 54] on button "Save Changes" at bounding box center [57, 57] width 48 height 13
click at [38, 59] on button "Back to task" at bounding box center [28, 57] width 51 height 13
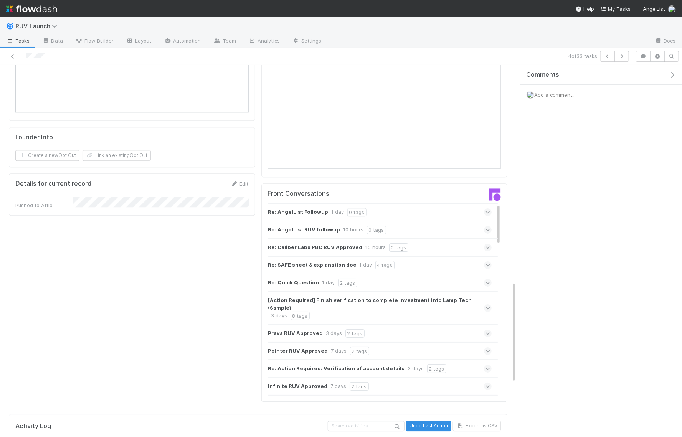
scroll to position [744, 0]
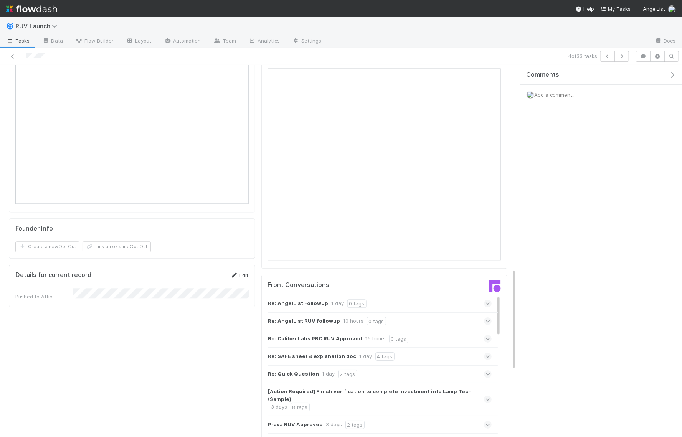
click at [238, 272] on link "Edit" at bounding box center [240, 275] width 18 height 6
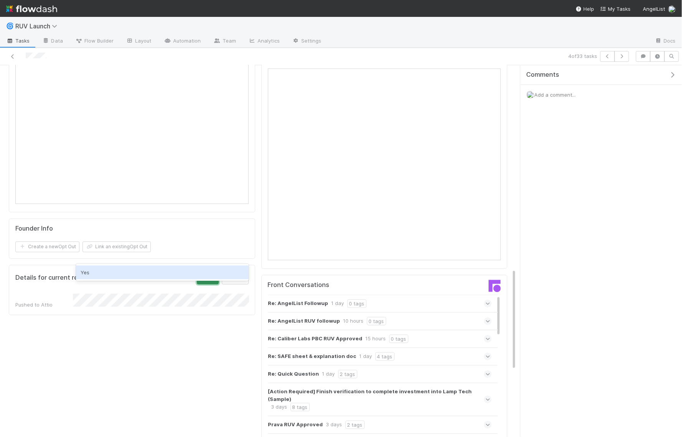
click at [211, 271] on button "Save" at bounding box center [208, 277] width 22 height 13
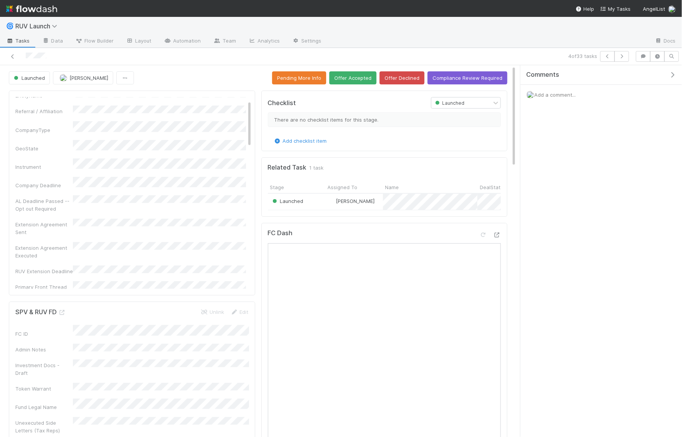
scroll to position [288, 0]
click at [148, 175] on div "App Source Notes AdminDash Id Name DealState Email Country Created EntityName R…" at bounding box center [130, 251] width 230 height 851
click at [49, 221] on div "Amount Collected" at bounding box center [130, 228] width 230 height 15
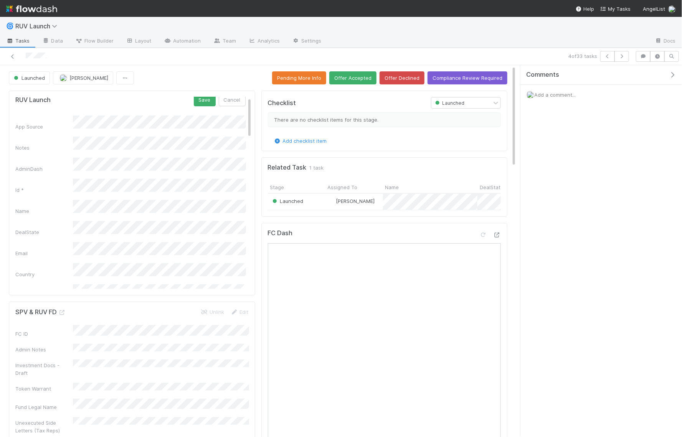
scroll to position [0, 0]
click at [200, 108] on button "Save" at bounding box center [205, 103] width 22 height 13
click at [234, 99] on icon at bounding box center [231, 101] width 8 height 5
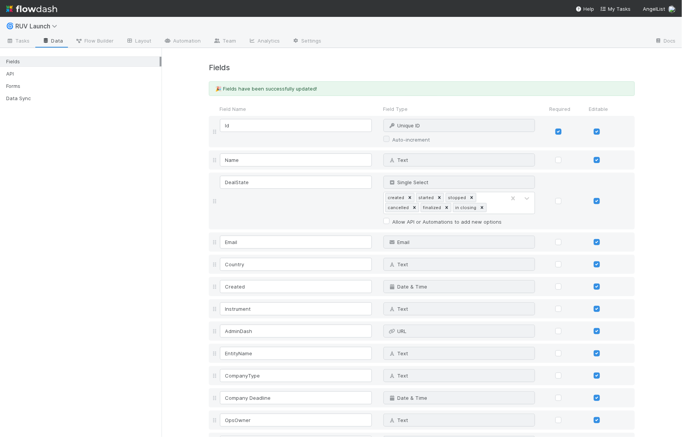
scroll to position [1955, 0]
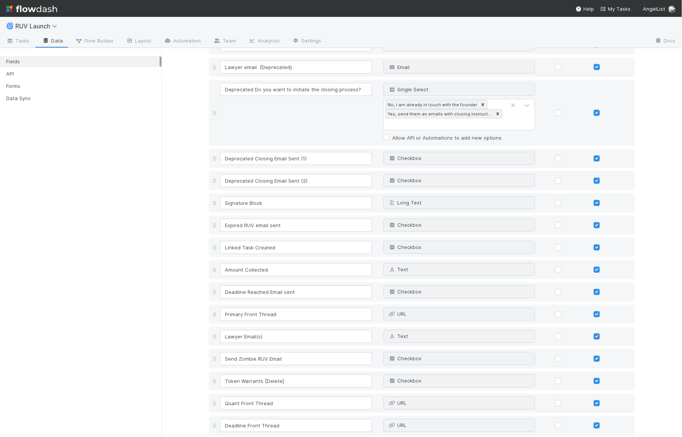
click at [54, 40] on link "Data" at bounding box center [52, 41] width 33 height 12
click at [61, 44] on link "Data" at bounding box center [52, 41] width 33 height 12
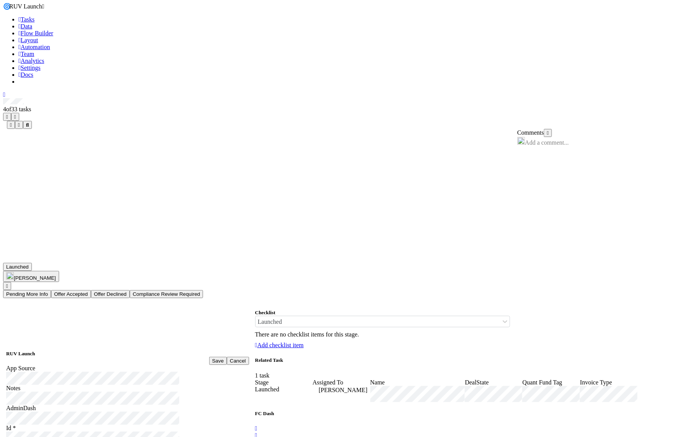
click at [209, 357] on button "Save" at bounding box center [218, 361] width 18 height 8
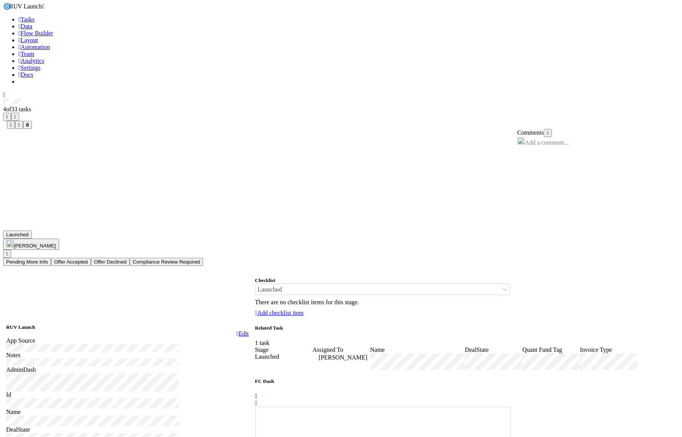
click at [50, 44] on link "Automation" at bounding box center [33, 47] width 31 height 7
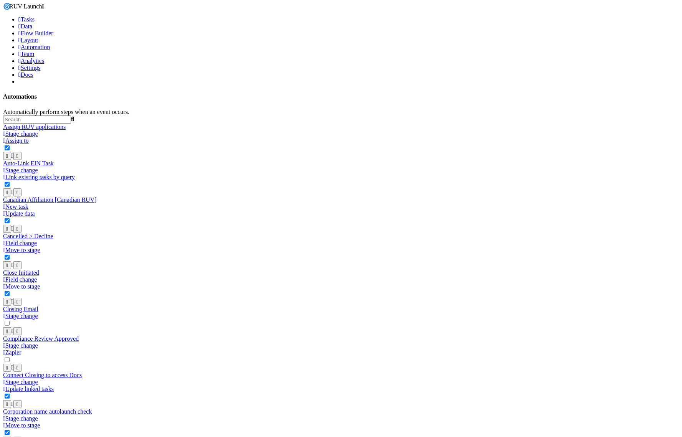
click at [71, 115] on input "text" at bounding box center [37, 119] width 68 height 8
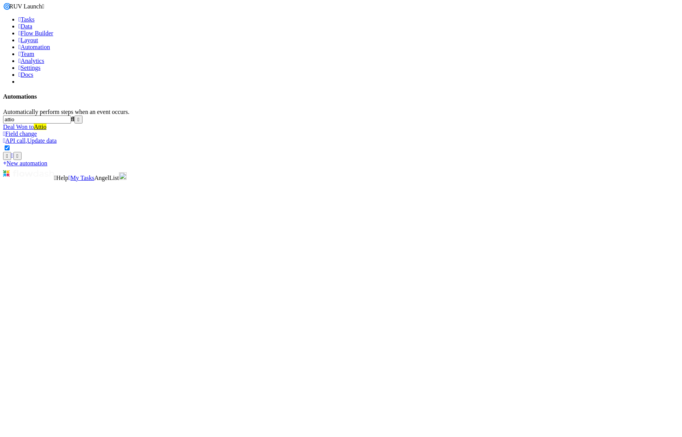
type input "attio"
click at [274, 123] on div "Deal Won to [GEOGRAPHIC_DATA] change" at bounding box center [340, 130] width 675 height 14
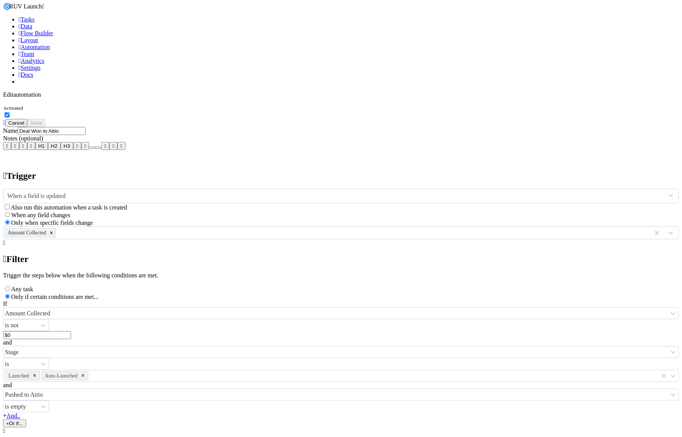
click at [86, 127] on input "Deal Won to Attio" at bounding box center [52, 131] width 68 height 8
type input "Attio Update: Deal Won"
click at [235, 156] on p at bounding box center [340, 159] width 675 height 7
click at [86, 127] on input "Attio Update: Deal Won" at bounding box center [52, 131] width 68 height 8
type input "Attio Update: Deal Won"
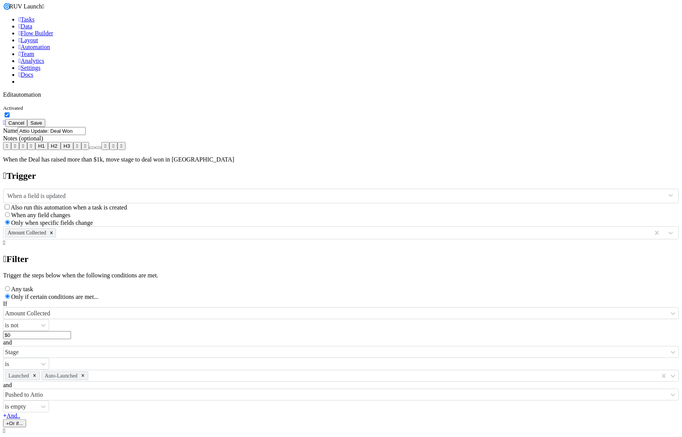
click at [45, 119] on button "Save" at bounding box center [36, 123] width 18 height 8
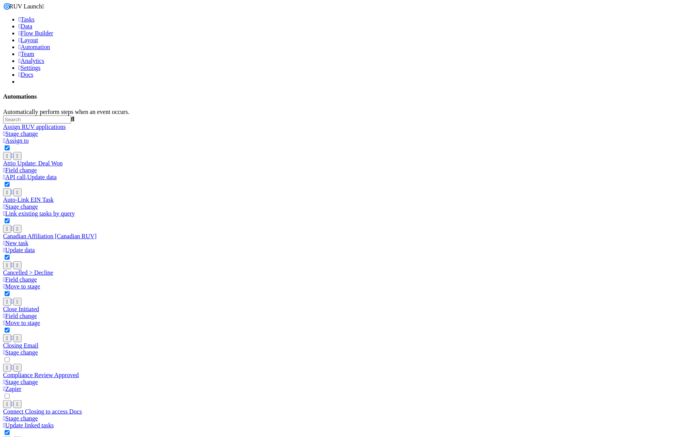
scroll to position [1434, 0]
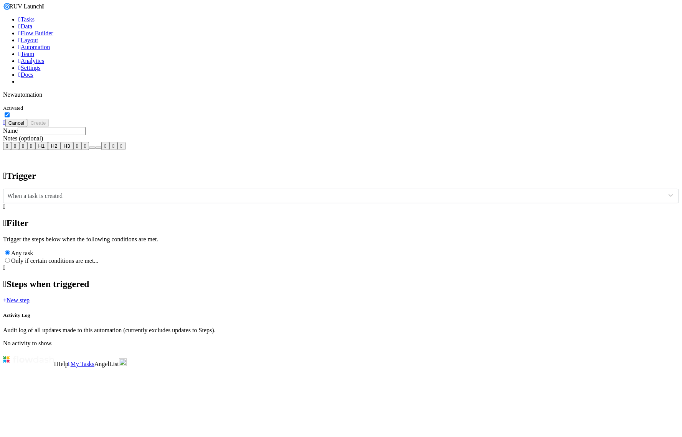
click at [86, 127] on input "text" at bounding box center [52, 131] width 68 height 8
paste input "Attio Update: Deal Won"
type input "Attio Update: Deal Submitted"
click at [98, 264] on label "Only if certain conditions are met..." at bounding box center [54, 260] width 87 height 7
click at [10, 263] on input "Only if certain conditions are met..." at bounding box center [7, 260] width 5 height 5
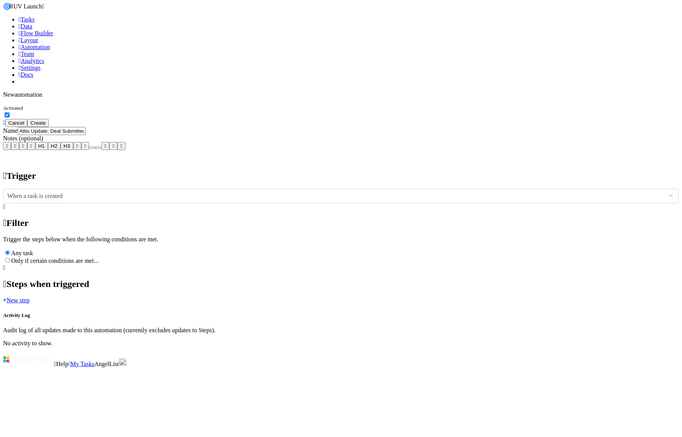
radio input "true"
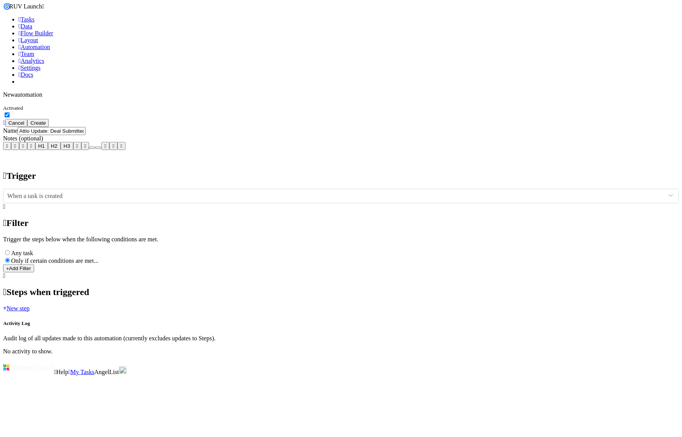
click at [34, 272] on button "Add Filter" at bounding box center [18, 268] width 31 height 8
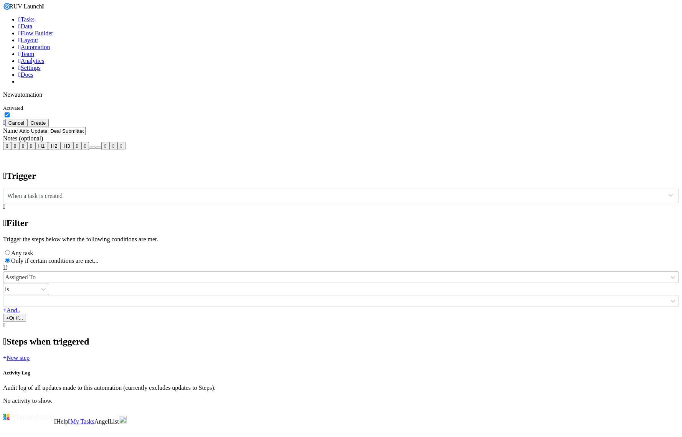
click at [36, 281] on div "Assigned To" at bounding box center [20, 277] width 31 height 7
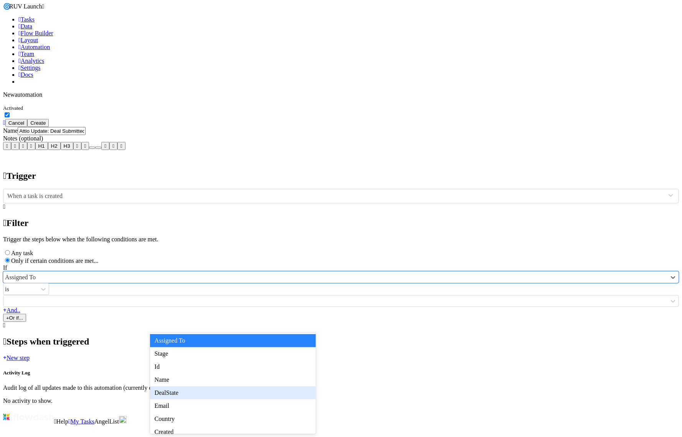
click at [173, 389] on div "DealState" at bounding box center [233, 392] width 166 height 13
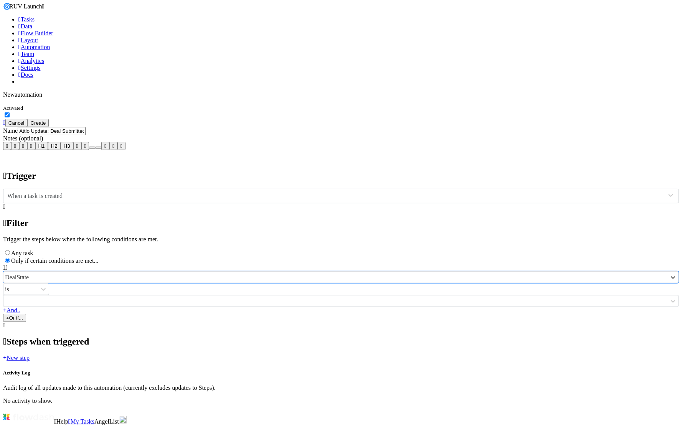
scroll to position [35, 0]
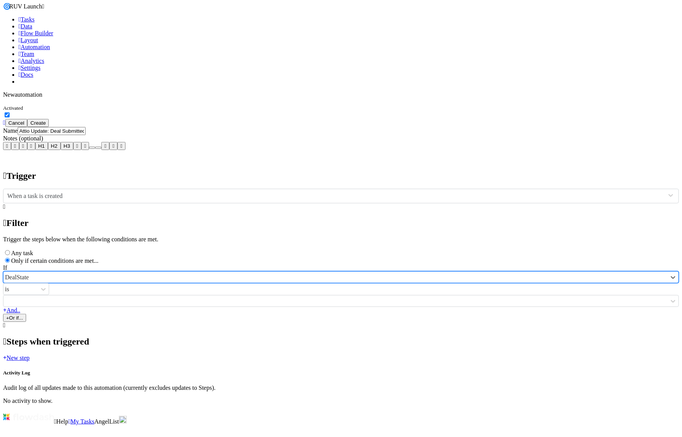
click at [266, 283] on div "DealState" at bounding box center [335, 277] width 664 height 11
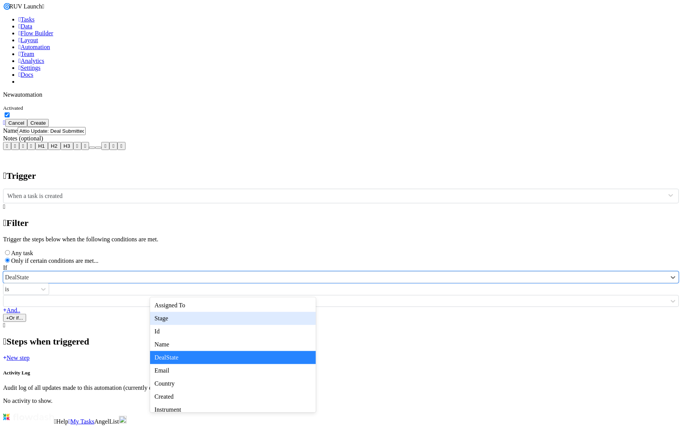
click at [247, 314] on div "Stage" at bounding box center [233, 318] width 166 height 13
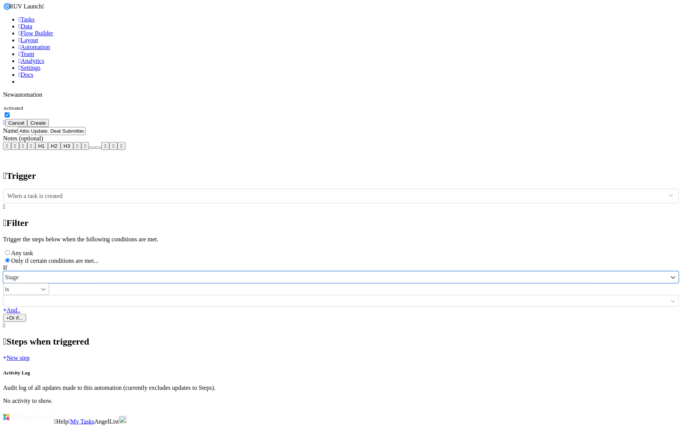
click at [47, 291] on icon at bounding box center [44, 289] width 8 height 8
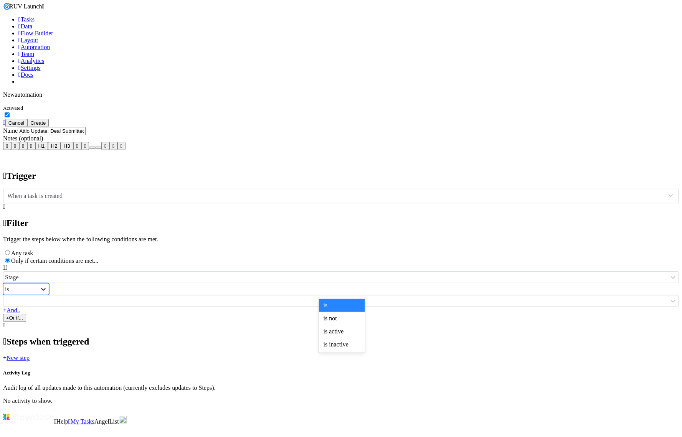
click at [47, 291] on icon at bounding box center [44, 289] width 8 height 8
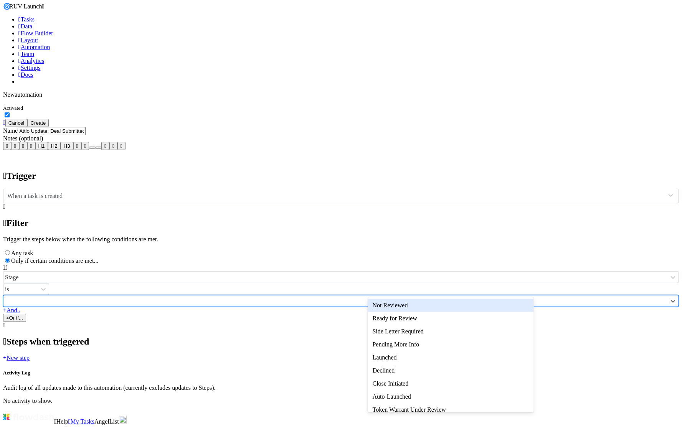
click at [412, 295] on div at bounding box center [335, 300] width 664 height 11
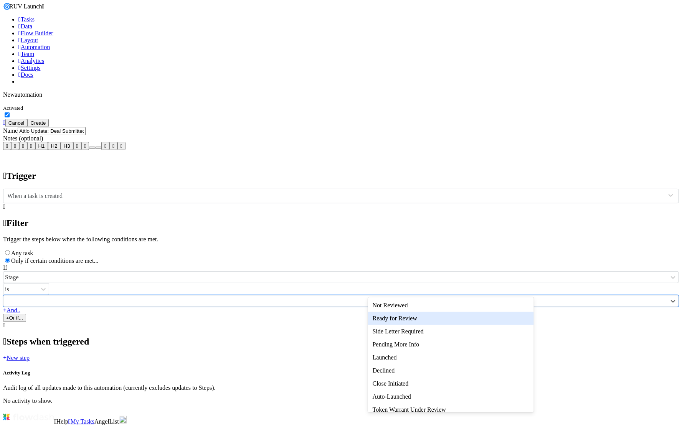
click at [400, 318] on div "Ready for Review" at bounding box center [451, 318] width 166 height 13
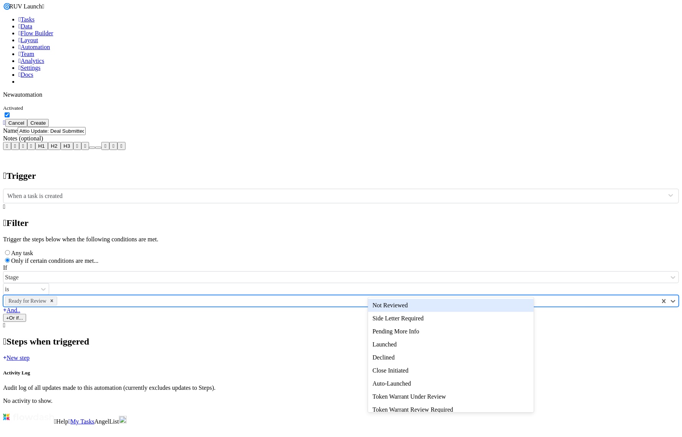
click at [433, 295] on div "Ready for Review" at bounding box center [330, 300] width 655 height 11
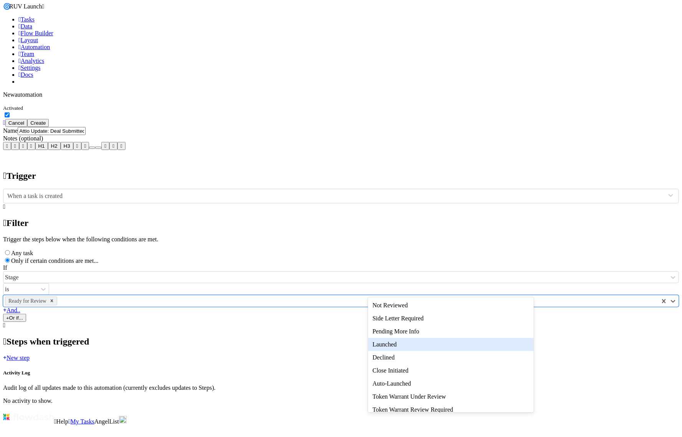
click at [570, 349] on div "🌀 RUV Launch Tasks Data Flow Builder Layout Automation Team Analytics Settings …" at bounding box center [340, 203] width 675 height 401
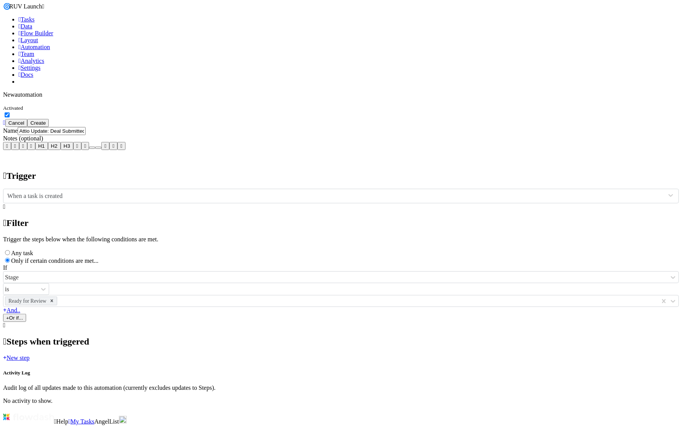
scroll to position [36, 0]
click at [63, 193] on div "When a task is created" at bounding box center [34, 196] width 55 height 7
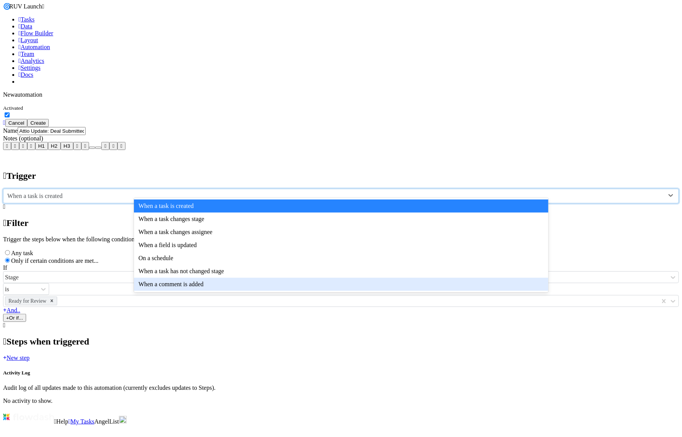
click at [26, 315] on button "Or if..." at bounding box center [14, 318] width 23 height 8
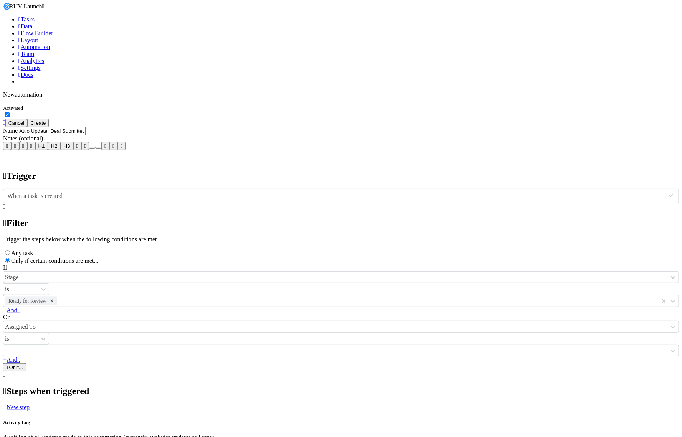
click at [3, 356] on icon at bounding box center [3, 356] width 0 height 0
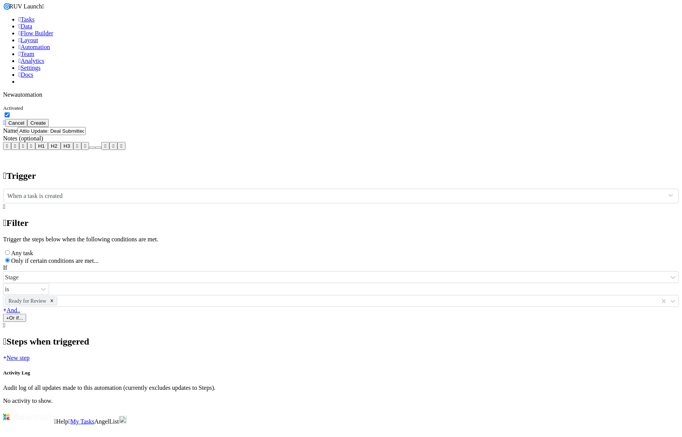
click at [217, 190] on div "When a task is created" at bounding box center [332, 196] width 659 height 12
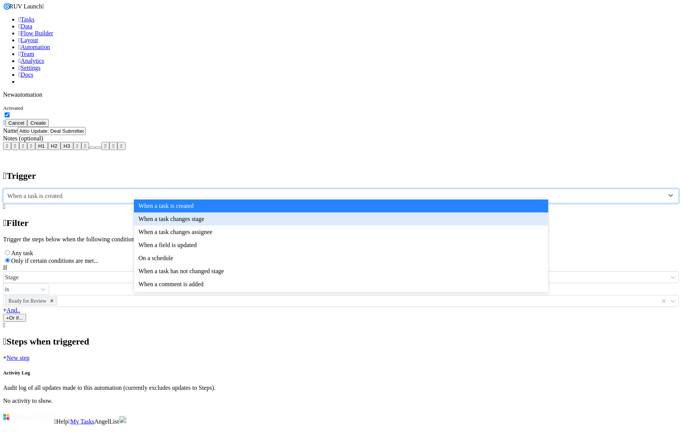
click at [70, 226] on div "🌀 RUV Launch Tasks Data Flow Builder Layout Automation Team Analytics Settings …" at bounding box center [340, 203] width 675 height 401
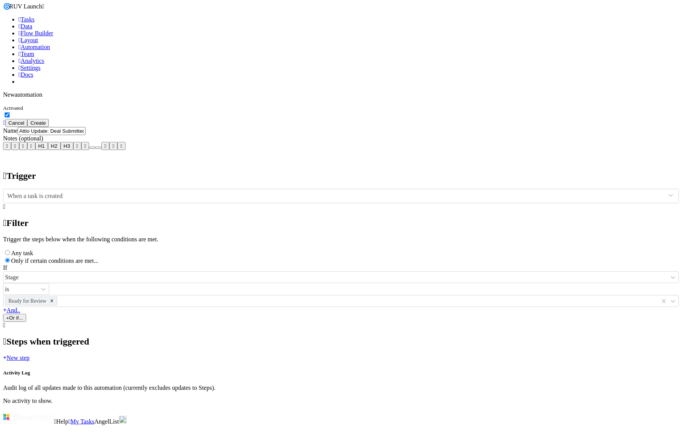
click at [33, 256] on label "Any task" at bounding box center [22, 253] width 22 height 7
click at [10, 255] on input "Any task" at bounding box center [7, 252] width 5 height 5
radio input "true"
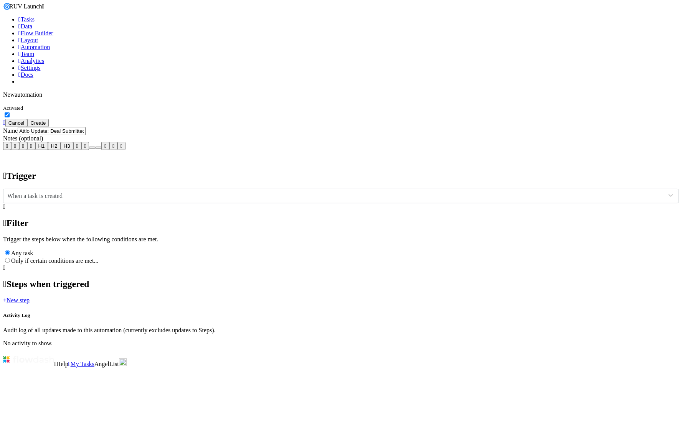
click at [30, 303] on link "New step" at bounding box center [16, 300] width 26 height 7
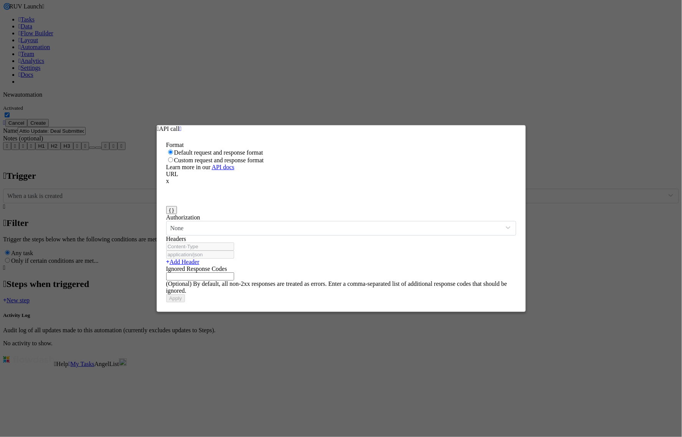
scroll to position [2, 0]
click at [276, 195] on pre "​" at bounding box center [312, 198] width 292 height 6
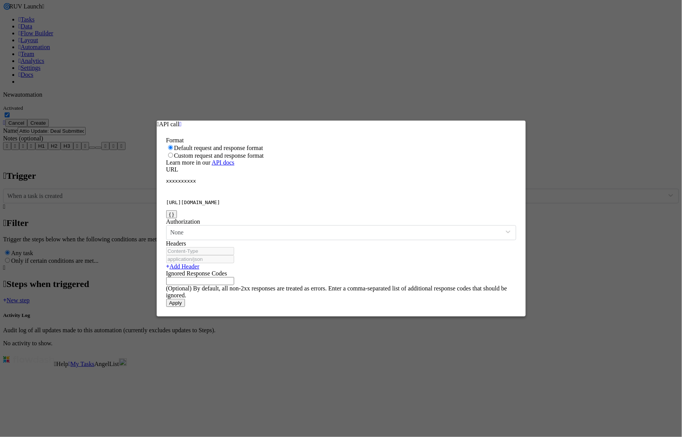
click at [185, 299] on button "Apply" at bounding box center [175, 303] width 19 height 8
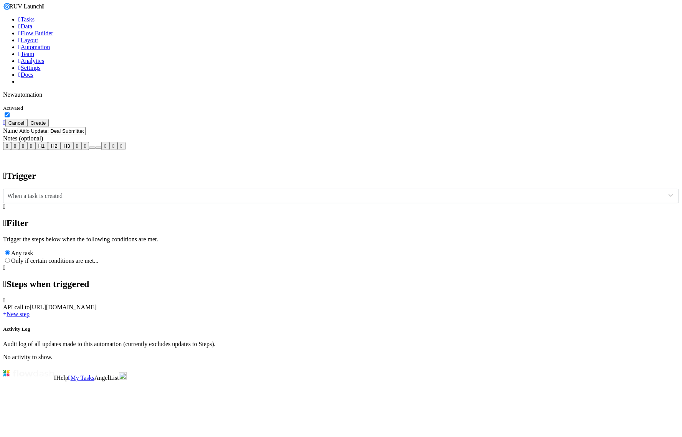
click at [49, 119] on button "Create" at bounding box center [37, 123] width 21 height 8
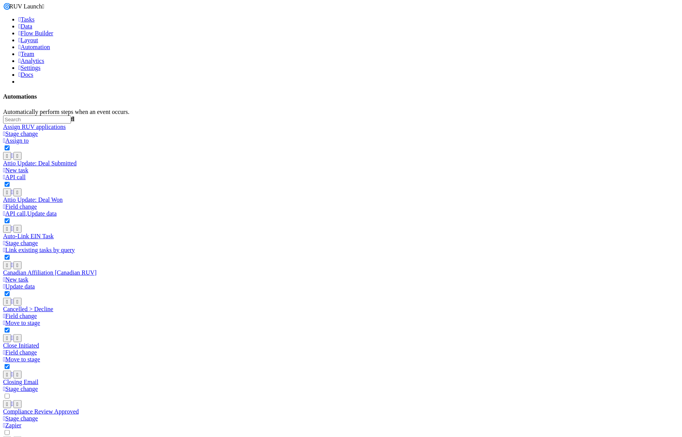
click at [71, 115] on input "text" at bounding box center [37, 119] width 68 height 8
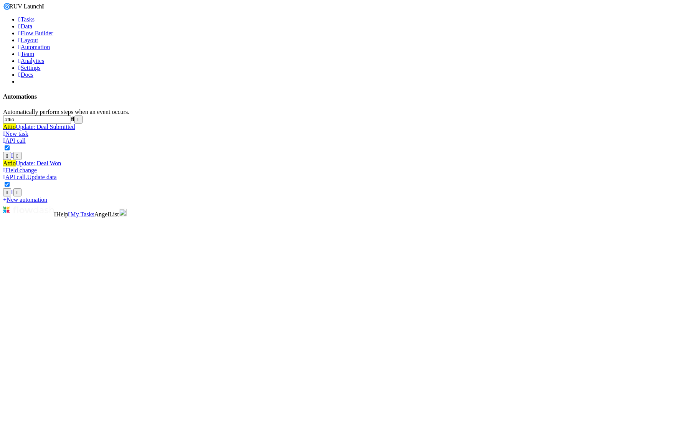
type input "attio"
click at [8, 153] on icon "button" at bounding box center [7, 155] width 2 height 5
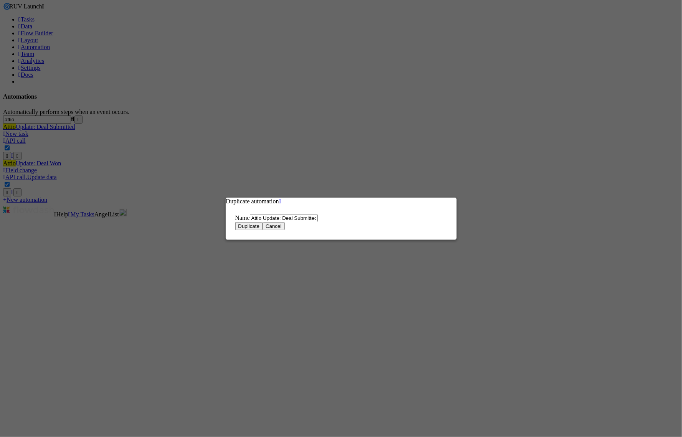
drag, startPoint x: 285, startPoint y: 219, endPoint x: 356, endPoint y: 211, distance: 71.7
click at [356, 214] on div "Name Attio Update: Deal Submitted (copy)" at bounding box center [341, 218] width 212 height 8
type input "Attio Update: Deal Declined/Pending more info"
click at [256, 230] on button "Duplicate" at bounding box center [249, 226] width 28 height 8
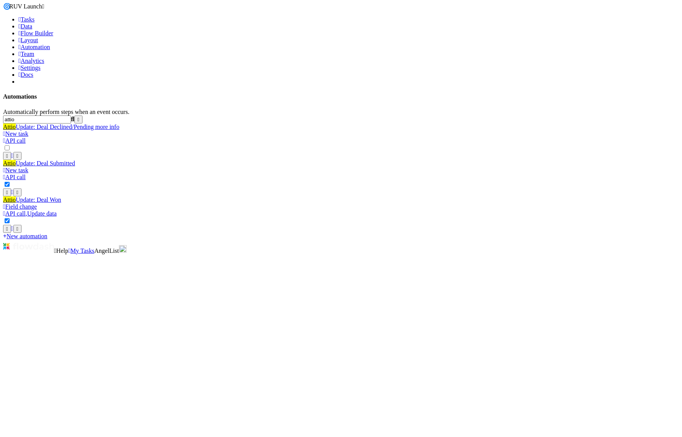
click at [225, 137] on div "API call" at bounding box center [340, 140] width 675 height 7
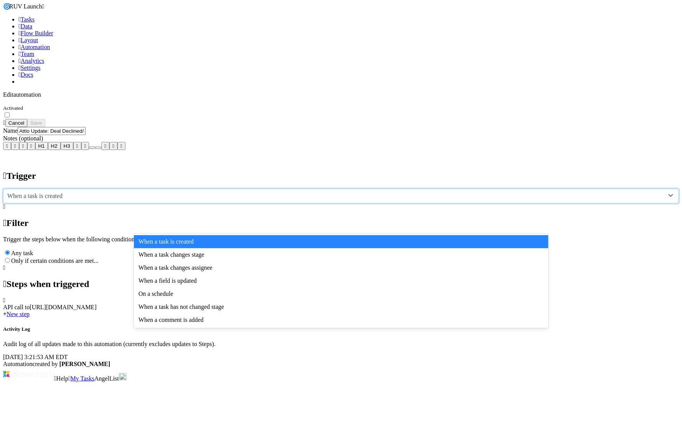
click at [196, 202] on div "When a task is created" at bounding box center [332, 196] width 659 height 12
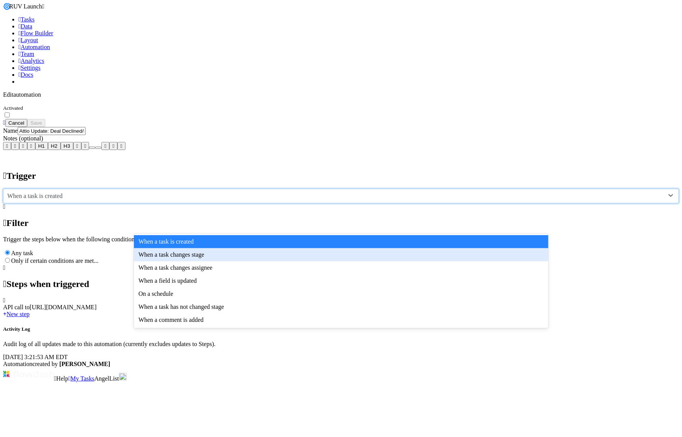
click at [188, 258] on div "When a task changes stage" at bounding box center [341, 254] width 414 height 13
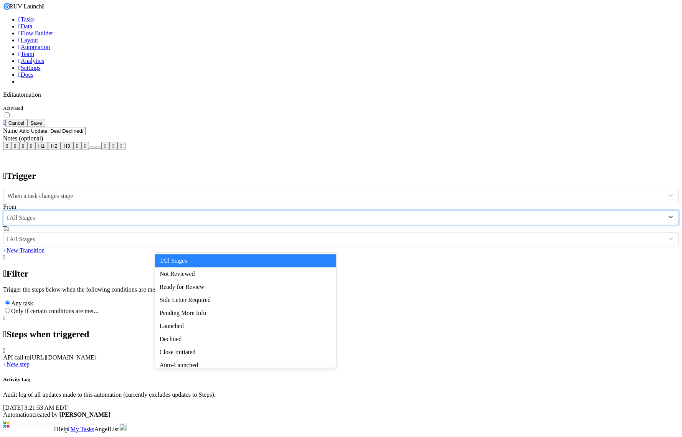
click at [35, 221] on span "All Stages" at bounding box center [21, 217] width 28 height 7
click at [185, 312] on div "Pending More Info" at bounding box center [245, 312] width 181 height 13
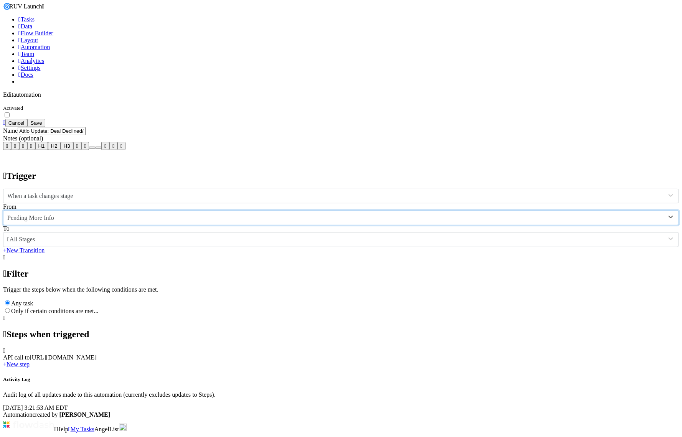
click at [251, 224] on div "Pending More Info" at bounding box center [332, 218] width 659 height 12
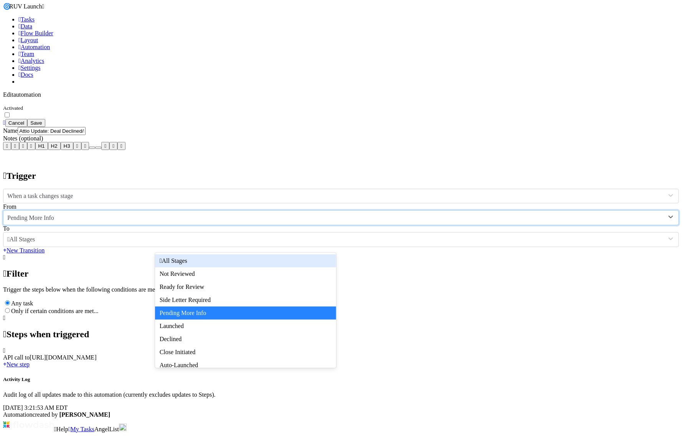
click at [213, 262] on div "All Stages" at bounding box center [245, 260] width 181 height 13
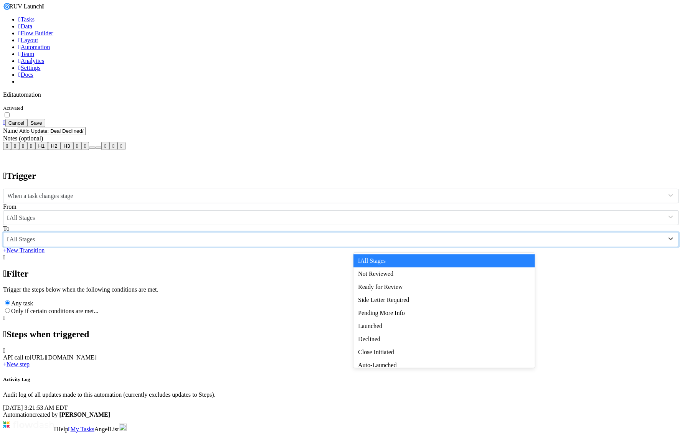
click at [446, 243] on div "All Stages" at bounding box center [332, 240] width 659 height 12
click at [378, 316] on span "Pending More Info" at bounding box center [381, 313] width 47 height 7
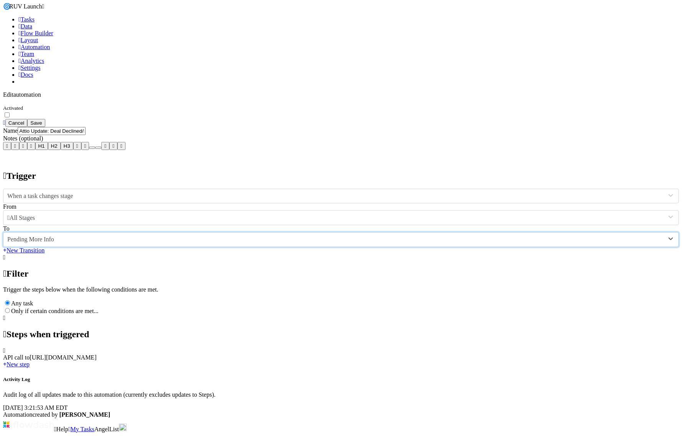
click at [44, 254] on link "New Transition" at bounding box center [23, 250] width 41 height 7
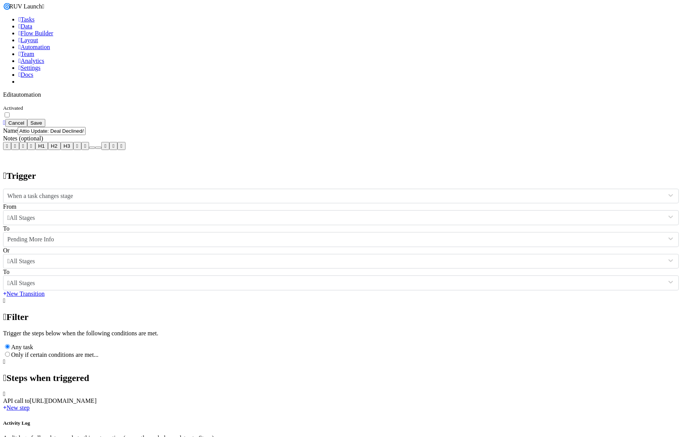
click at [216, 259] on div "All Stages" at bounding box center [332, 261] width 659 height 12
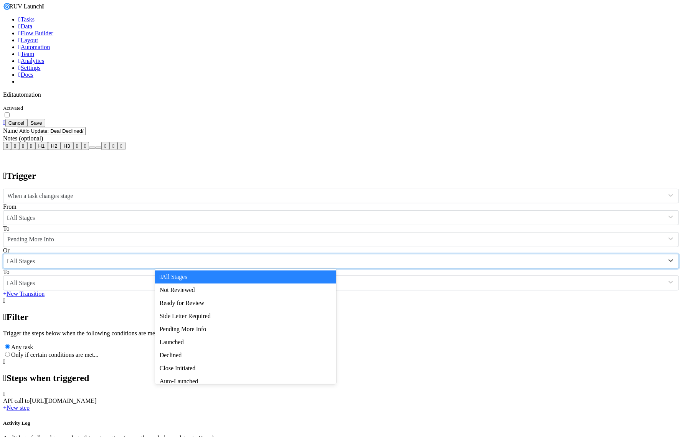
click at [206, 280] on div "All Stages" at bounding box center [245, 276] width 181 height 13
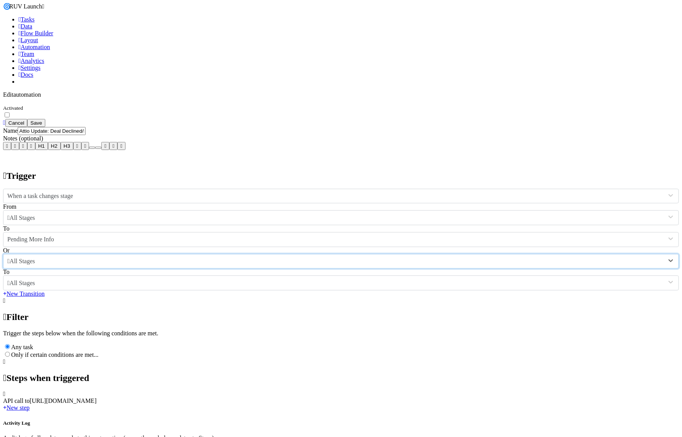
click at [35, 280] on span "All Stages" at bounding box center [21, 283] width 28 height 7
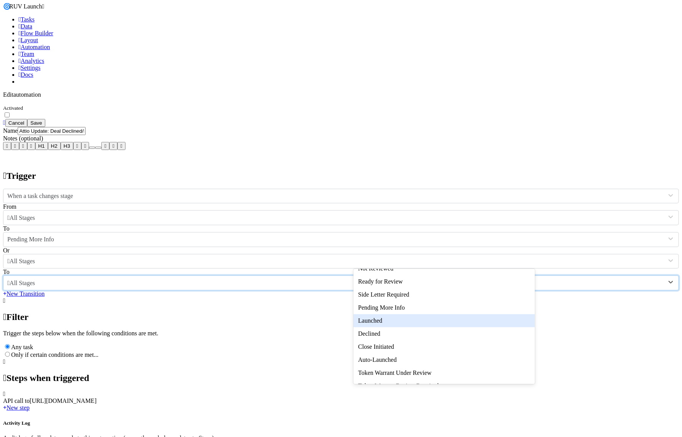
scroll to position [20, 0]
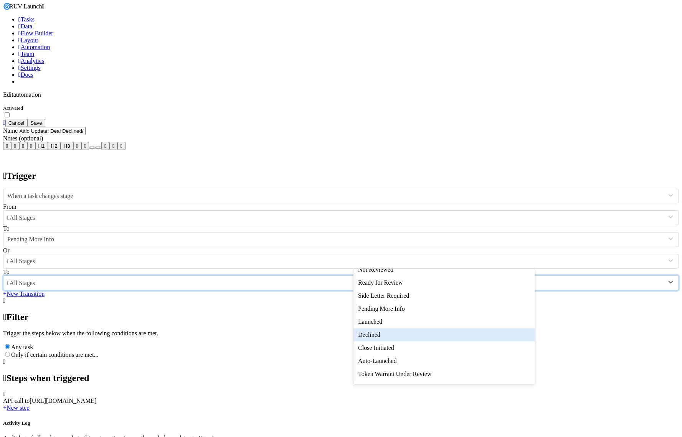
click at [383, 341] on div "Declined" at bounding box center [443, 334] width 181 height 13
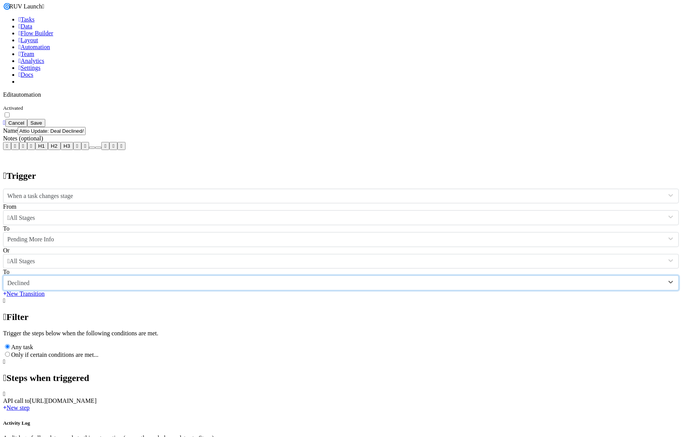
click at [7, 291] on icon at bounding box center [4, 294] width 3 height 6
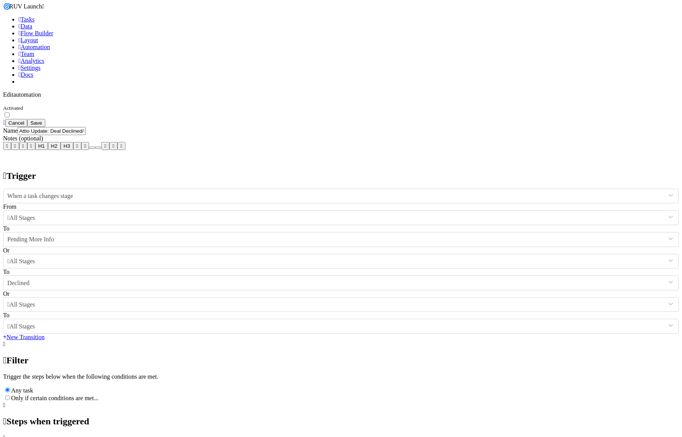
click at [426, 321] on div "All Stages" at bounding box center [332, 327] width 659 height 12
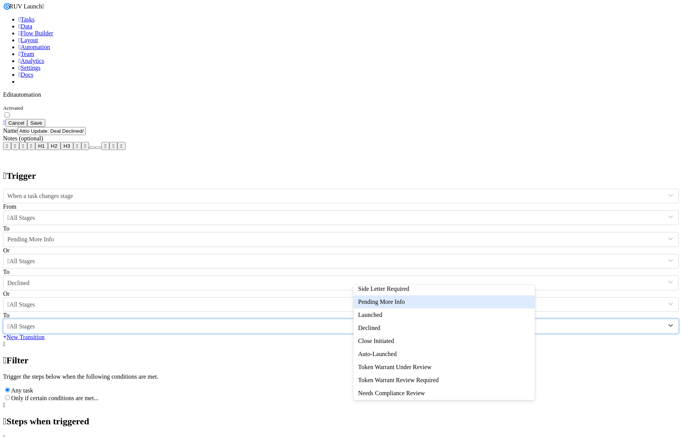
scroll to position [67, 0]
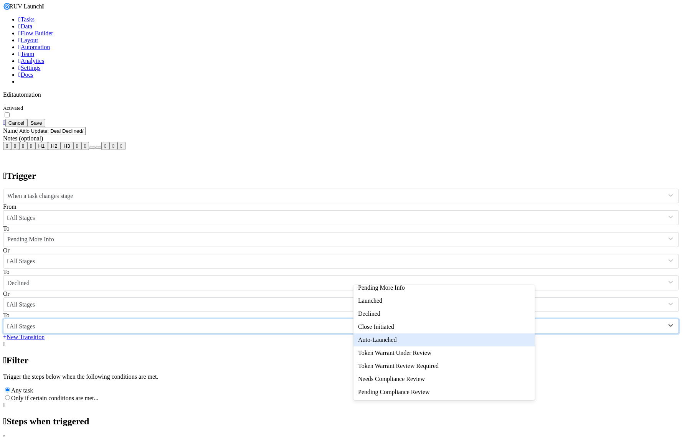
click at [572, 338] on div "🌀 RUV Launch Tasks Data Flow Builder Layout Automation Team Analytics Settings …" at bounding box center [340, 254] width 675 height 502
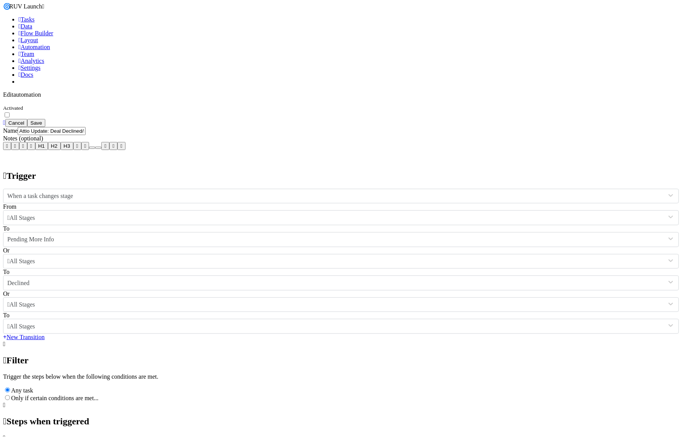
click at [3, 334] on icon at bounding box center [3, 334] width 0 height 0
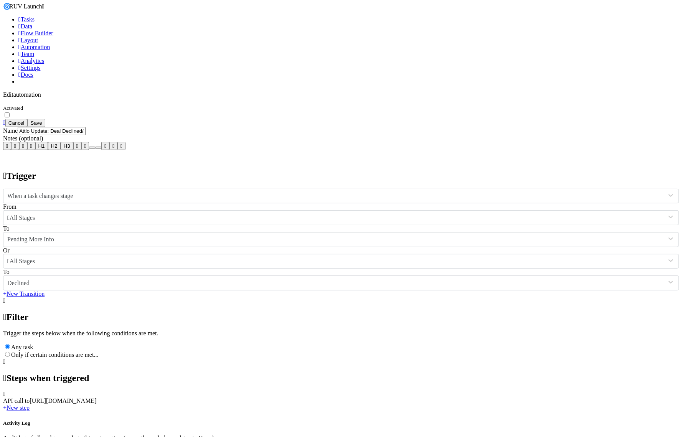
scroll to position [41, 0]
click at [98, 351] on label "Only if certain conditions are met..." at bounding box center [54, 354] width 87 height 7
click at [10, 352] on input "Only if certain conditions are met..." at bounding box center [7, 354] width 5 height 5
radio input "true"
click at [241, 351] on div "Only if certain conditions are met..." at bounding box center [340, 355] width 675 height 8
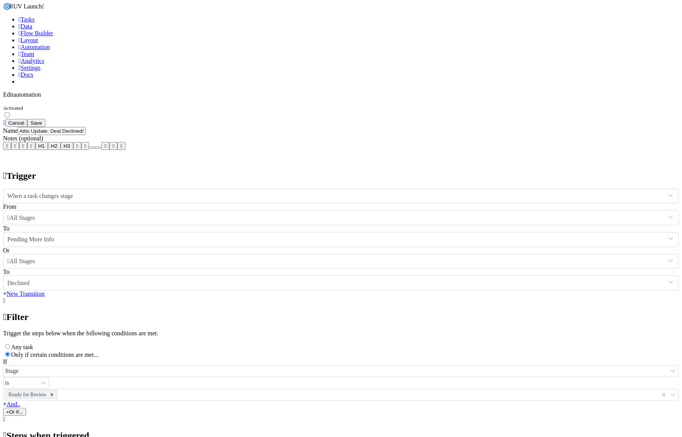
click at [3, 401] on icon at bounding box center [3, 401] width 0 height 0
click at [33, 344] on label "Any task" at bounding box center [22, 347] width 22 height 7
click at [10, 344] on input "Any task" at bounding box center [7, 346] width 5 height 5
radio input "true"
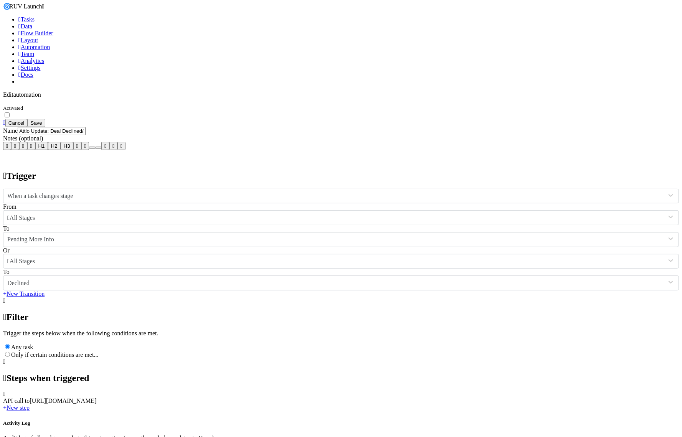
click at [45, 119] on button "Save" at bounding box center [36, 123] width 18 height 8
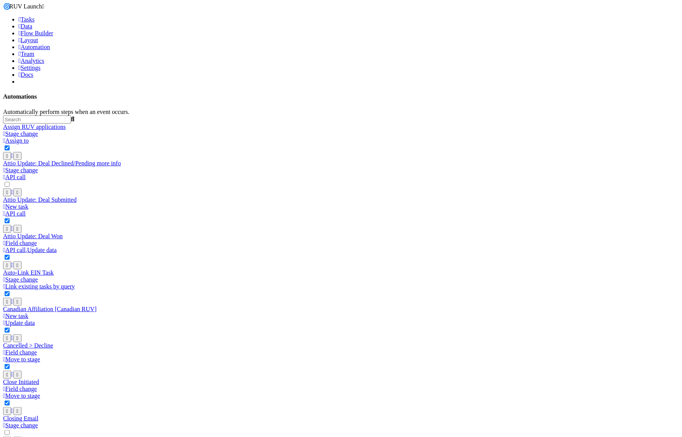
click at [11, 181] on label at bounding box center [11, 184] width 0 height 7
click at [10, 182] on input "checkbox" at bounding box center [7, 184] width 5 height 5
click at [11, 181] on label at bounding box center [11, 184] width 0 height 7
click at [10, 182] on input "checkbox" at bounding box center [7, 184] width 5 height 5
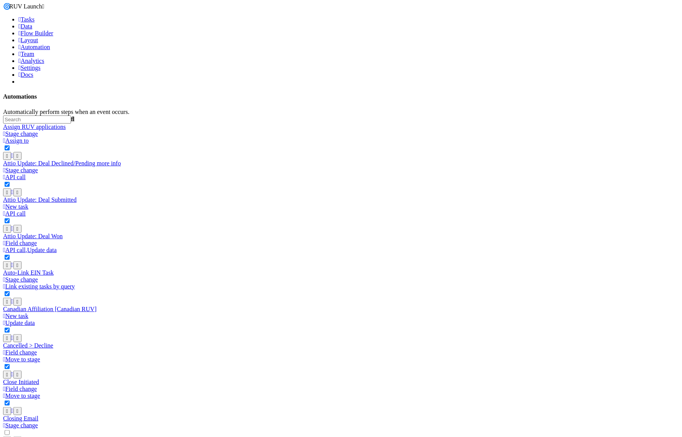
checkbox input "false"
click at [11, 218] on label at bounding box center [11, 221] width 0 height 7
click at [10, 218] on input "checkbox" at bounding box center [7, 220] width 5 height 5
checkbox input "false"
click at [11, 254] on label at bounding box center [11, 257] width 0 height 7
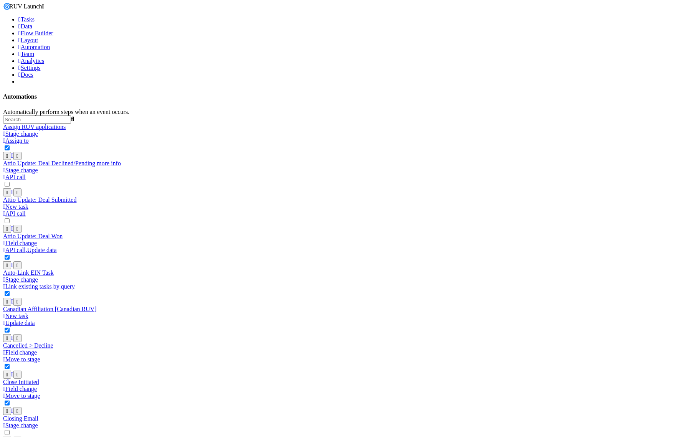
click at [10, 255] on input "checkbox" at bounding box center [7, 257] width 5 height 5
checkbox input "false"
